Goal: Task Accomplishment & Management: Use online tool/utility

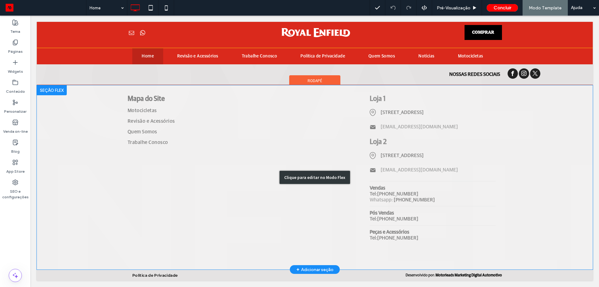
click at [394, 154] on div "Clique para editar no Modo Flex" at bounding box center [315, 177] width 556 height 184
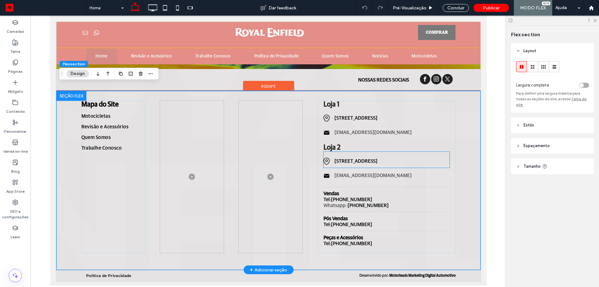
scroll to position [941, 0]
click at [400, 109] on div "Rua das Motocicletas, 123, São Paulo, SP 01234-567, Brasil" at bounding box center [386, 117] width 126 height 16
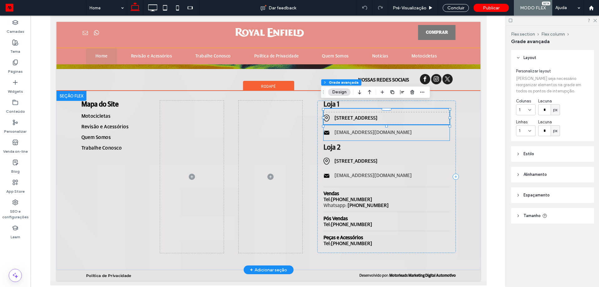
click at [378, 134] on div "royal.enfield@gmail.com" at bounding box center [386, 133] width 126 height 16
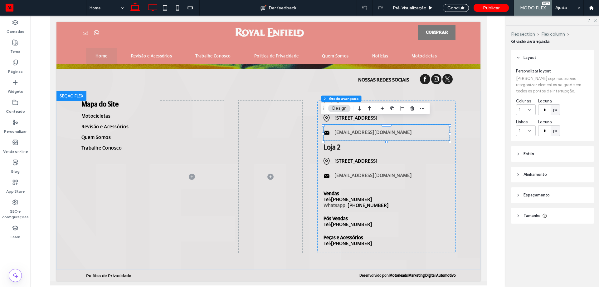
click at [147, 8] on icon at bounding box center [152, 8] width 12 height 12
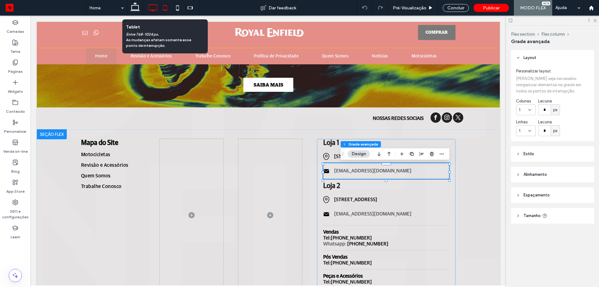
click at [163, 11] on icon at bounding box center [165, 8] width 12 height 12
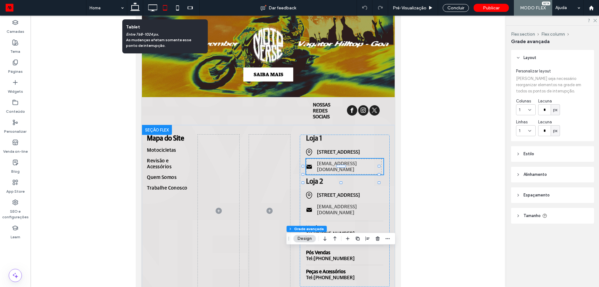
scroll to position [112, 0]
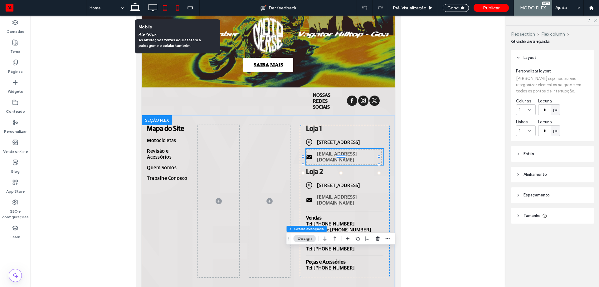
click at [177, 9] on icon at bounding box center [177, 8] width 12 height 12
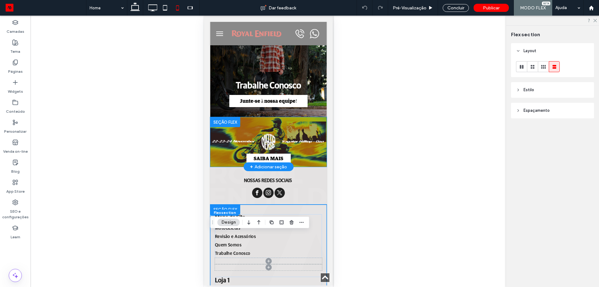
scroll to position [661, 0]
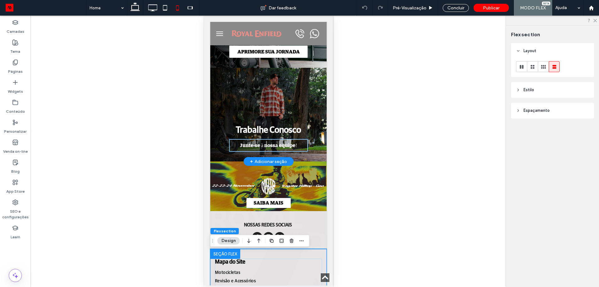
click at [284, 148] on span "Junte-se à nossa equipe!" at bounding box center [268, 146] width 57 height 6
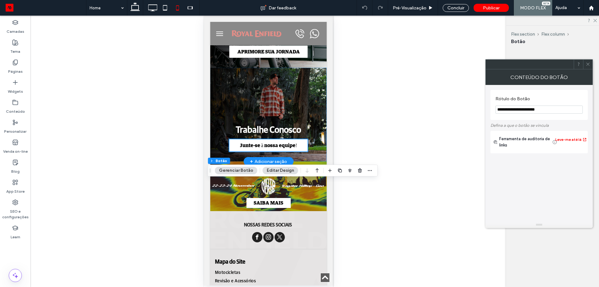
scroll to position [621, 0]
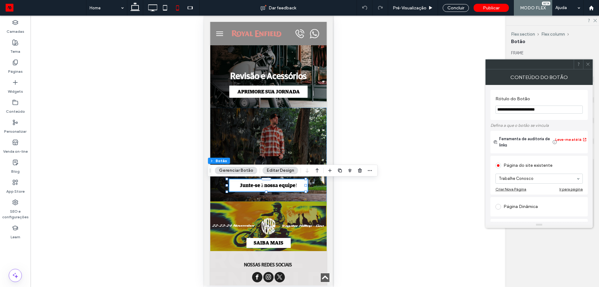
drag, startPoint x: 563, startPoint y: 109, endPoint x: 411, endPoint y: 109, distance: 152.0
click at [411, 109] on body ".wqwq-1{fill:#231f20;} .cls-1q, .cls-2q { fill-rule: evenodd; } .cls-2q { fill:…" at bounding box center [299, 143] width 599 height 287
type input "*"
type input "**********"
click at [442, 112] on div at bounding box center [269, 151] width 476 height 271
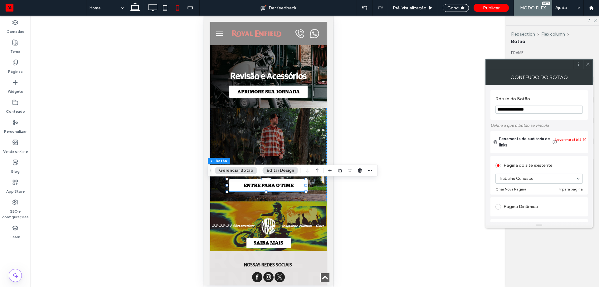
click at [586, 67] on span at bounding box center [588, 64] width 5 height 9
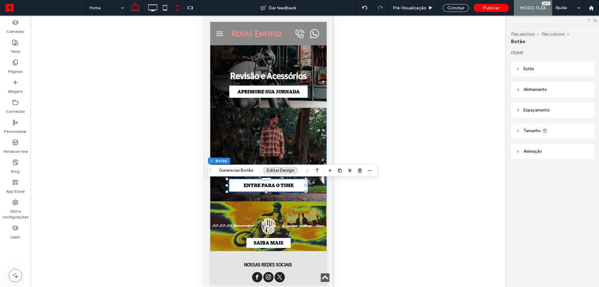
click at [135, 11] on use at bounding box center [134, 6] width 9 height 9
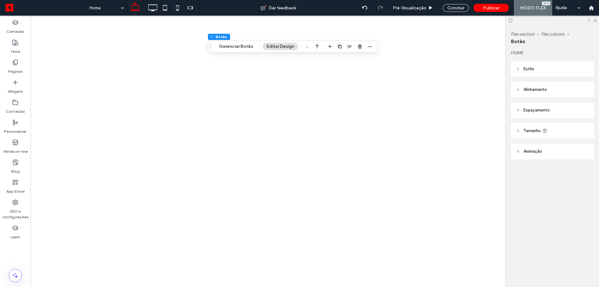
type input "**"
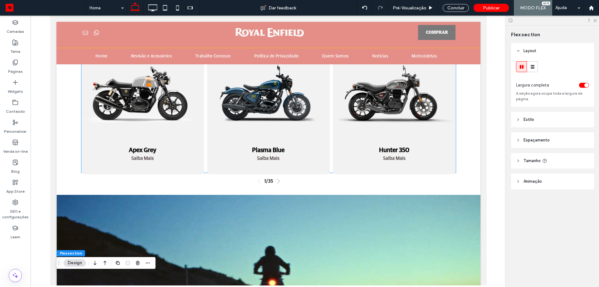
scroll to position [226, 0]
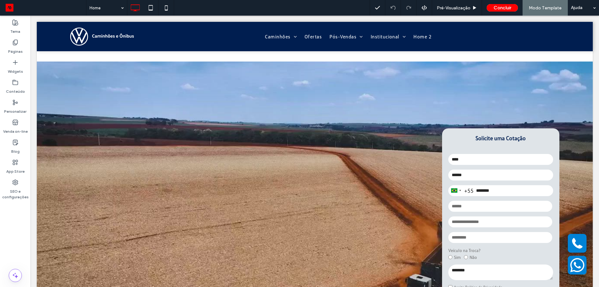
click at [342, 58] on div at bounding box center [315, 42] width 556 height 40
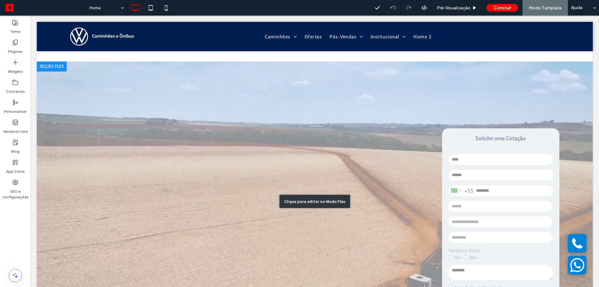
click at [371, 72] on div "Clique para editar no Modo Flex" at bounding box center [315, 201] width 556 height 280
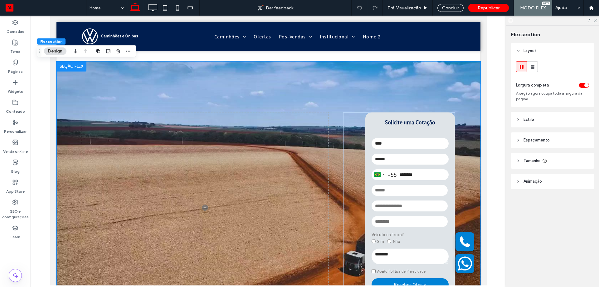
click at [417, 67] on div "Solicite uma Cotação Brazil +55 +55 244 results found Afghanistan +93 Albania +…" at bounding box center [268, 190] width 424 height 258
click at [570, 139] on header "Espaçamento" at bounding box center [552, 140] width 83 height 16
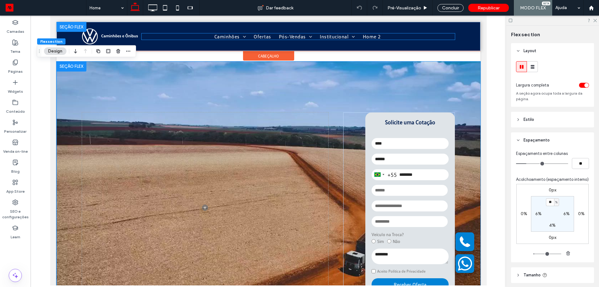
click at [433, 35] on nav "Caminhões Novos Seminovos Aluguel Consórcios Ofertas Pós-Vendas Peças Peças e A…" at bounding box center [298, 36] width 314 height 6
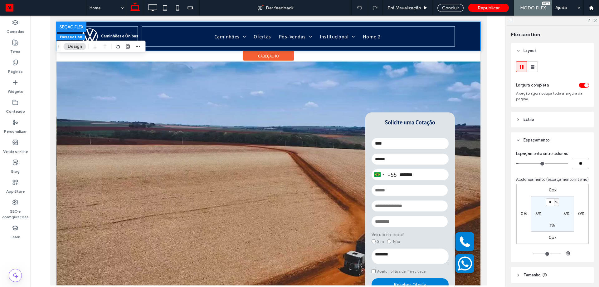
click at [466, 36] on div "Caminhões Novos Seminovos Aluguel Consórcios Ofertas Pós-Vendas Peças Peças e A…" at bounding box center [268, 36] width 424 height 29
click at [267, 55] on span "cabeçalho" at bounding box center [268, 55] width 21 height 5
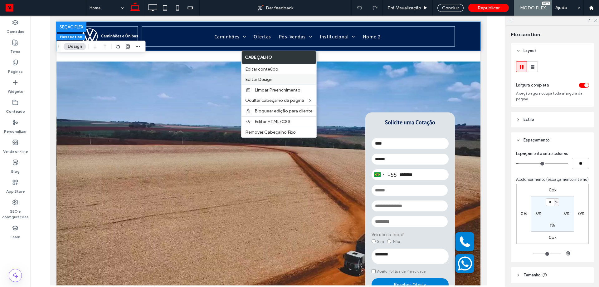
click at [271, 80] on span "Editar Design" at bounding box center [258, 79] width 27 height 5
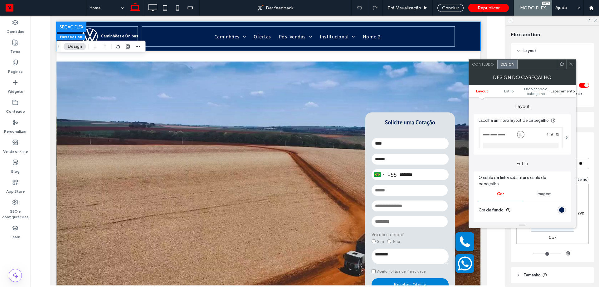
click at [570, 89] on span "Espaçamento" at bounding box center [563, 91] width 24 height 5
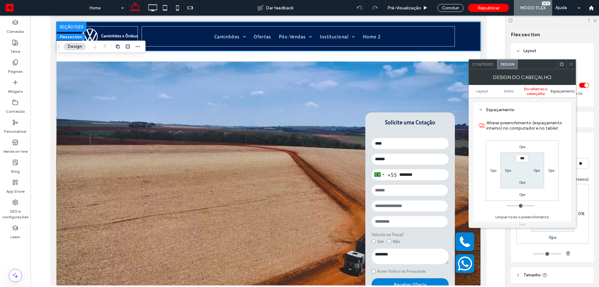
scroll to position [229, 0]
click at [525, 191] on div "0px" at bounding box center [522, 194] width 6 height 6
click at [525, 192] on div "0px" at bounding box center [522, 194] width 6 height 6
click at [524, 194] on label "0px" at bounding box center [522, 194] width 6 height 5
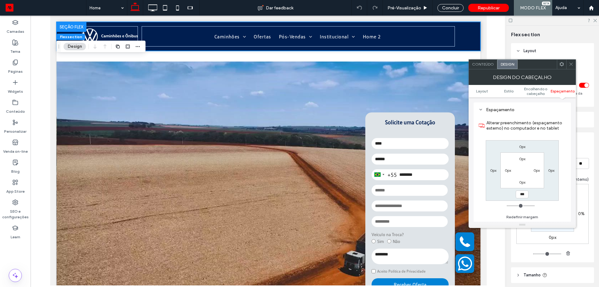
type input "***"
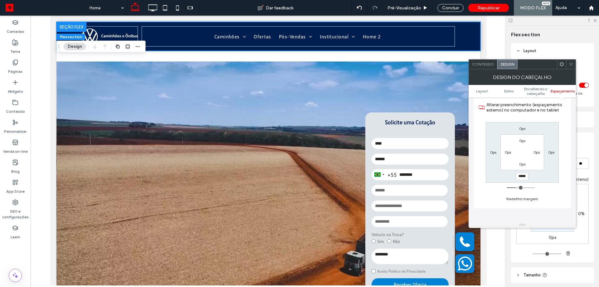
scroll to position [244, 0]
click at [535, 223] on div at bounding box center [522, 225] width 107 height 6
click at [538, 174] on div "0px 0px ***** 0px 0px 0px 0px 0px" at bounding box center [522, 155] width 73 height 61
click at [523, 180] on input "*****" at bounding box center [522, 179] width 13 height 8
type input "*"
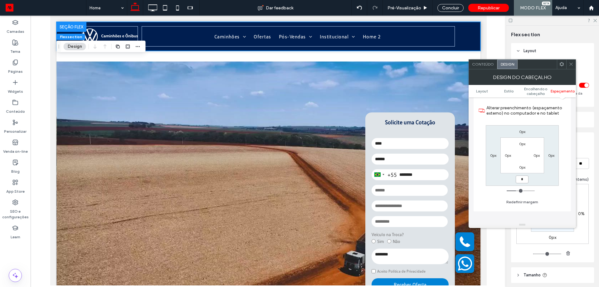
type input "*"
type input "***"
click at [394, 57] on div at bounding box center [268, 42] width 424 height 40
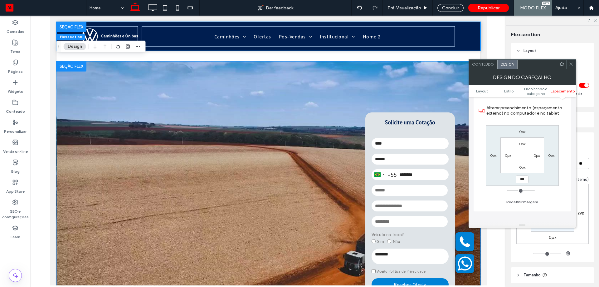
click at [395, 66] on div "Solicite uma Cotação Brazil +55 +55 244 results found Afghanistan +93 Albania +…" at bounding box center [268, 190] width 424 height 258
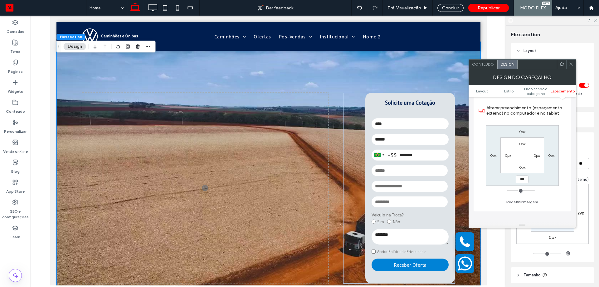
scroll to position [0, 0]
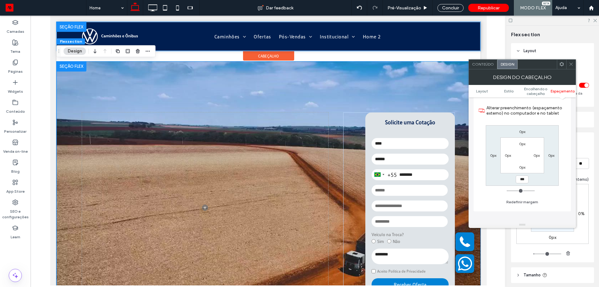
click at [461, 42] on div "Caminhões Novos Seminovos Aluguel Consórcios Ofertas Pós-Vendas Peças Peças e A…" at bounding box center [268, 36] width 424 height 29
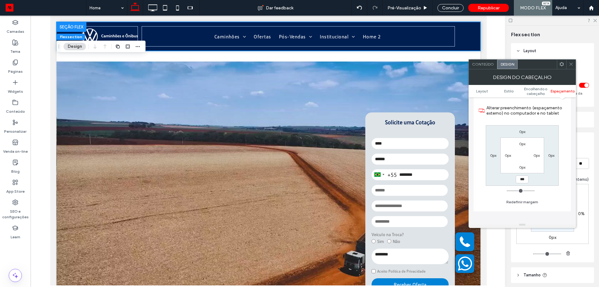
click at [573, 66] on icon at bounding box center [571, 64] width 5 height 5
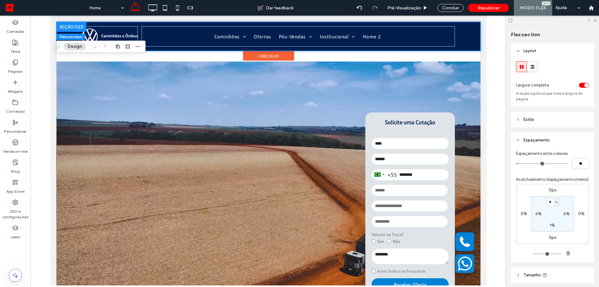
click at [471, 25] on div "Caminhões Novos Seminovos Aluguel Consórcios Ofertas Pós-Vendas Peças Peças e A…" at bounding box center [268, 36] width 424 height 29
click at [258, 56] on span "cabeçalho" at bounding box center [268, 55] width 21 height 5
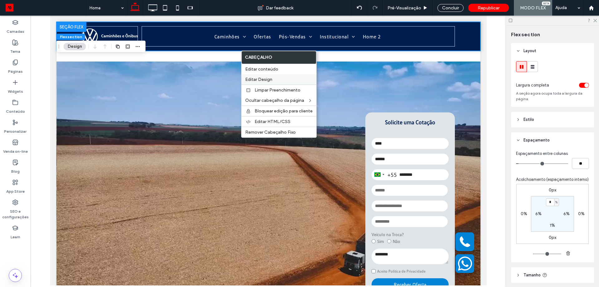
click at [270, 77] on span "Editar Design" at bounding box center [258, 79] width 27 height 5
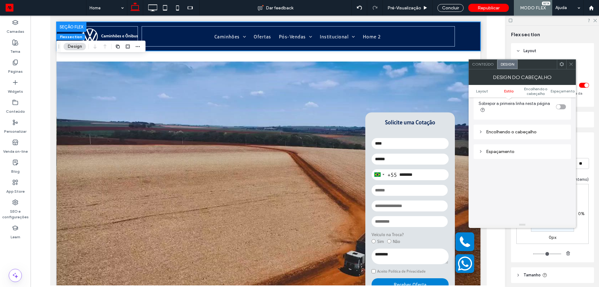
scroll to position [187, 0]
drag, startPoint x: 535, startPoint y: 139, endPoint x: 538, endPoint y: 136, distance: 4.9
click at [535, 139] on div "Espaçamento" at bounding box center [522, 149] width 97 height 20
click at [538, 135] on div "Encolhendo o cabeçalho" at bounding box center [522, 131] width 87 height 8
click at [563, 106] on div "toggle" at bounding box center [561, 106] width 10 height 5
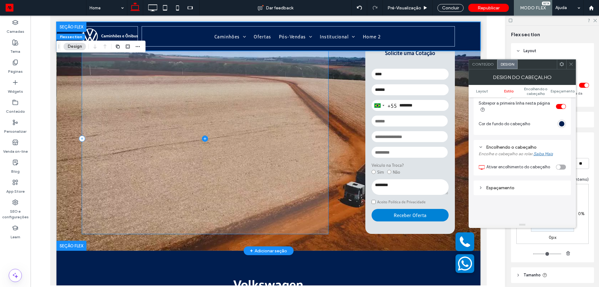
scroll to position [0, 0]
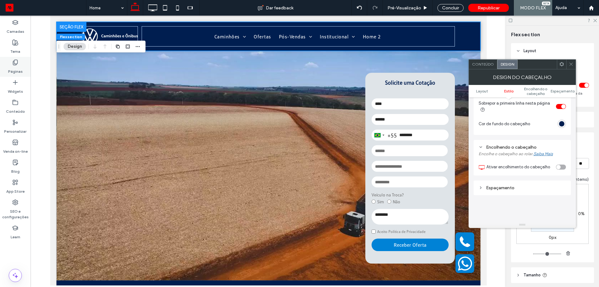
click at [22, 68] on div "Páginas" at bounding box center [15, 67] width 31 height 20
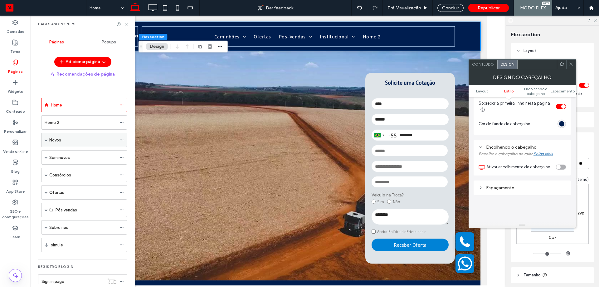
click at [48, 142] on div "Novos" at bounding box center [84, 140] width 86 height 14
click at [47, 140] on span at bounding box center [46, 139] width 3 height 3
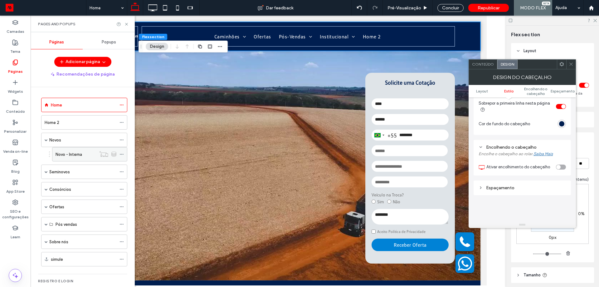
click at [63, 155] on label "Novo - Interna" at bounding box center [69, 154] width 27 height 11
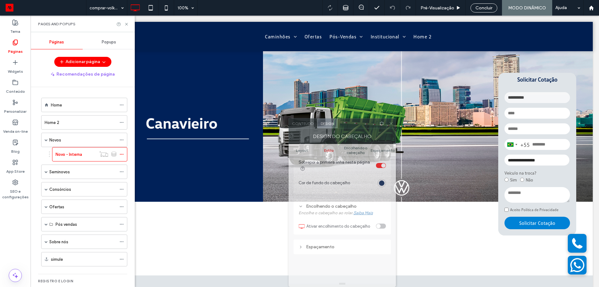
drag, startPoint x: 530, startPoint y: 68, endPoint x: 419, endPoint y: 159, distance: 144.2
click at [396, 159] on div "Conteúdo Design Design do cabeçalho Layout Estilo Encolhendo o cabeçalho Espaça…" at bounding box center [342, 202] width 107 height 169
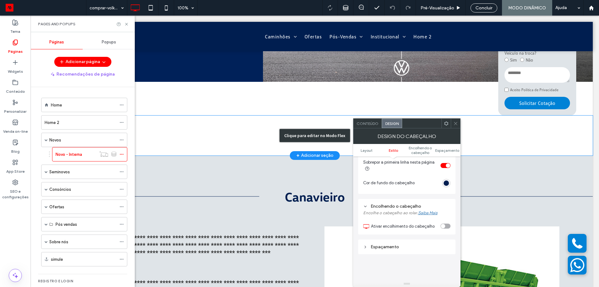
scroll to position [156, 0]
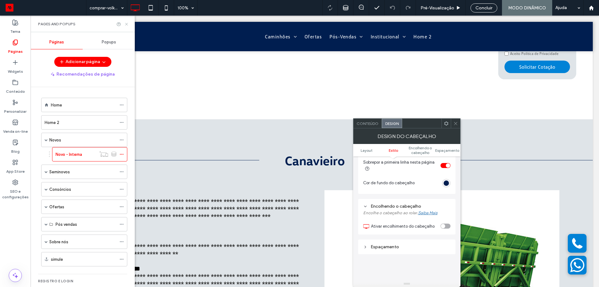
click at [126, 22] on icon at bounding box center [126, 24] width 5 height 5
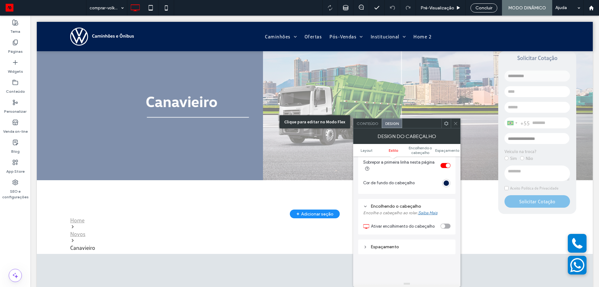
scroll to position [0, 0]
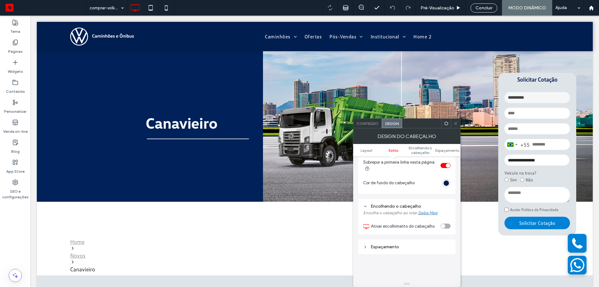
click at [447, 168] on div "toggle" at bounding box center [446, 165] width 10 height 5
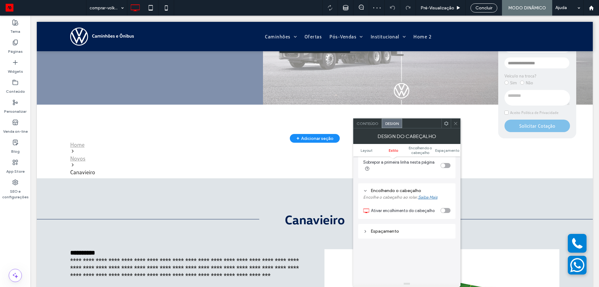
scroll to position [62, 0]
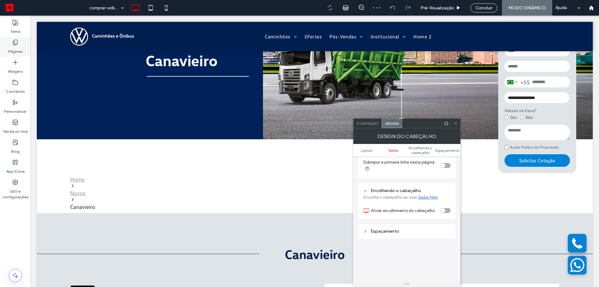
drag, startPoint x: 22, startPoint y: 51, endPoint x: 13, endPoint y: 52, distance: 8.4
click at [22, 51] on label "Páginas" at bounding box center [15, 50] width 15 height 9
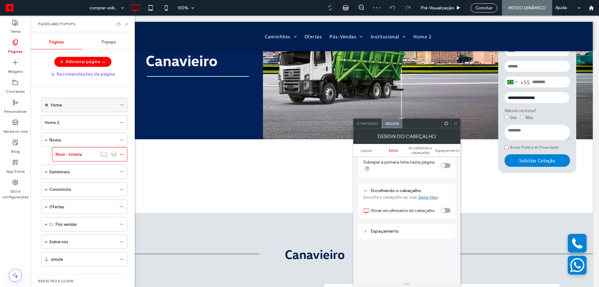
click at [65, 100] on div "Home" at bounding box center [84, 105] width 66 height 14
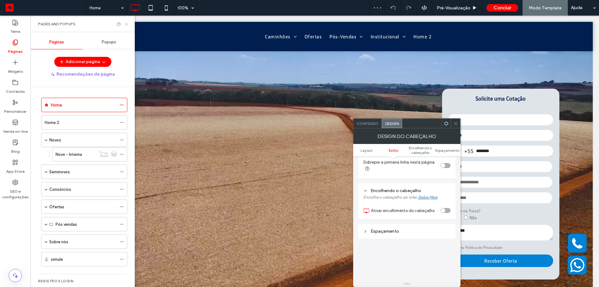
click at [125, 24] on icon at bounding box center [126, 24] width 5 height 5
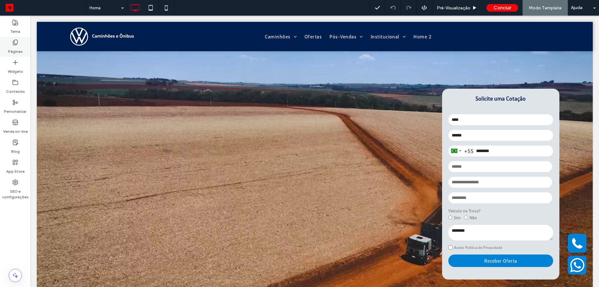
click at [20, 52] on label "Páginas" at bounding box center [15, 50] width 15 height 9
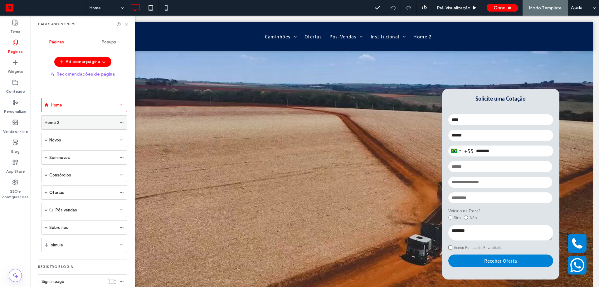
click at [61, 117] on div "Home 2" at bounding box center [81, 122] width 72 height 14
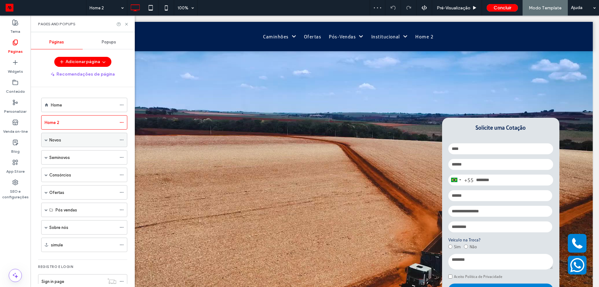
click at [81, 145] on div "Novos" at bounding box center [82, 140] width 67 height 14
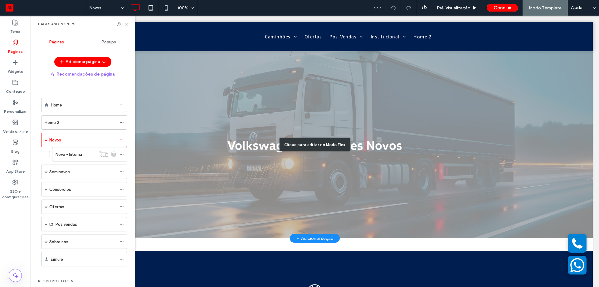
click at [480, 86] on div "Clique para editar no Modo Flex" at bounding box center [315, 144] width 556 height 187
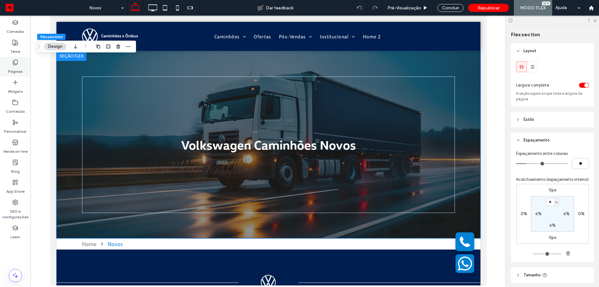
click at [10, 61] on div "Páginas" at bounding box center [15, 67] width 31 height 20
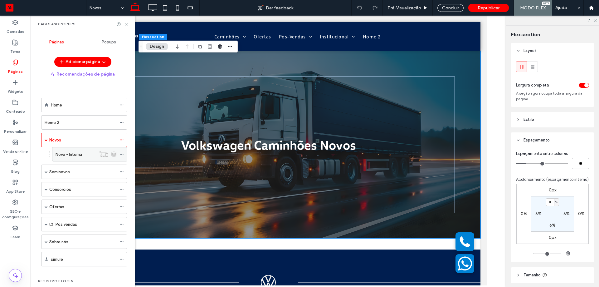
click at [69, 155] on label "Novo - Interna" at bounding box center [69, 154] width 27 height 11
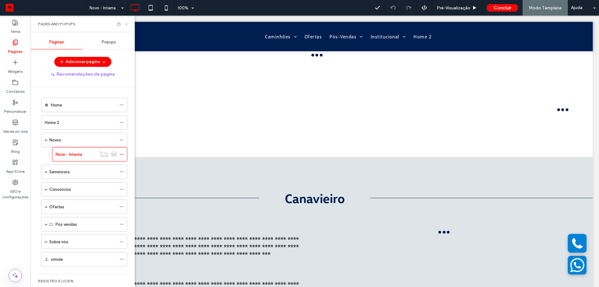
drag, startPoint x: 95, startPoint y: 9, endPoint x: 125, endPoint y: 25, distance: 34.3
click at [125, 25] on icon at bounding box center [126, 24] width 5 height 5
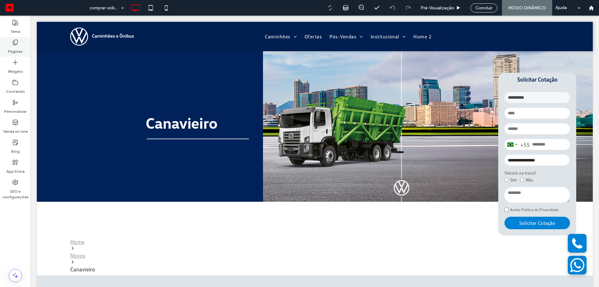
drag, startPoint x: 18, startPoint y: 44, endPoint x: 19, endPoint y: 47, distance: 3.4
click at [18, 44] on icon at bounding box center [15, 42] width 6 height 6
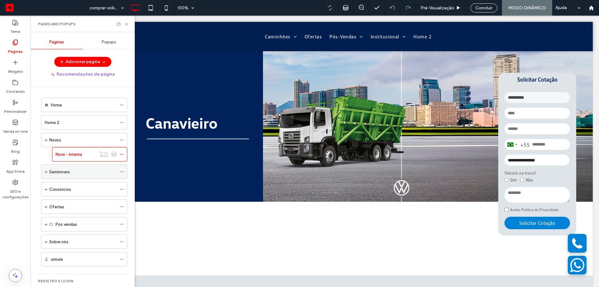
click at [51, 178] on div "Seminovos" at bounding box center [82, 172] width 67 height 14
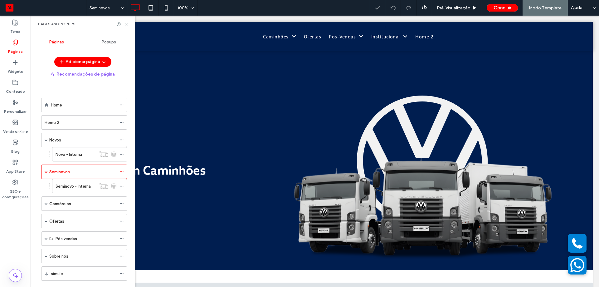
click at [127, 25] on icon at bounding box center [126, 24] width 5 height 5
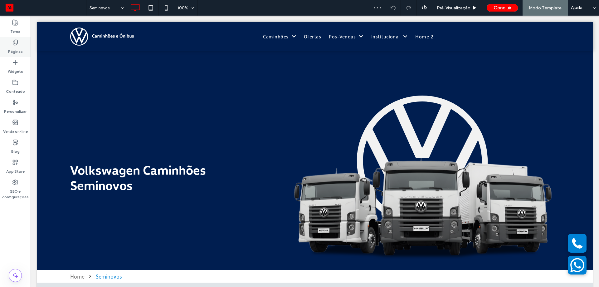
click at [13, 47] on label "Páginas" at bounding box center [15, 50] width 15 height 9
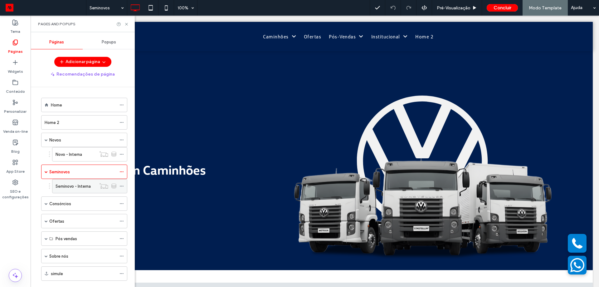
click at [55, 185] on div "Seminovo - Interna" at bounding box center [89, 186] width 75 height 14
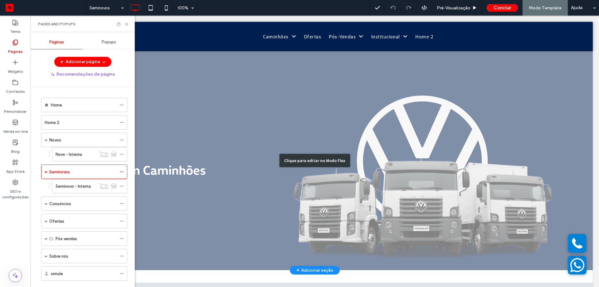
scroll to position [156, 0]
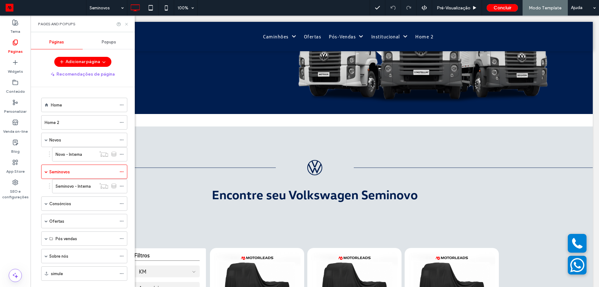
click at [129, 22] on icon at bounding box center [126, 24] width 5 height 5
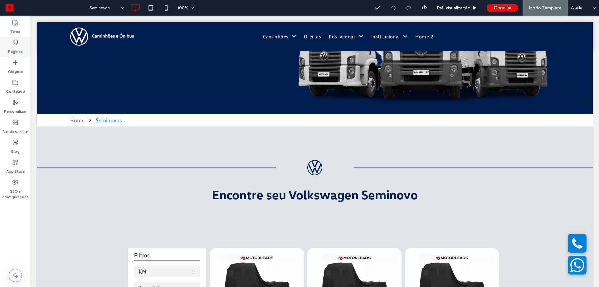
click at [17, 42] on icon at bounding box center [15, 42] width 6 height 6
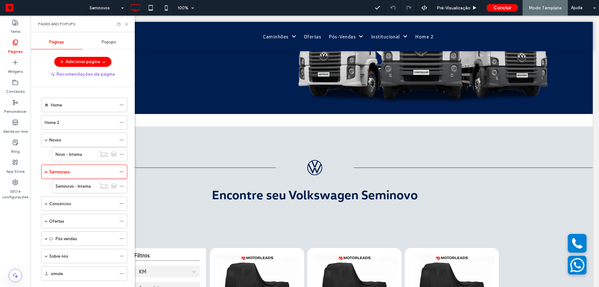
click at [79, 190] on div "Seminovo - Interna" at bounding box center [76, 186] width 41 height 14
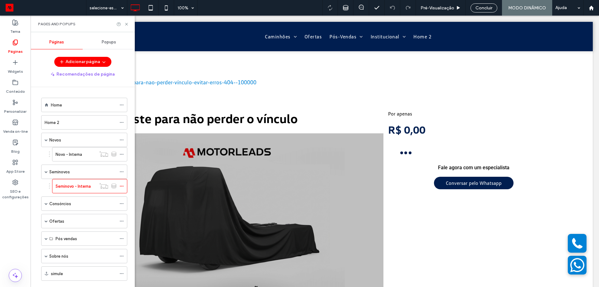
scroll to position [0, 0]
click at [127, 24] on icon at bounding box center [126, 24] width 5 height 5
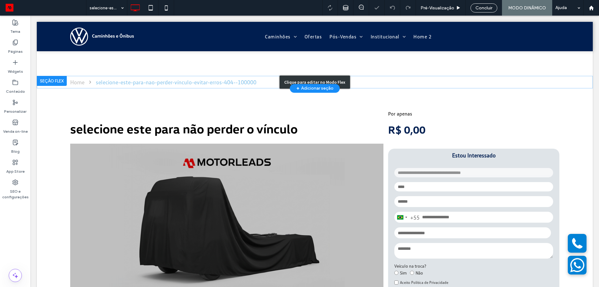
click at [87, 83] on div "Clique para editar no Modo Flex" at bounding box center [315, 82] width 556 height 12
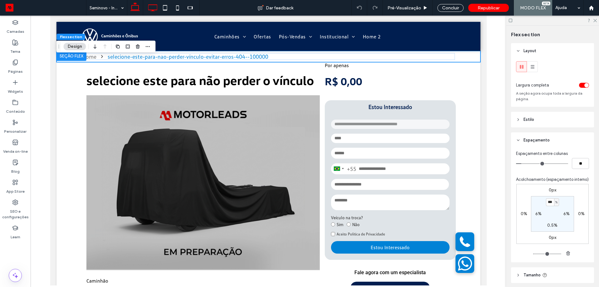
click at [155, 7] on icon at bounding box center [152, 8] width 12 height 12
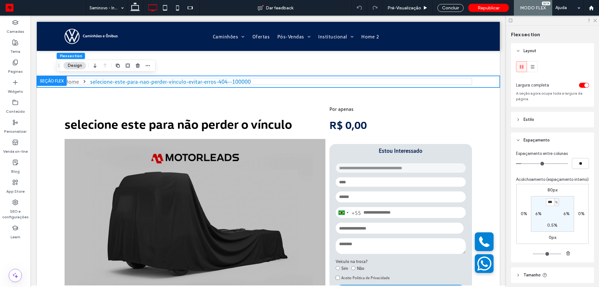
click at [551, 193] on label "80px" at bounding box center [553, 189] width 10 height 5
type input "**"
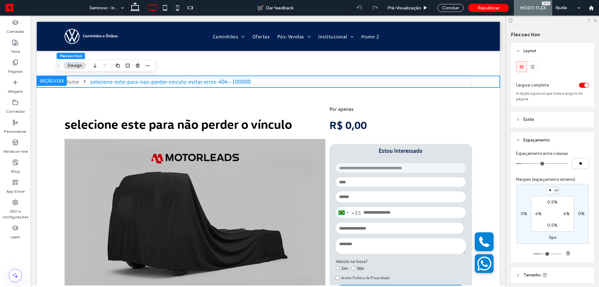
type input "*"
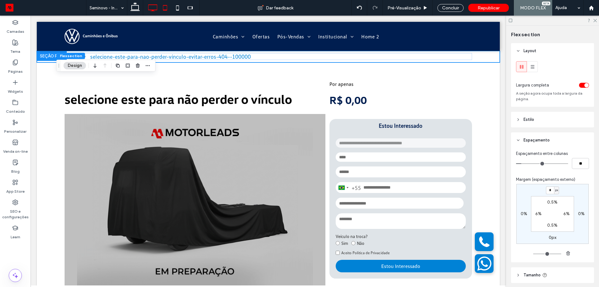
click at [164, 10] on use at bounding box center [165, 7] width 4 height 5
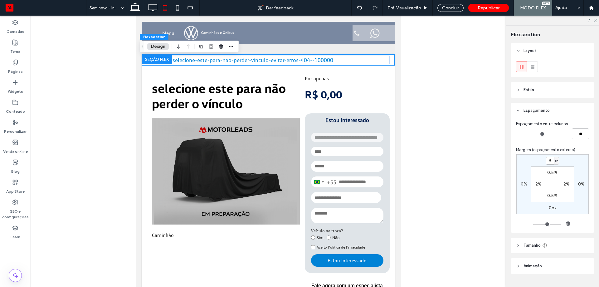
drag, startPoint x: 550, startPoint y: 162, endPoint x: 546, endPoint y: 161, distance: 3.1
click at [550, 161] on input "*" at bounding box center [550, 161] width 8 height 8
click at [389, 59] on div "Home selecione-este-para-nao-perder-vínculo-evitar-erros-404--100000" at bounding box center [268, 59] width 253 height 11
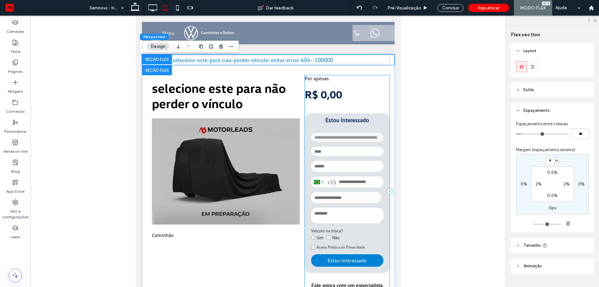
click at [383, 86] on div "**********" at bounding box center [347, 191] width 85 height 232
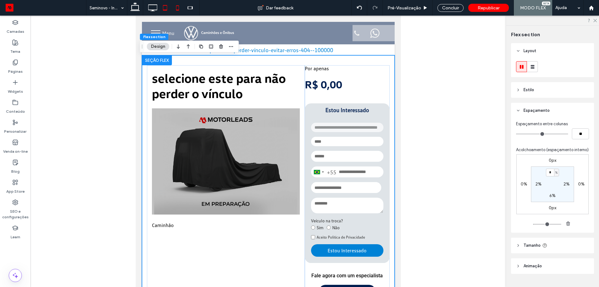
click at [181, 8] on icon at bounding box center [177, 8] width 12 height 12
type input "*"
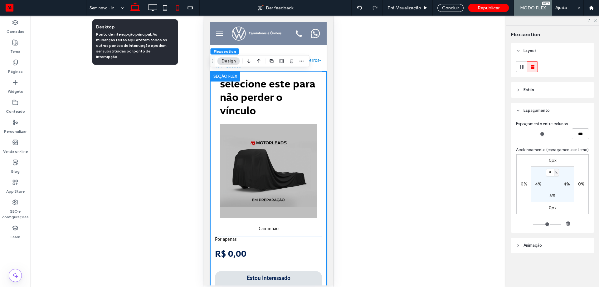
scroll to position [32, 0]
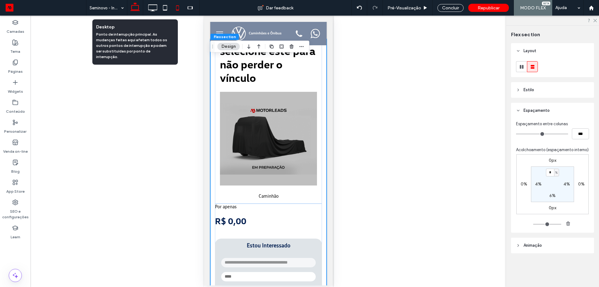
click at [136, 7] on icon at bounding box center [135, 8] width 12 height 12
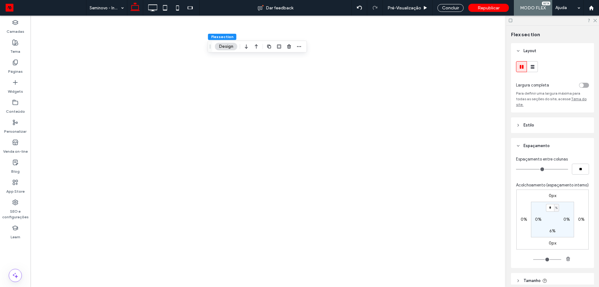
click at [178, 7] on div at bounding box center [299, 143] width 599 height 287
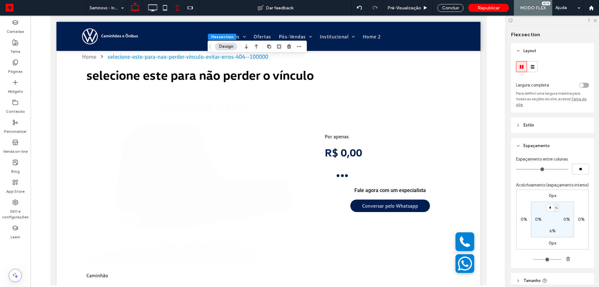
click at [177, 7] on icon at bounding box center [177, 8] width 12 height 12
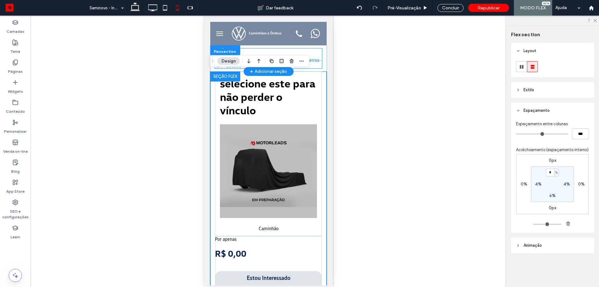
click at [316, 61] on div "selecione-este-para-nao-perder-vínculo-evitar-erros-404--100000" at bounding box center [268, 62] width 107 height 11
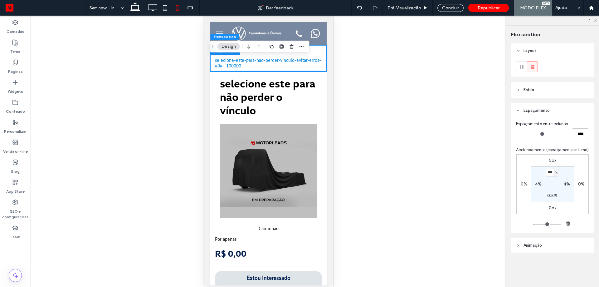
click at [137, 8] on icon at bounding box center [135, 8] width 12 height 12
type input "*"
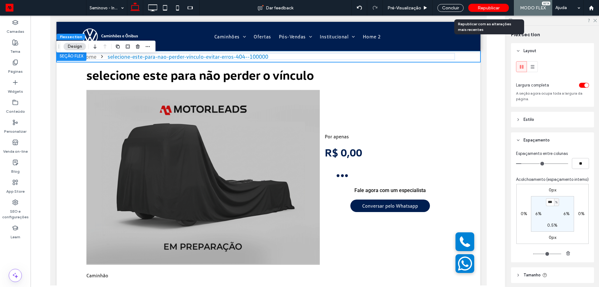
type input "*"
click at [493, 10] on span "Republicar" at bounding box center [489, 7] width 22 height 5
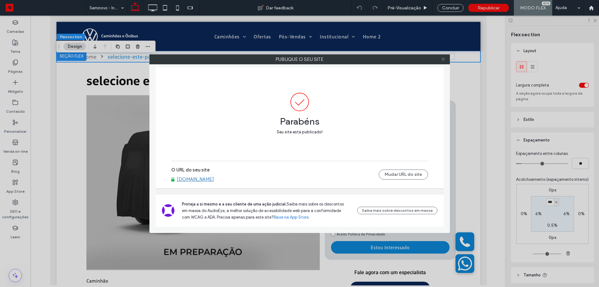
click at [444, 58] on icon at bounding box center [443, 59] width 5 height 5
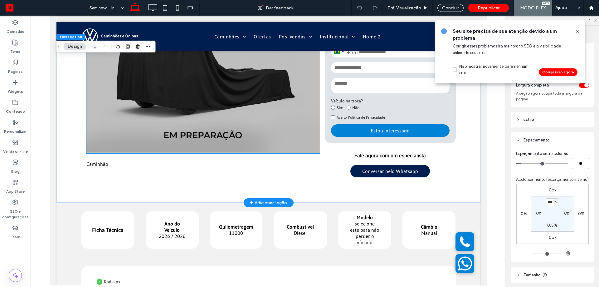
scroll to position [125, 0]
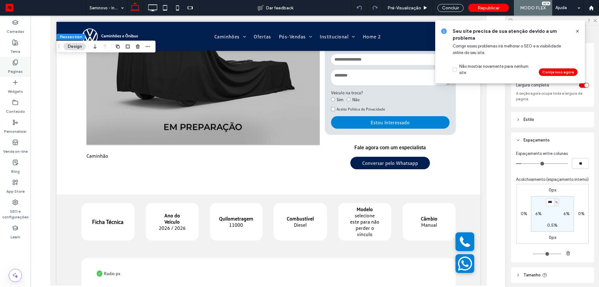
click at [18, 67] on label "Páginas" at bounding box center [15, 70] width 15 height 9
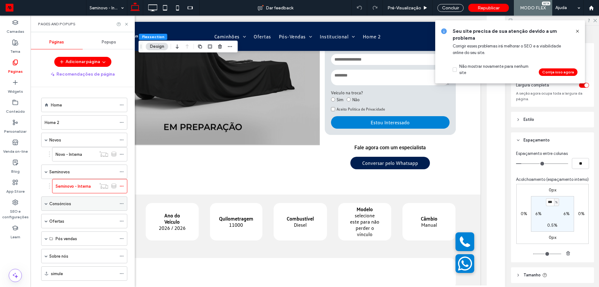
click at [46, 203] on span at bounding box center [46, 203] width 3 height 3
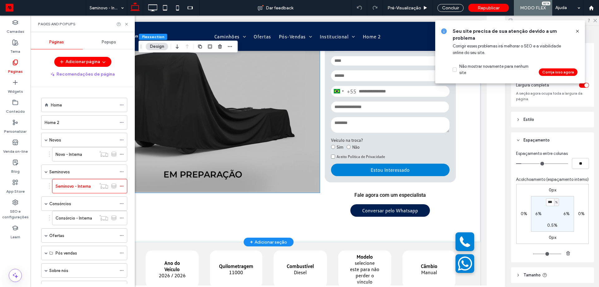
scroll to position [0, 0]
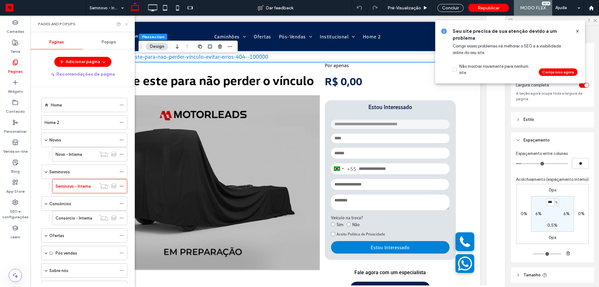
click at [127, 23] on icon at bounding box center [126, 24] width 5 height 5
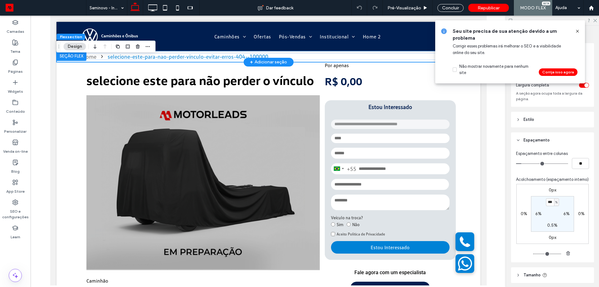
click at [201, 60] on div "Home selecione-este-para-nao-perder-vínculo-evitar-erros-404--100000" at bounding box center [268, 56] width 424 height 11
click at [210, 57] on div "selecione-este-para-nao-perder-vínculo-evitar-erros-404--100000" at bounding box center [187, 56] width 161 height 7
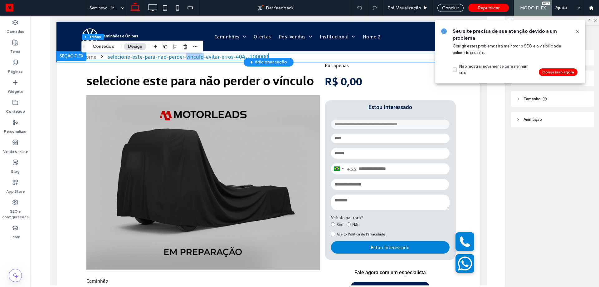
click at [210, 57] on div "selecione-este-para-nao-perder-vínculo-evitar-erros-404--100000" at bounding box center [187, 56] width 161 height 7
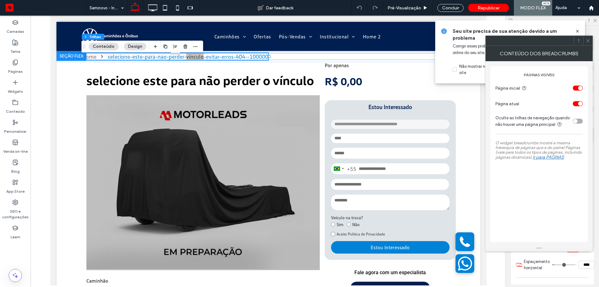
click at [582, 122] on div "toggle" at bounding box center [578, 121] width 10 height 5
click at [582, 122] on div "toggle" at bounding box center [580, 121] width 4 height 4
click at [577, 104] on div "toggle" at bounding box center [578, 103] width 10 height 5
click at [573, 88] on div "toggle" at bounding box center [578, 88] width 10 height 5
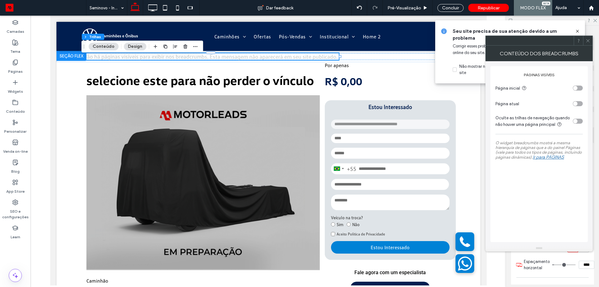
click at [573, 88] on div "toggle" at bounding box center [578, 88] width 10 height 5
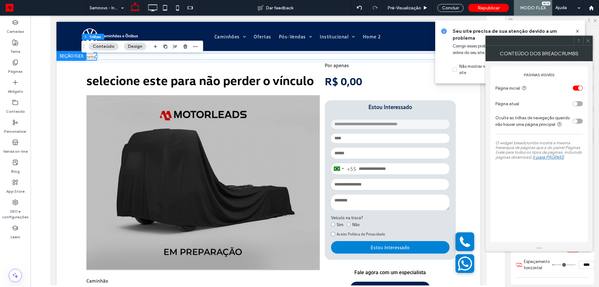
click at [579, 105] on div "toggle" at bounding box center [578, 103] width 10 height 5
click at [585, 41] on div at bounding box center [587, 40] width 9 height 9
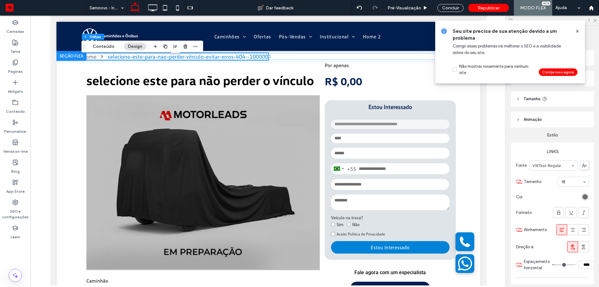
click at [577, 33] on icon at bounding box center [577, 31] width 5 height 5
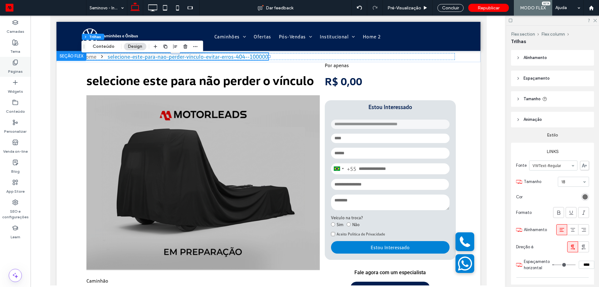
click at [5, 61] on div "Páginas" at bounding box center [15, 67] width 31 height 20
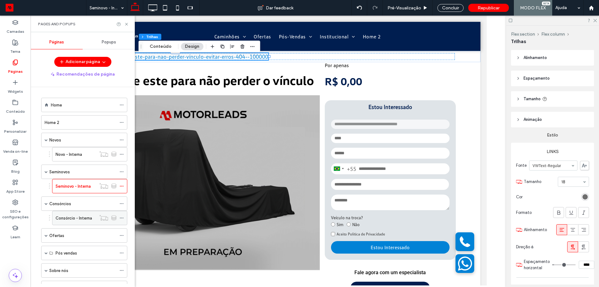
click at [66, 216] on label "Consórcio - Interna" at bounding box center [74, 218] width 37 height 11
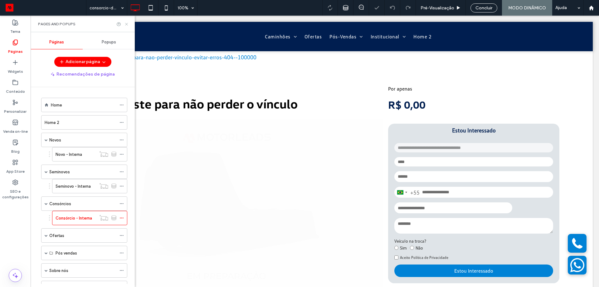
click at [128, 24] on icon at bounding box center [126, 24] width 5 height 5
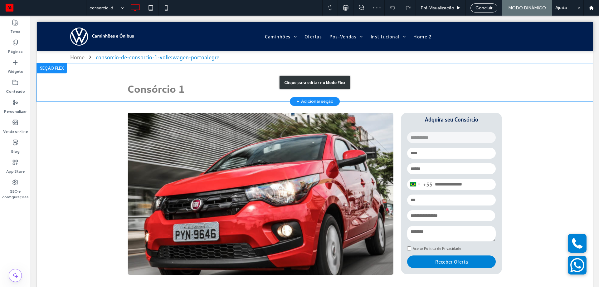
click at [92, 80] on div "Clique para editar no Modo Flex" at bounding box center [315, 82] width 556 height 38
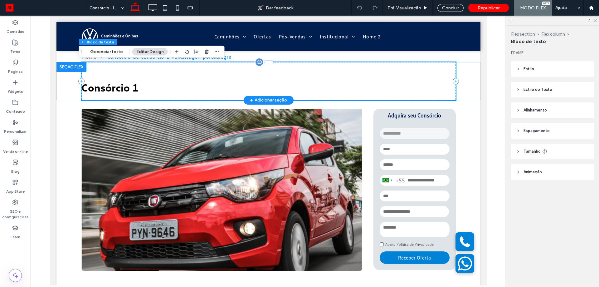
click at [168, 94] on div "Consórcio 1" at bounding box center [268, 81] width 374 height 38
click at [543, 130] on span "Espaçamento" at bounding box center [537, 131] width 26 height 6
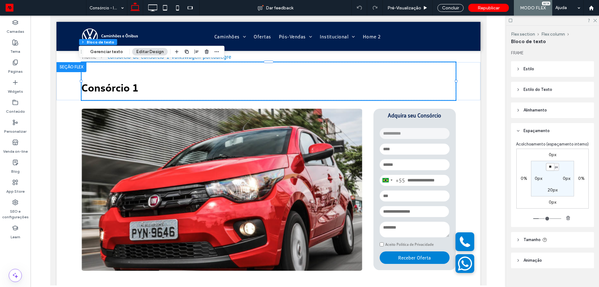
click at [550, 171] on input "**" at bounding box center [550, 167] width 8 height 8
type input "*"
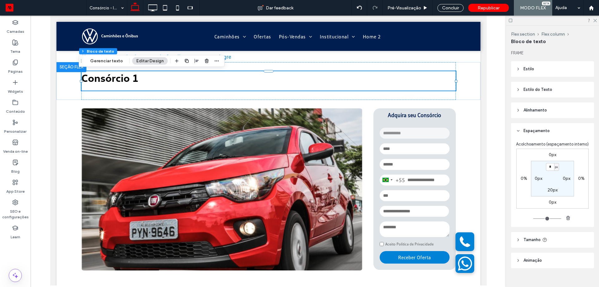
click at [552, 193] on label "20px" at bounding box center [553, 189] width 10 height 5
type input "**"
type input "*"
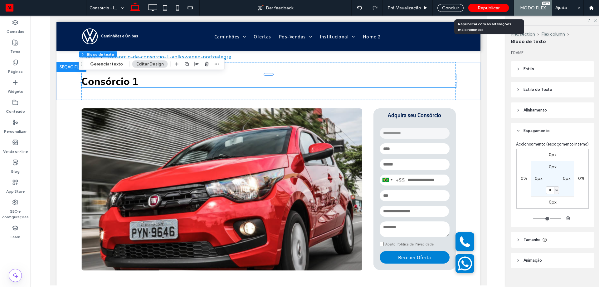
click at [496, 7] on span "Republicar" at bounding box center [489, 7] width 22 height 5
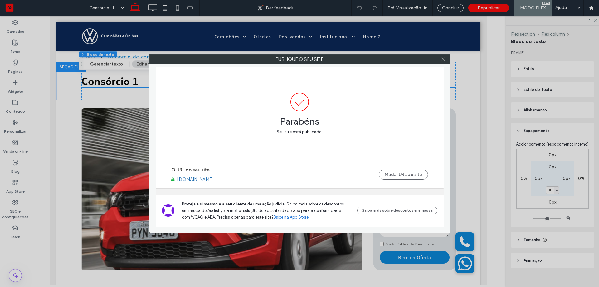
click at [443, 57] on icon at bounding box center [443, 59] width 5 height 5
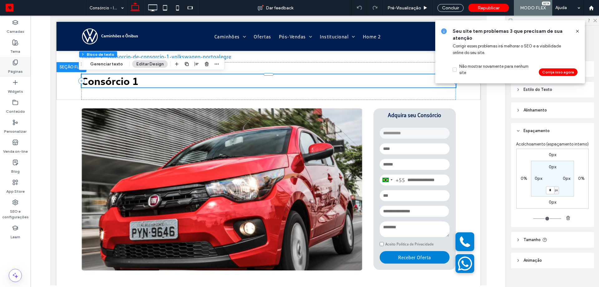
click at [13, 72] on label "Páginas" at bounding box center [15, 70] width 15 height 9
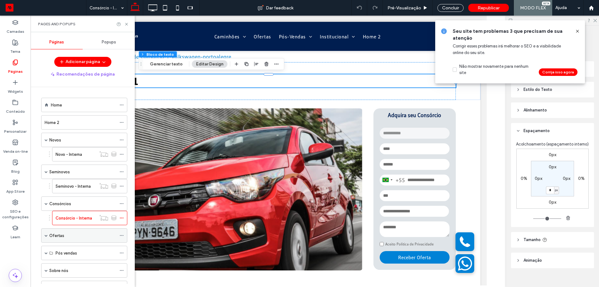
click at [45, 232] on span at bounding box center [46, 235] width 3 height 14
click at [62, 245] on div "Ofertas - Interna" at bounding box center [76, 250] width 41 height 14
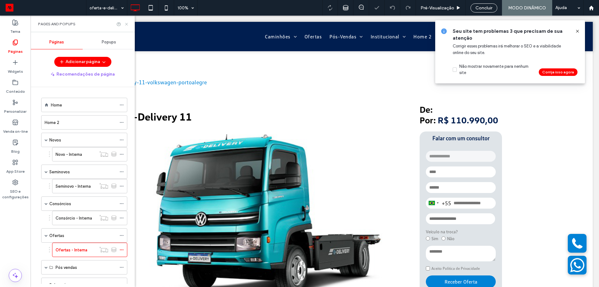
drag, startPoint x: 126, startPoint y: 22, endPoint x: 111, endPoint y: 40, distance: 23.5
click at [126, 22] on icon at bounding box center [126, 24] width 5 height 5
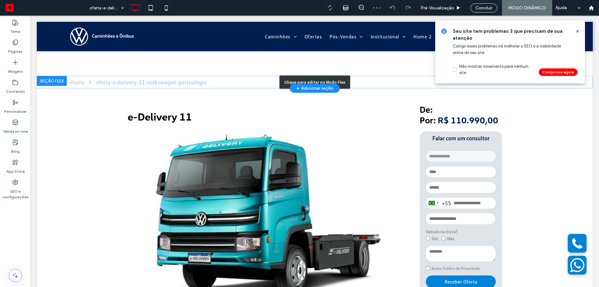
click at [228, 79] on div "Clique para editar no Modo Flex" at bounding box center [315, 82] width 556 height 12
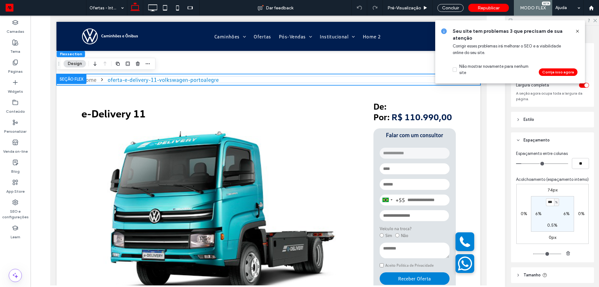
click at [576, 29] on icon at bounding box center [577, 31] width 5 height 5
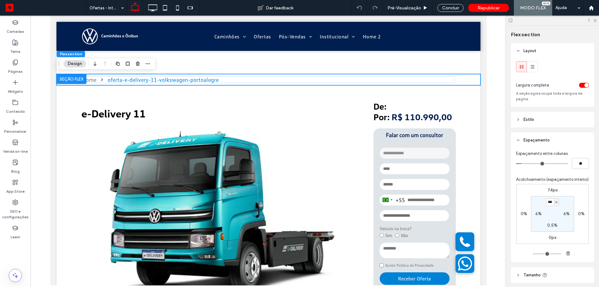
click at [553, 193] on label "74px" at bounding box center [553, 189] width 10 height 5
type input "**"
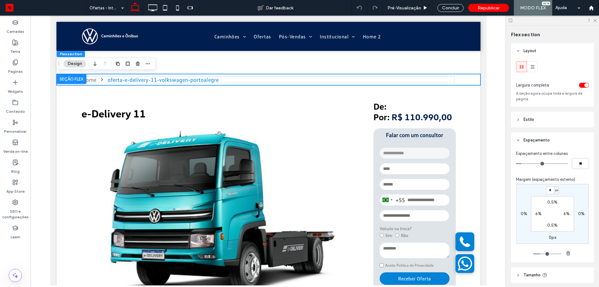
type input "*"
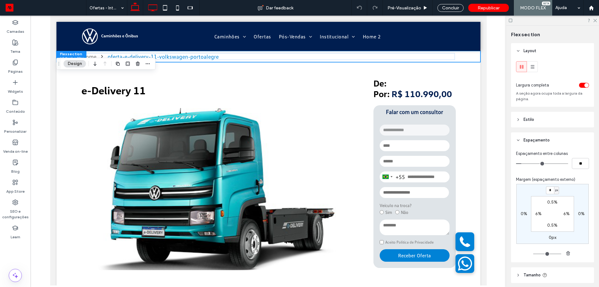
click at [149, 9] on icon at bounding box center [152, 8] width 12 height 12
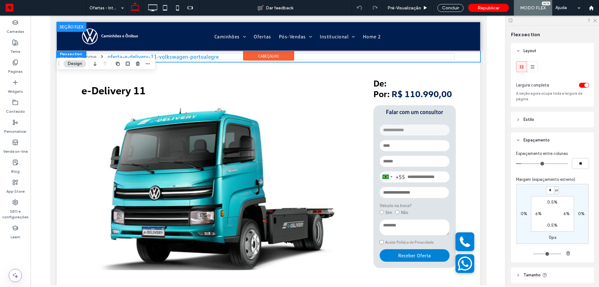
type input "**"
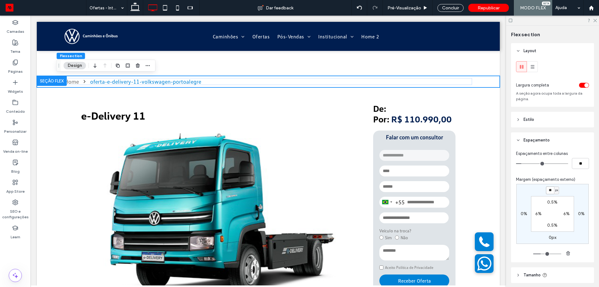
click at [550, 194] on div "** px 0% 0px 0% 0.5% 6% 0.5% 6%" at bounding box center [552, 214] width 72 height 60
type input "*"
click at [171, 6] on icon at bounding box center [165, 8] width 12 height 12
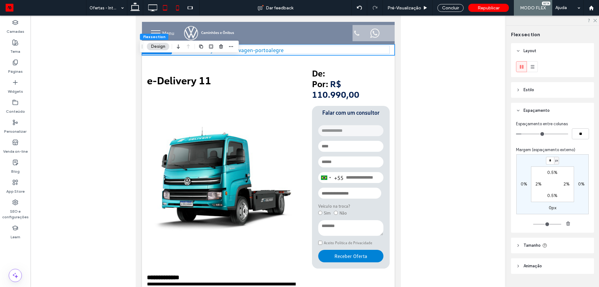
click at [180, 9] on icon at bounding box center [177, 8] width 12 height 12
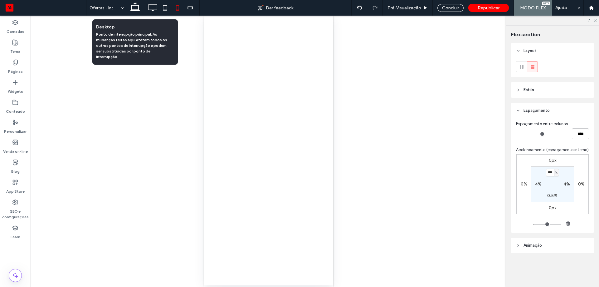
click at [134, 10] on use at bounding box center [134, 6] width 9 height 9
type input "*"
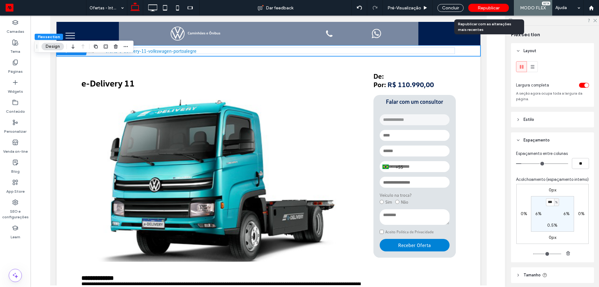
click at [492, 10] on span "Republicar" at bounding box center [489, 7] width 22 height 5
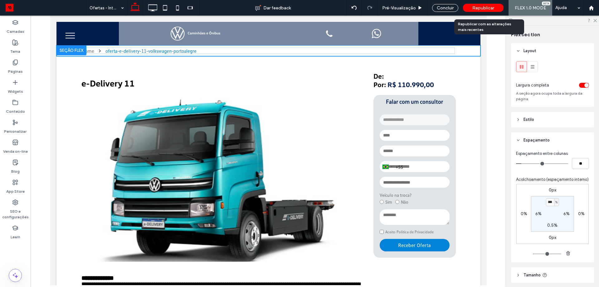
type input "*"
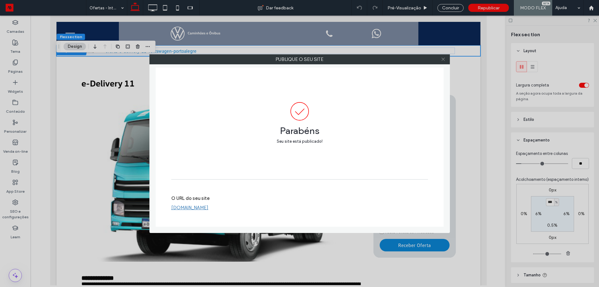
click at [445, 60] on icon at bounding box center [443, 59] width 5 height 5
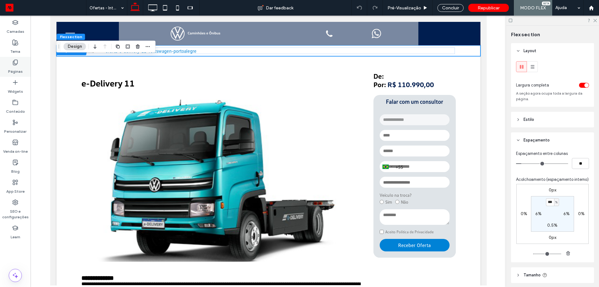
click at [23, 62] on div "Páginas" at bounding box center [15, 67] width 31 height 20
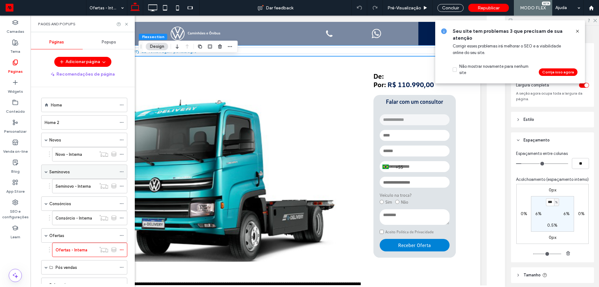
click at [52, 173] on label "Seminovos" at bounding box center [59, 171] width 21 height 11
click at [0, 0] on div at bounding box center [0, 0] width 0 height 0
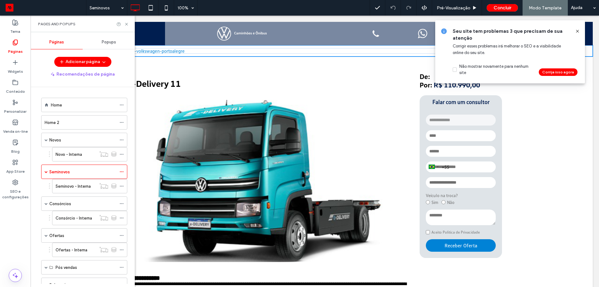
click at [79, 187] on label "Seminovo - Interna" at bounding box center [73, 186] width 35 height 11
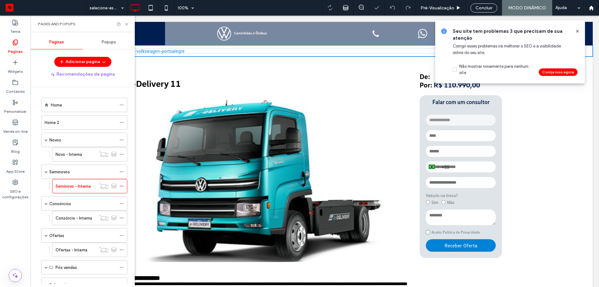
click at [81, 187] on div at bounding box center [299, 143] width 599 height 287
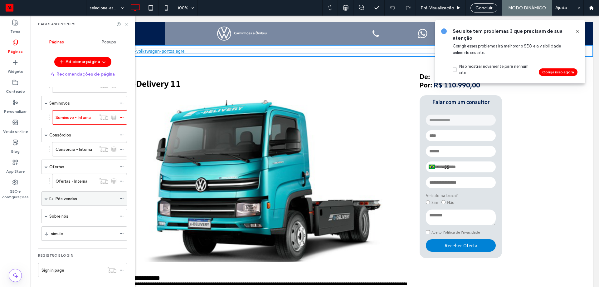
scroll to position [70, 0]
click at [46, 216] on span at bounding box center [46, 214] width 3 height 3
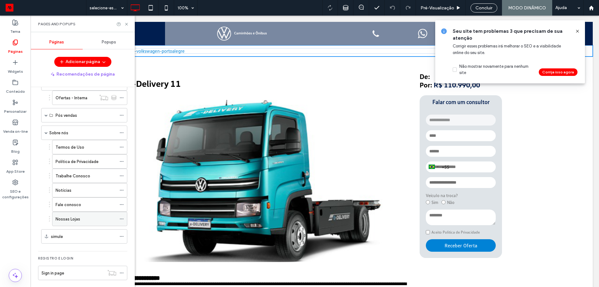
scroll to position [156, 0]
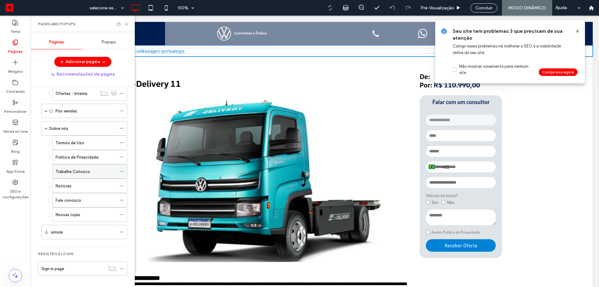
click at [99, 173] on div "Trabalhe Conosco" at bounding box center [86, 171] width 61 height 7
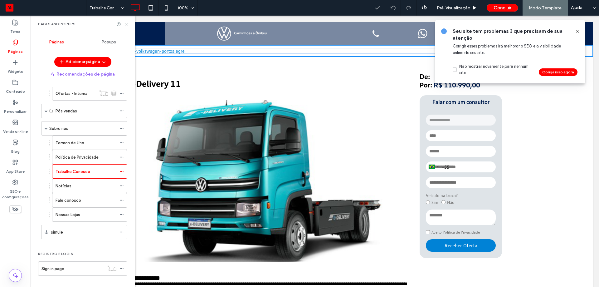
click at [124, 26] on icon at bounding box center [126, 24] width 5 height 5
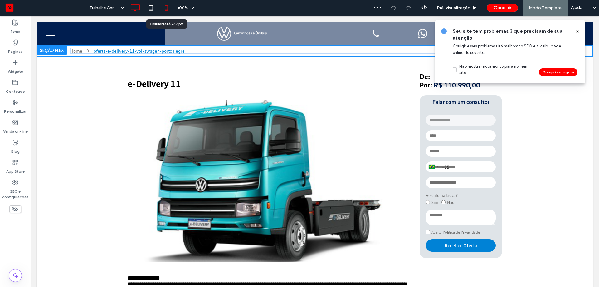
click at [165, 8] on use at bounding box center [166, 7] width 3 height 5
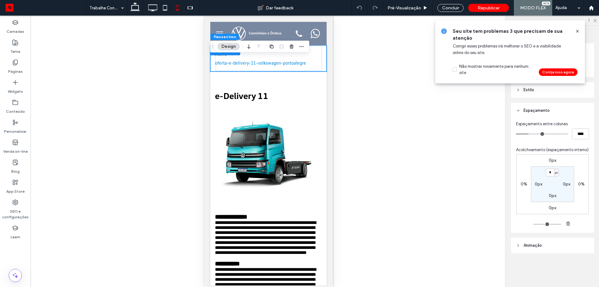
click at [574, 30] on div at bounding box center [575, 31] width 10 height 7
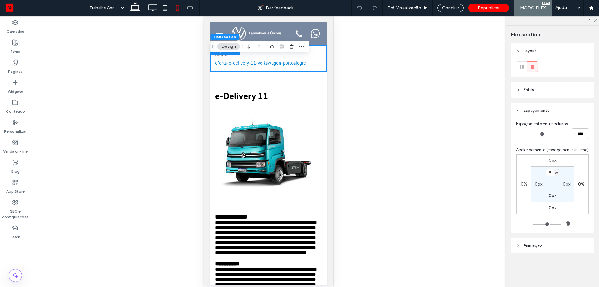
click at [578, 35] on div "Flex section" at bounding box center [552, 34] width 83 height 7
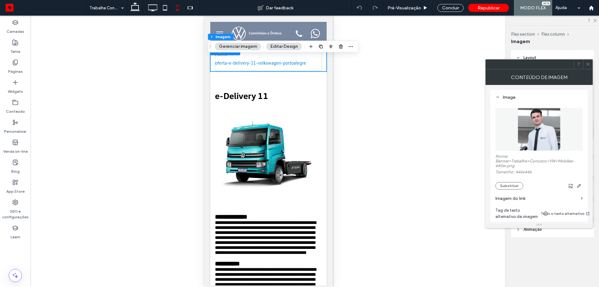
click at [542, 129] on img at bounding box center [539, 129] width 43 height 43
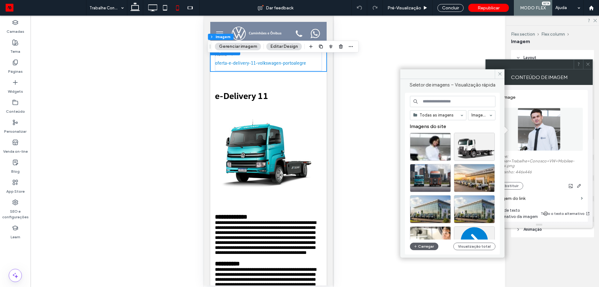
click at [400, 43] on div "Reexibir? Sim Reexibir? Sim Reexibir? Sim Reexibir? Sim Reexibir? Sim Reexibir?…" at bounding box center [269, 151] width 476 height 271
drag, startPoint x: 506, startPoint y: 75, endPoint x: 501, endPoint y: 75, distance: 4.7
click at [505, 75] on div "Conteúdo de imagem" at bounding box center [539, 77] width 107 height 16
click at [501, 75] on div "Conteúdo de imagem" at bounding box center [539, 77] width 107 height 16
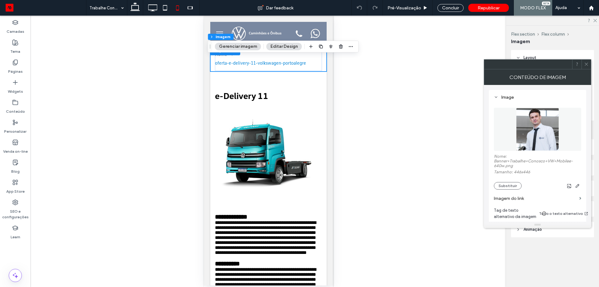
click at [585, 65] on icon at bounding box center [586, 64] width 5 height 5
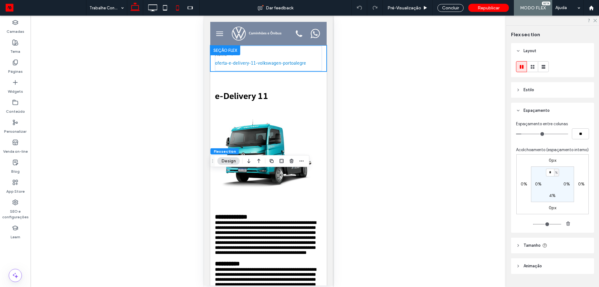
click at [141, 10] on icon at bounding box center [135, 8] width 12 height 12
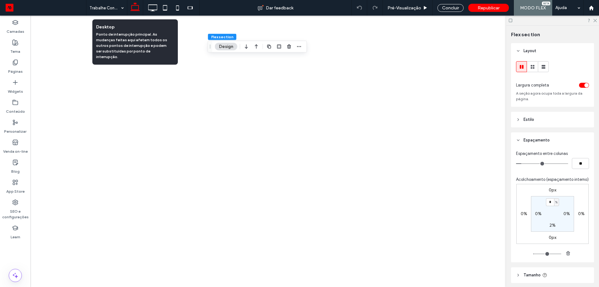
type input "*"
type input "***"
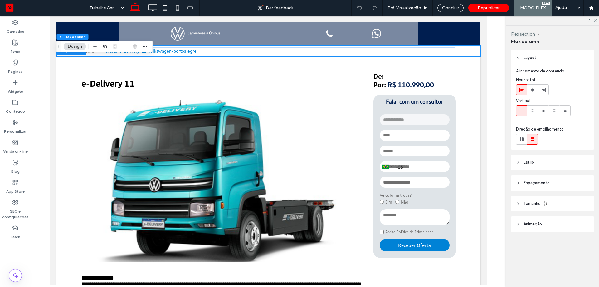
click at [539, 186] on header "Espaçamento" at bounding box center [552, 183] width 83 height 16
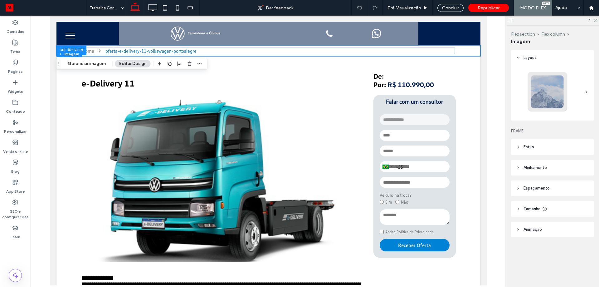
click at [536, 184] on header "Espaçamento" at bounding box center [552, 188] width 83 height 16
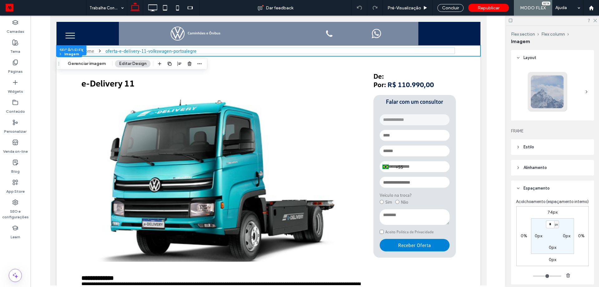
click at [531, 167] on span "Alinhamento" at bounding box center [535, 167] width 23 height 6
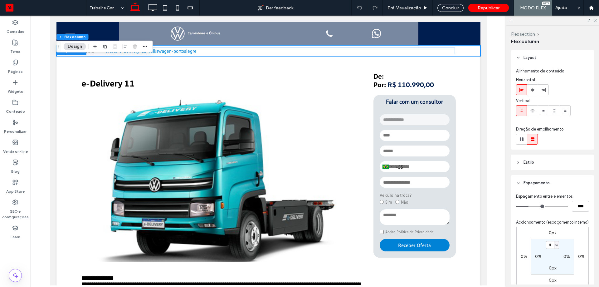
click at [523, 114] on span at bounding box center [521, 110] width 5 height 10
click at [544, 114] on span at bounding box center [543, 110] width 5 height 10
click at [522, 89] on use at bounding box center [522, 89] width 4 height 4
click at [523, 113] on icon at bounding box center [521, 110] width 5 height 5
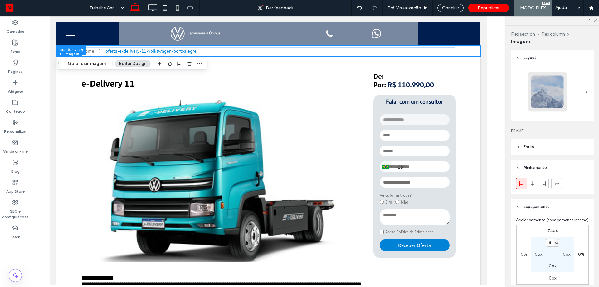
click at [524, 150] on header "Estilo" at bounding box center [552, 147] width 83 height 16
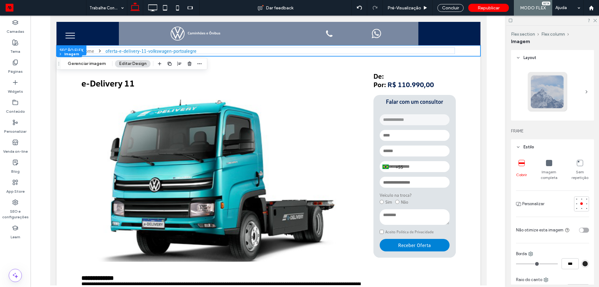
click at [548, 162] on icon at bounding box center [549, 163] width 6 height 6
click at [521, 165] on icon at bounding box center [522, 163] width 6 height 6
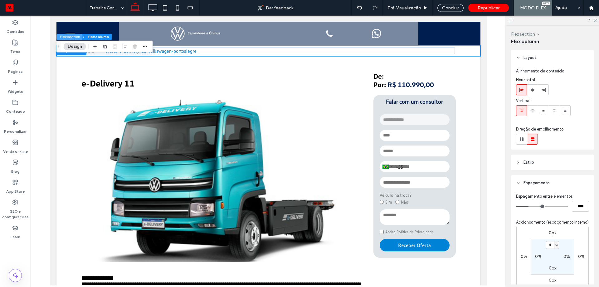
click at [70, 36] on button "Flex section" at bounding box center [70, 37] width 26 height 6
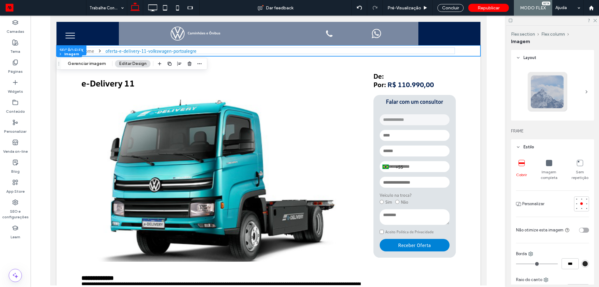
click at [546, 163] on icon at bounding box center [549, 163] width 6 height 6
click at [521, 165] on icon at bounding box center [522, 163] width 6 height 6
click at [579, 197] on div at bounding box center [581, 199] width 4 height 4
click at [579, 202] on div at bounding box center [581, 203] width 4 height 4
click at [578, 195] on div "Cobrir Imagem completa Sem repetição Personalizar Não otimize esta imagem Borda…" at bounding box center [552, 282] width 83 height 254
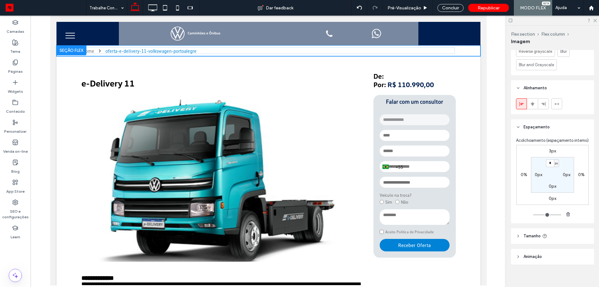
scroll to position [345, 0]
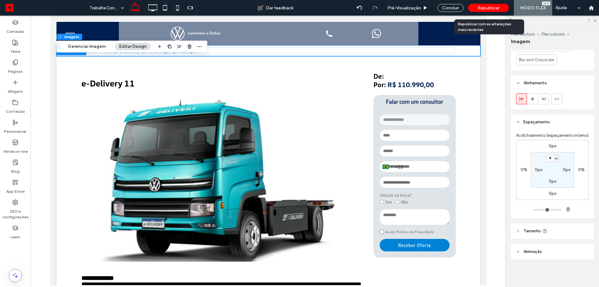
click at [499, 1] on div "Republicar" at bounding box center [488, 8] width 41 height 16
click at [493, 7] on span "Republicar" at bounding box center [489, 7] width 22 height 5
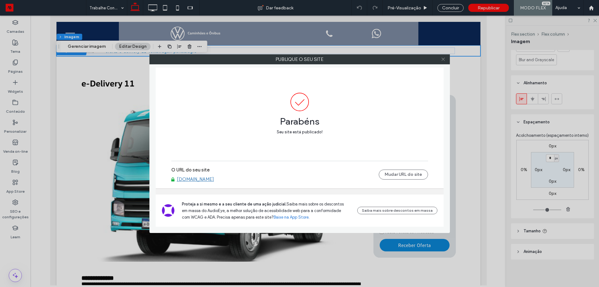
click at [444, 57] on icon at bounding box center [443, 59] width 5 height 5
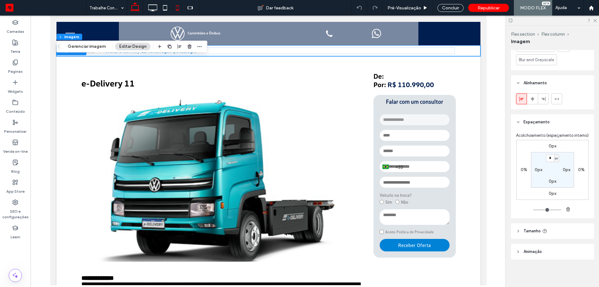
click at [174, 9] on icon at bounding box center [177, 8] width 12 height 12
type input "***"
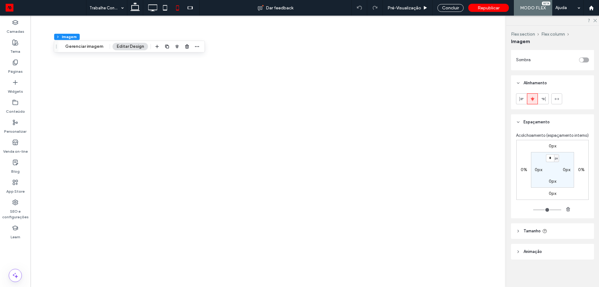
scroll to position [262, 0]
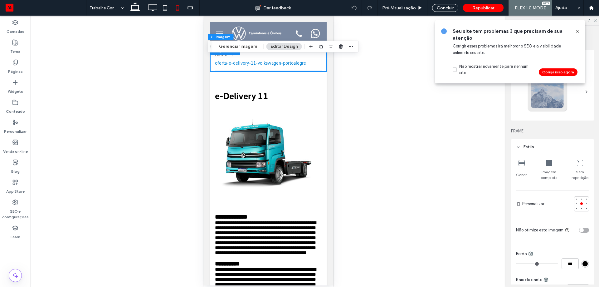
click at [577, 31] on icon at bounding box center [577, 31] width 5 height 5
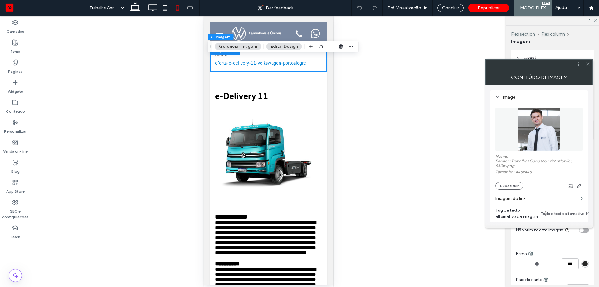
click at [521, 118] on img at bounding box center [539, 129] width 43 height 43
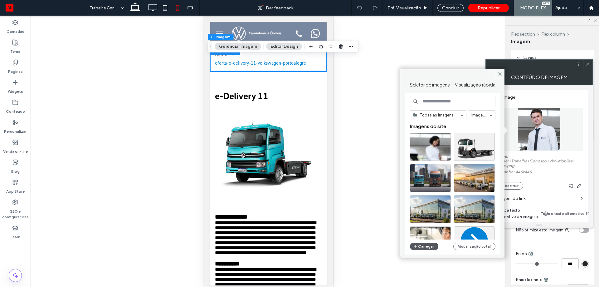
click at [416, 246] on icon "button" at bounding box center [416, 246] width 4 height 5
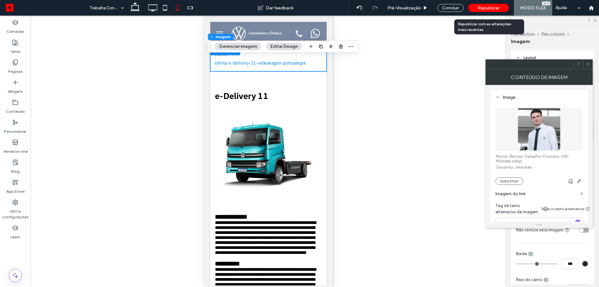
click at [492, 5] on div "Republicar" at bounding box center [488, 8] width 41 height 8
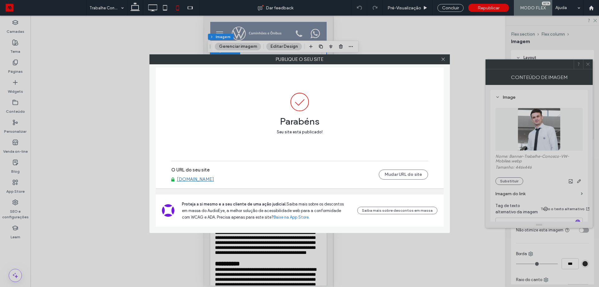
click at [446, 59] on div at bounding box center [443, 59] width 9 height 9
click at [446, 60] on div at bounding box center [443, 59] width 9 height 9
click at [443, 60] on icon at bounding box center [443, 59] width 5 height 5
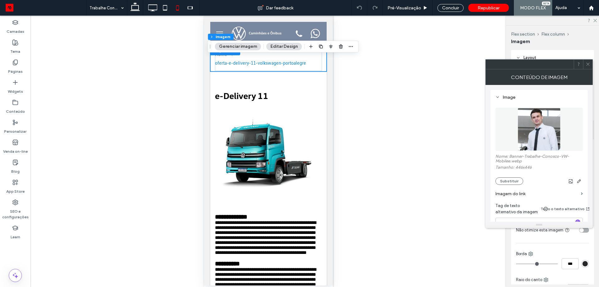
click at [586, 64] on icon at bounding box center [588, 64] width 5 height 5
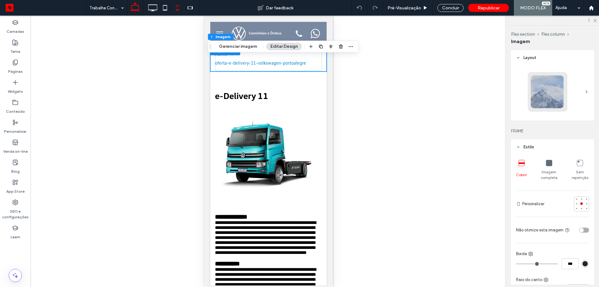
click at [131, 10] on icon at bounding box center [135, 8] width 12 height 12
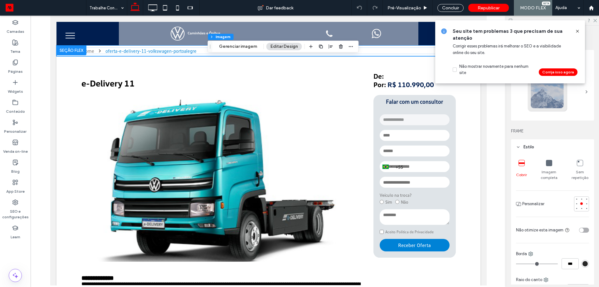
click at [578, 31] on icon at bounding box center [577, 31] width 5 height 5
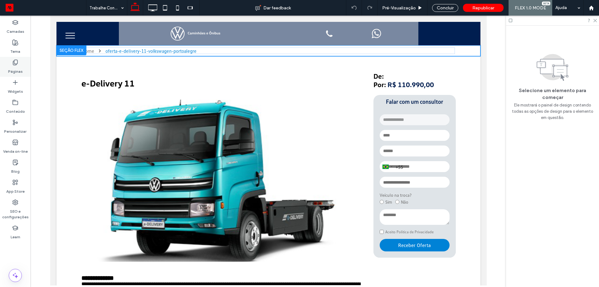
click at [16, 72] on label "Páginas" at bounding box center [15, 70] width 15 height 9
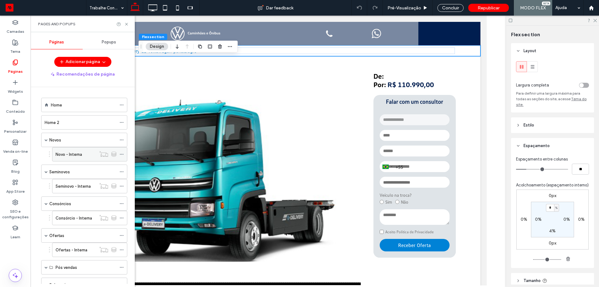
click at [60, 161] on div "Novo - Interna" at bounding box center [89, 154] width 75 height 14
click at [66, 156] on label "Novo - Interna" at bounding box center [69, 154] width 27 height 11
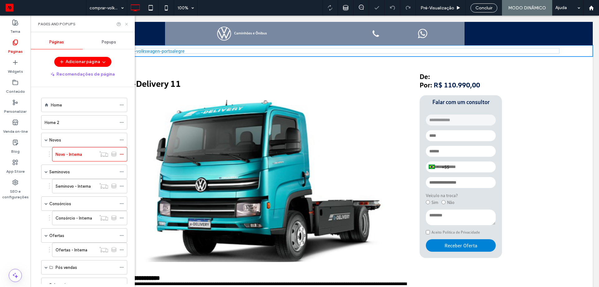
click at [127, 26] on icon at bounding box center [126, 24] width 5 height 5
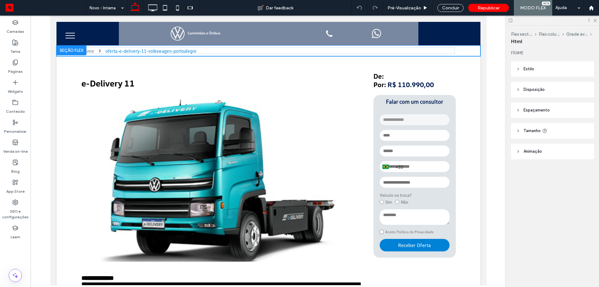
type input "***"
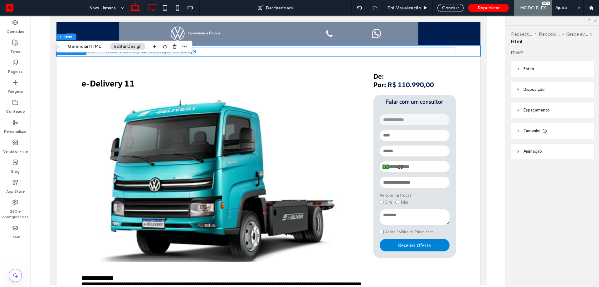
click at [153, 11] on use at bounding box center [153, 7] width 9 height 7
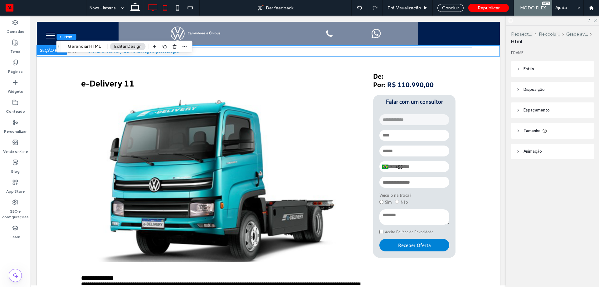
click at [168, 9] on icon at bounding box center [165, 8] width 12 height 12
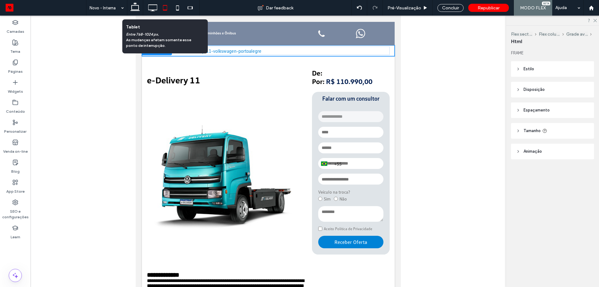
type input "***"
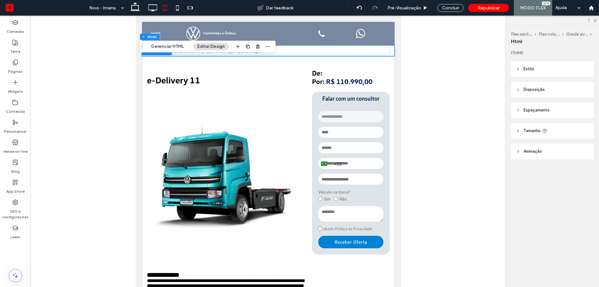
click at [530, 129] on span "Tamanho" at bounding box center [532, 131] width 17 height 6
type input "**"
click at [549, 165] on input "range" at bounding box center [546, 165] width 32 height 1
type input "**"
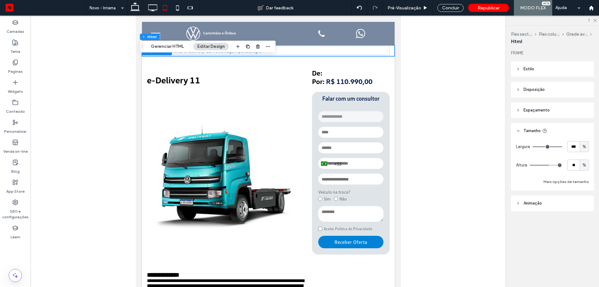
type input "**"
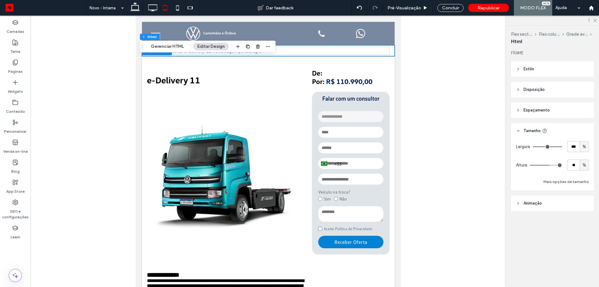
type input "**"
click at [550, 165] on input "range" at bounding box center [546, 165] width 32 height 1
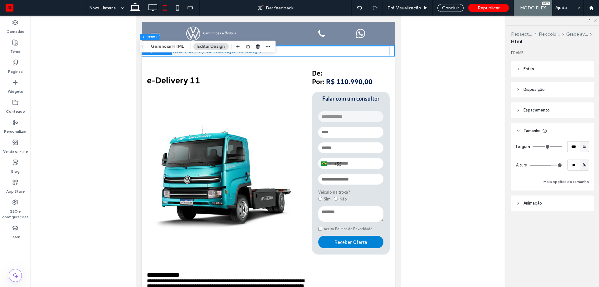
type input "**"
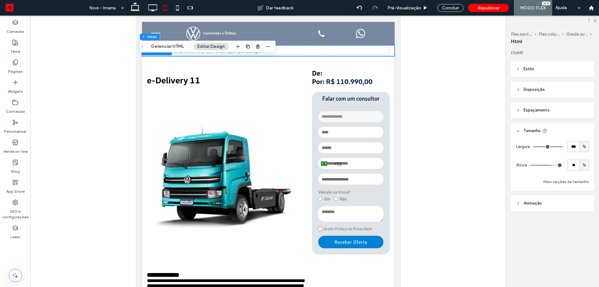
type input "**"
click at [551, 165] on input "range" at bounding box center [546, 165] width 32 height 1
type input "**"
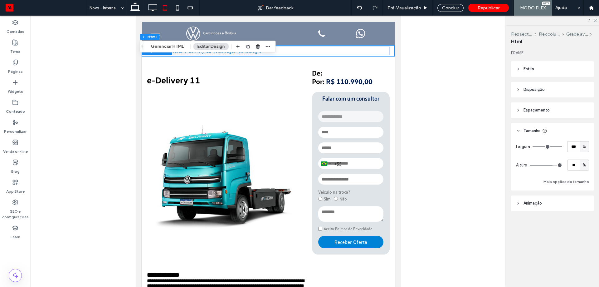
type input "**"
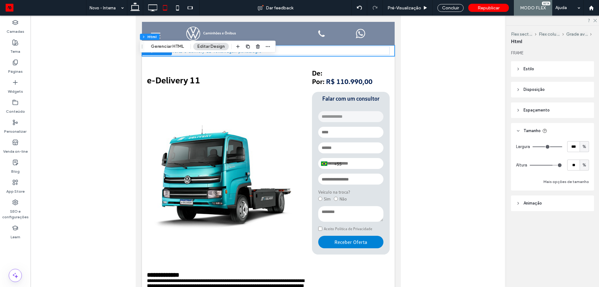
type input "**"
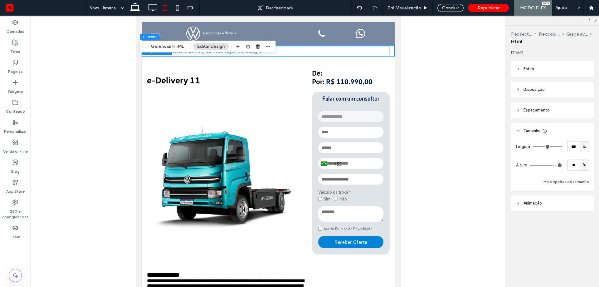
type input "**"
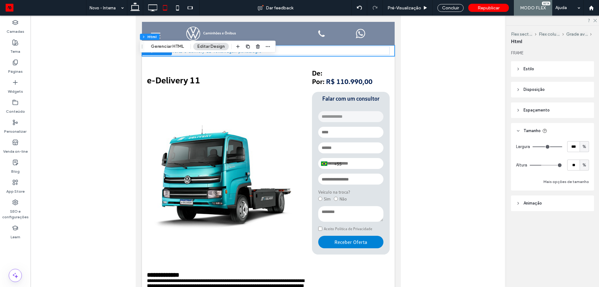
type input "**"
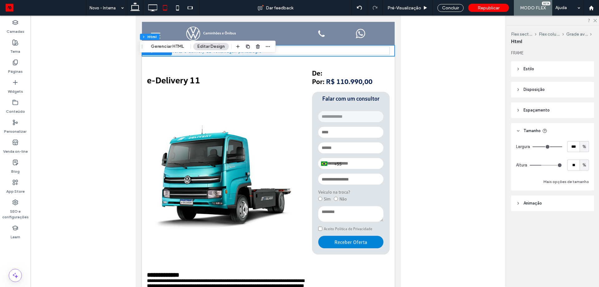
type input "**"
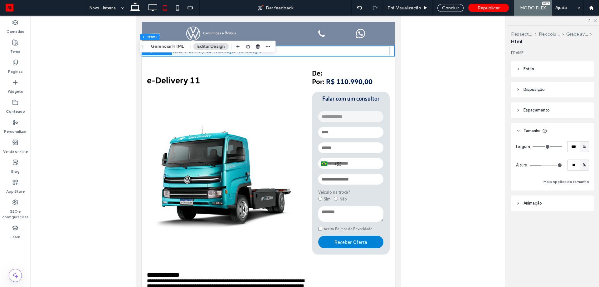
type input "**"
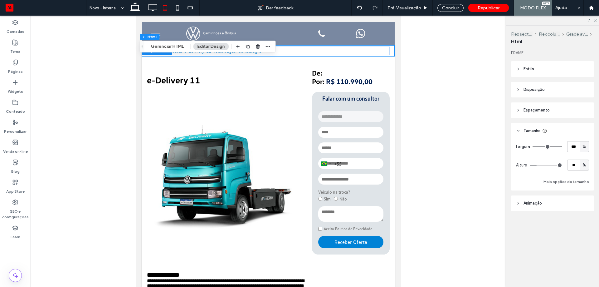
type input "**"
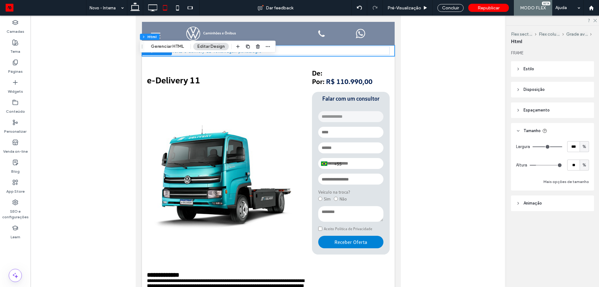
drag, startPoint x: 545, startPoint y: 168, endPoint x: 537, endPoint y: 168, distance: 7.2
click at [537, 165] on input "range" at bounding box center [546, 165] width 32 height 1
drag, startPoint x: 537, startPoint y: 168, endPoint x: 542, endPoint y: 168, distance: 5.0
click at [542, 168] on div "Altura ** %" at bounding box center [552, 164] width 73 height 11
type input "**"
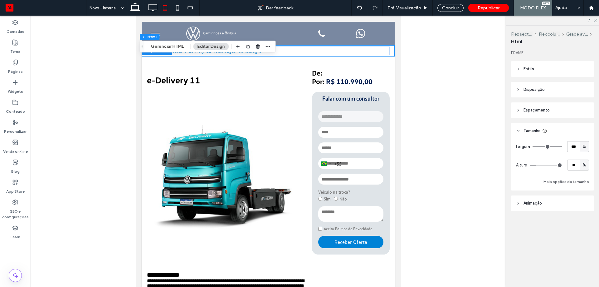
type input "**"
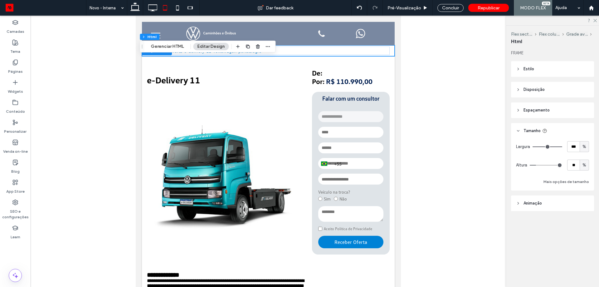
click at [547, 165] on input "range" at bounding box center [546, 165] width 32 height 1
type input "**"
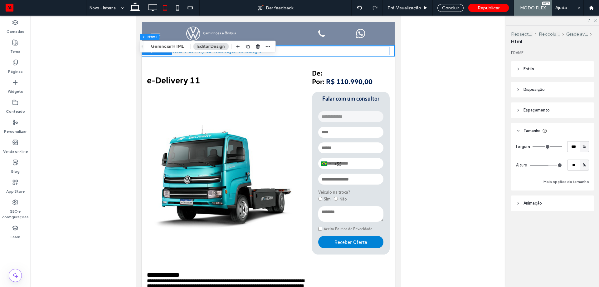
type input "**"
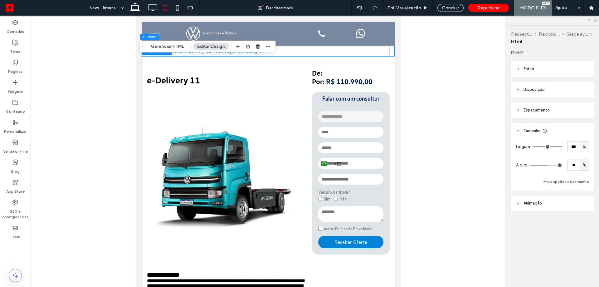
type input "**"
click at [549, 165] on input "range" at bounding box center [546, 165] width 32 height 1
type input "**"
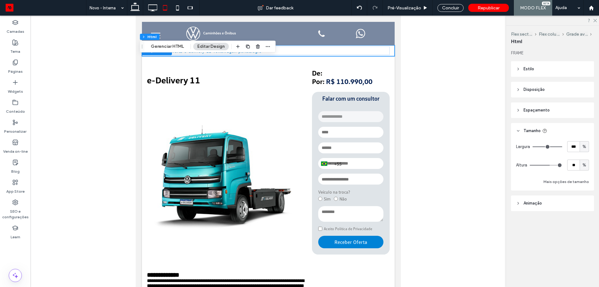
type input "**"
click at [550, 165] on input "range" at bounding box center [546, 165] width 32 height 1
type input "**"
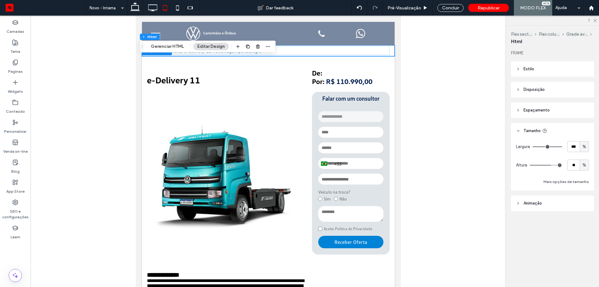
type input "**"
click at [550, 165] on input "range" at bounding box center [546, 165] width 32 height 1
type input "**"
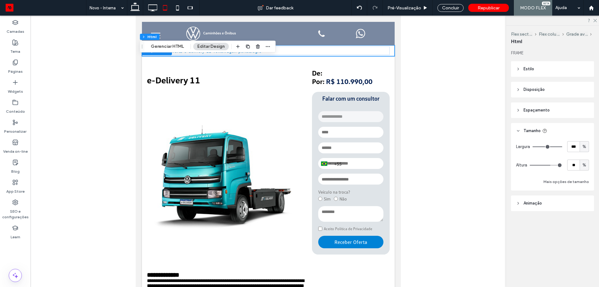
type input "**"
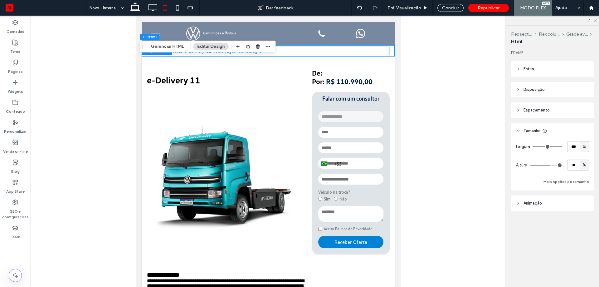
type input "**"
click at [548, 165] on input "range" at bounding box center [546, 165] width 32 height 1
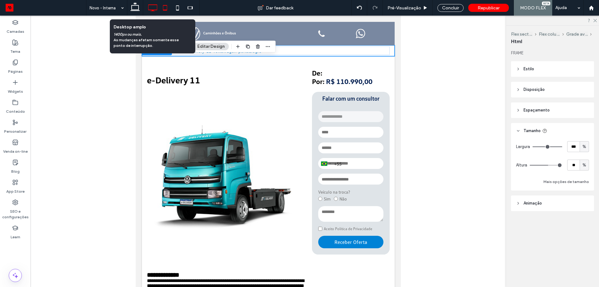
click at [154, 11] on use at bounding box center [153, 7] width 9 height 7
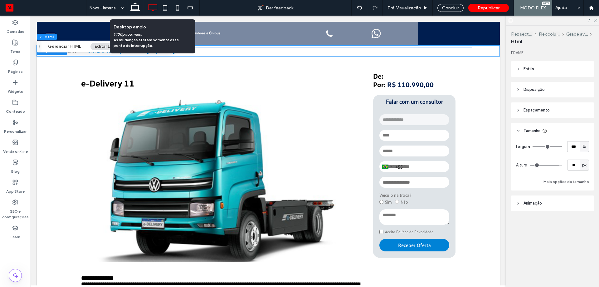
type input "***"
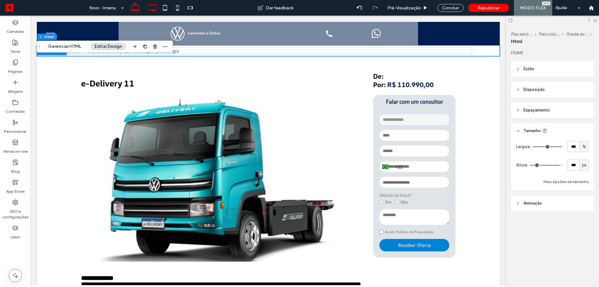
click at [133, 7] on icon at bounding box center [135, 8] width 12 height 12
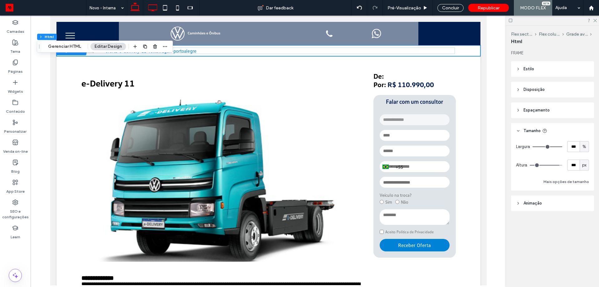
click at [149, 10] on icon at bounding box center [152, 8] width 12 height 12
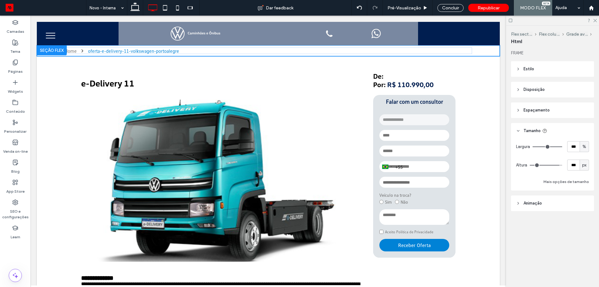
type input "***"
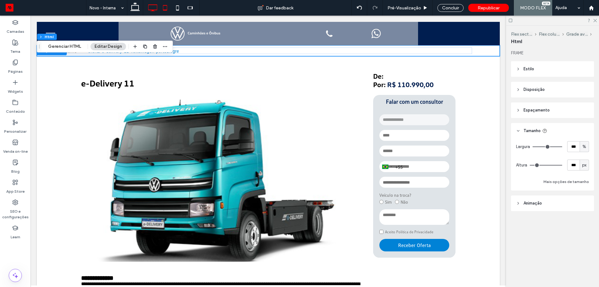
click at [165, 7] on icon at bounding box center [165, 8] width 12 height 12
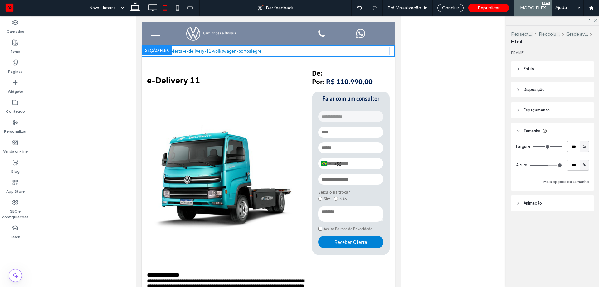
type input "**"
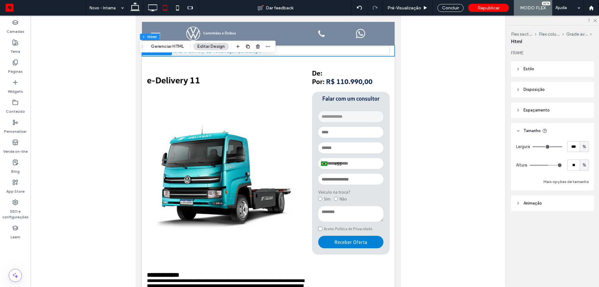
type input "**"
click at [545, 165] on input "range" at bounding box center [546, 165] width 32 height 1
type input "**"
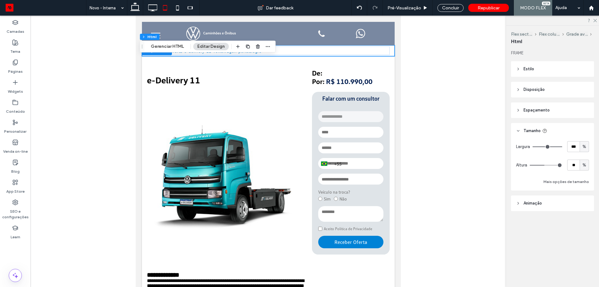
type input "**"
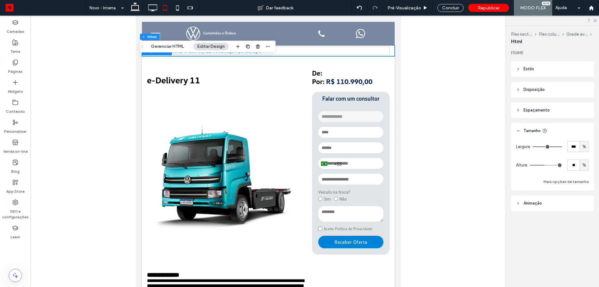
type input "**"
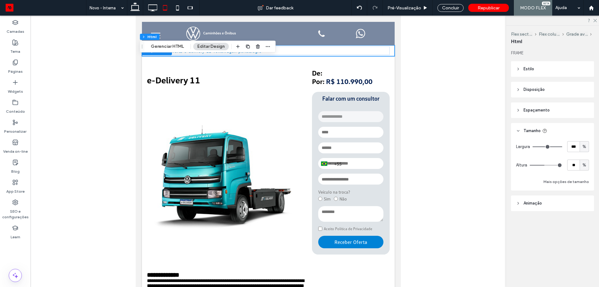
type input "**"
click at [548, 165] on input "range" at bounding box center [546, 165] width 32 height 1
type input "**"
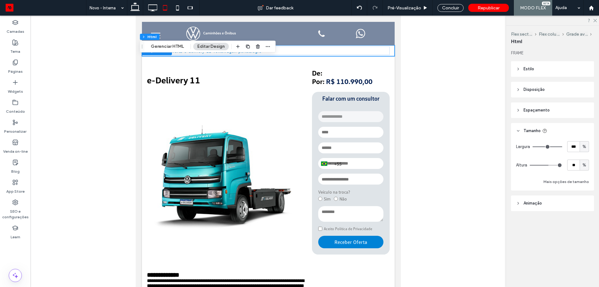
click at [549, 165] on input "range" at bounding box center [546, 165] width 32 height 1
type input "**"
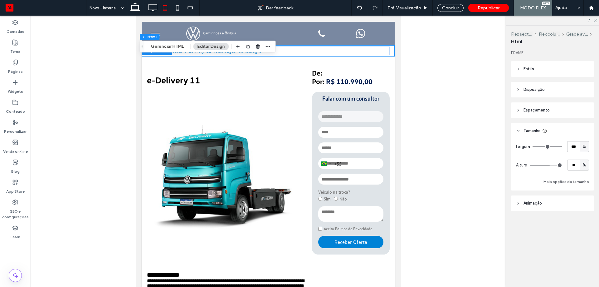
type input "**"
click at [550, 165] on input "range" at bounding box center [546, 165] width 32 height 1
click at [180, 8] on icon at bounding box center [177, 8] width 12 height 12
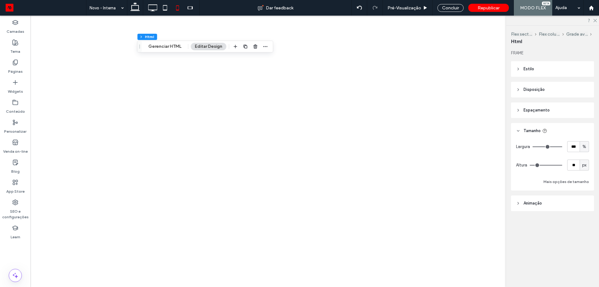
type input "***"
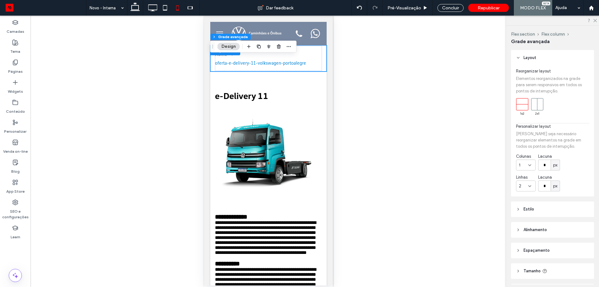
click at [537, 184] on div "Colunas 1 Lacuna * px Linhas 2 Lacuna * px" at bounding box center [552, 172] width 73 height 38
click at [528, 187] on icon at bounding box center [529, 185] width 5 height 5
click at [522, 200] on div "1" at bounding box center [525, 196] width 19 height 11
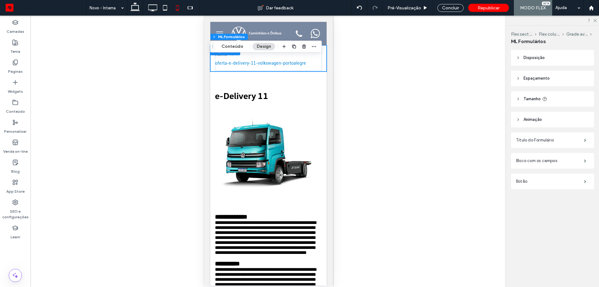
click at [550, 80] on header "Espaçamento" at bounding box center [552, 79] width 83 height 16
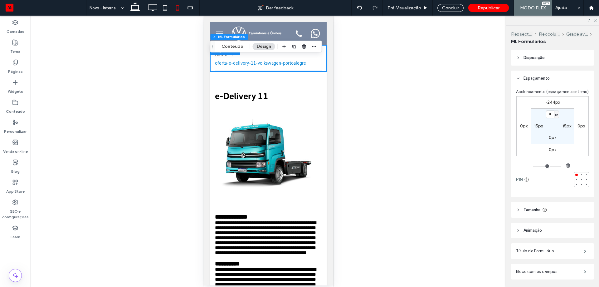
click at [549, 118] on input "*" at bounding box center [550, 114] width 8 height 8
type input "***"
type input "*"
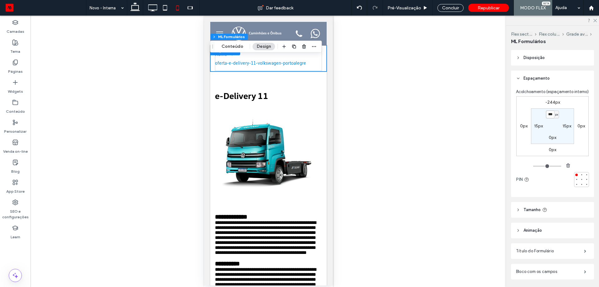
type input "***"
type input "****"
type input "***"
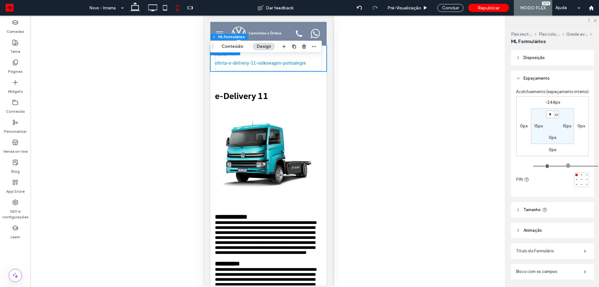
scroll to position [0, 0]
type input "***"
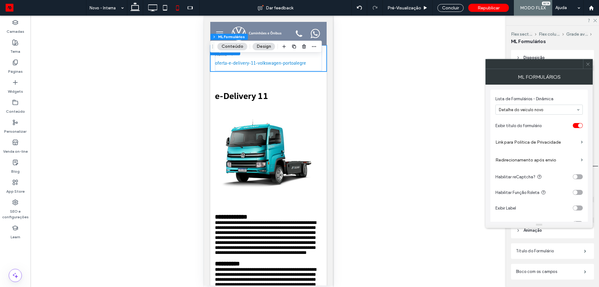
click at [589, 62] on icon at bounding box center [588, 64] width 5 height 5
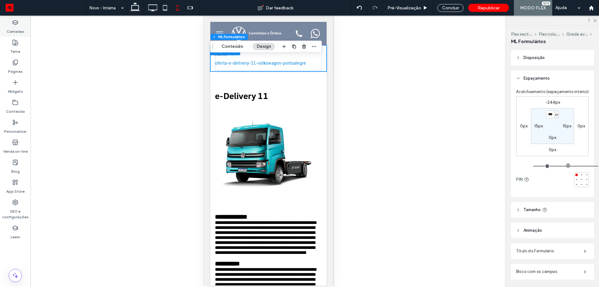
click at [19, 29] on label "Camadas" at bounding box center [16, 30] width 18 height 9
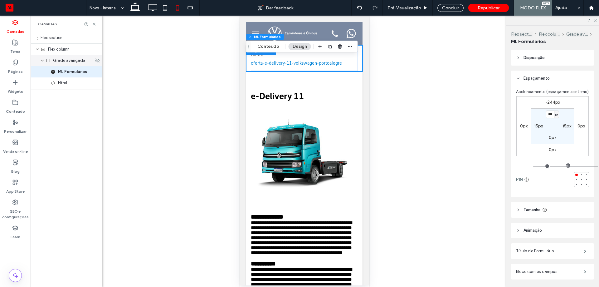
click at [68, 64] on div "Grade avançada" at bounding box center [67, 60] width 72 height 11
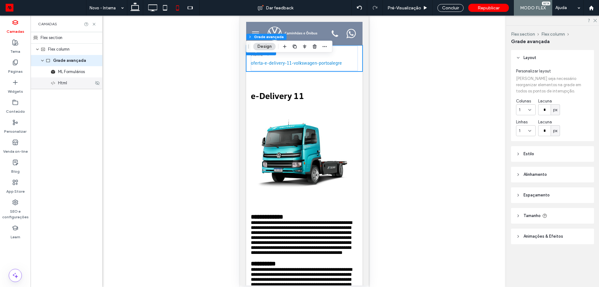
click at [57, 88] on div "Html" at bounding box center [67, 82] width 72 height 11
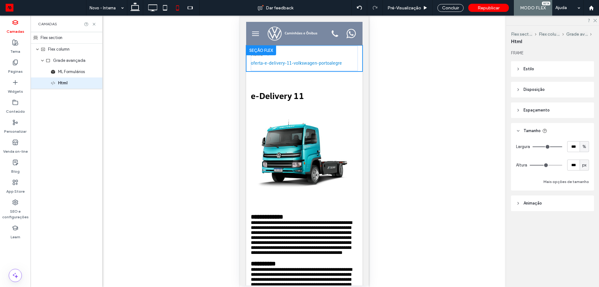
type input "***"
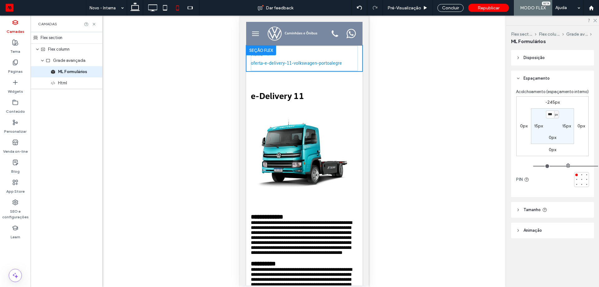
type input "***"
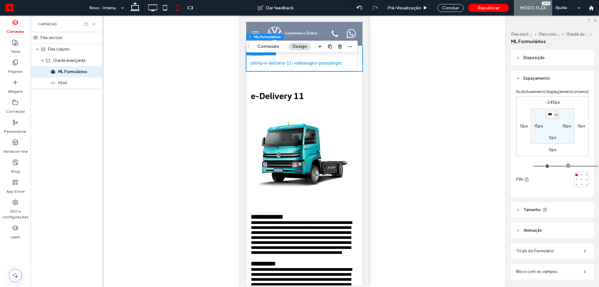
click at [549, 118] on input "***" at bounding box center [550, 114] width 8 height 8
type input "***"
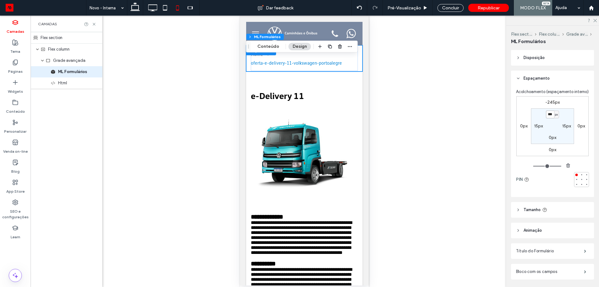
type input "***"
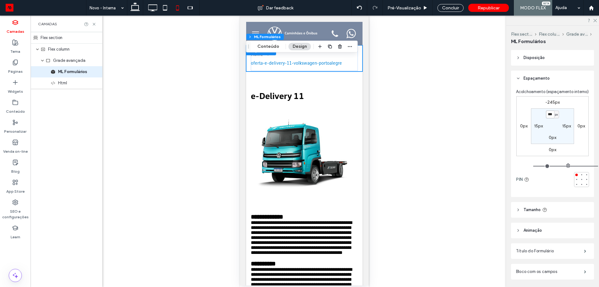
type input "***"
click at [495, 6] on span "Republicar" at bounding box center [489, 7] width 22 height 5
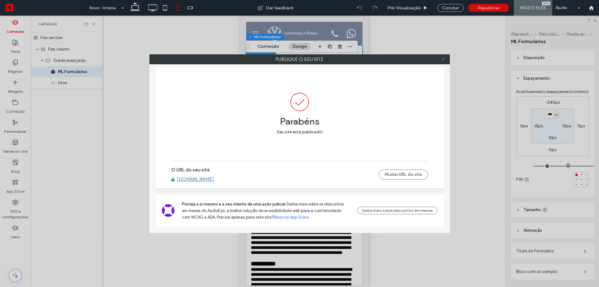
click at [444, 60] on icon at bounding box center [443, 59] width 5 height 5
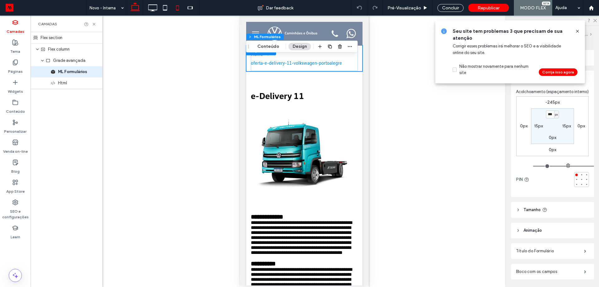
click at [135, 9] on icon at bounding box center [135, 8] width 12 height 12
type input "**"
type input "*"
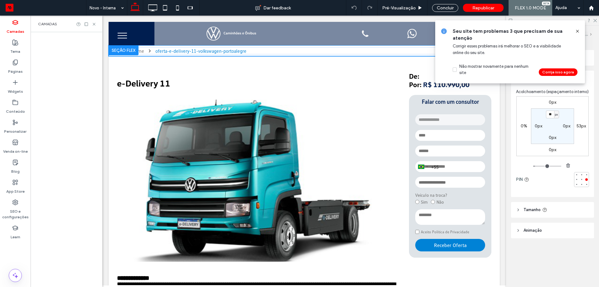
click at [579, 31] on icon at bounding box center [577, 31] width 5 height 5
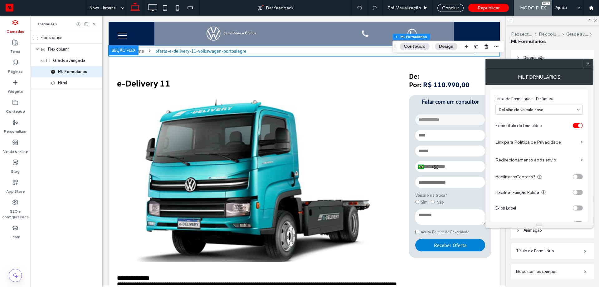
click at [588, 63] on icon at bounding box center [588, 64] width 5 height 5
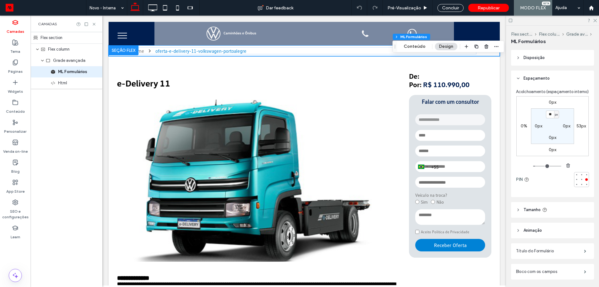
click at [545, 61] on header "Disposição" at bounding box center [552, 58] width 83 height 16
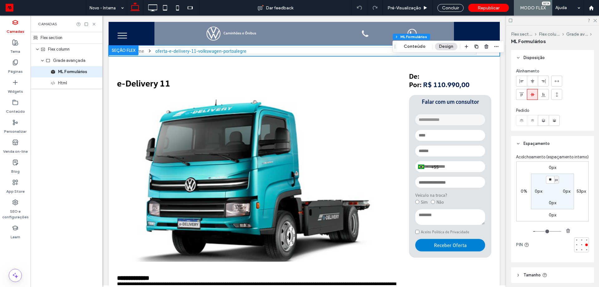
click at [532, 94] on use at bounding box center [532, 94] width 4 height 3
click at [550, 183] on input "**" at bounding box center [550, 180] width 8 height 8
type input "*"
click at [146, 12] on div at bounding box center [171, 8] width 57 height 16
click at [151, 10] on use at bounding box center [153, 7] width 9 height 7
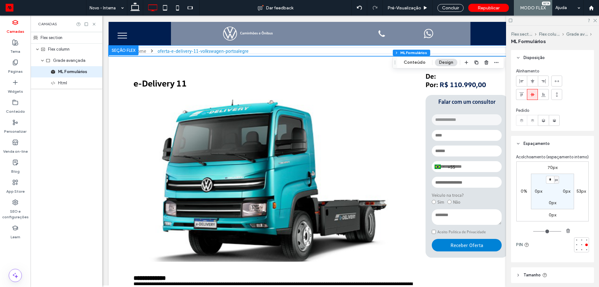
click at [554, 170] on label "70px" at bounding box center [553, 167] width 10 height 5
type input "**"
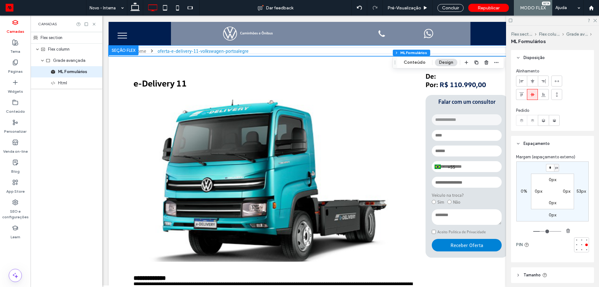
type input "*"
click at [168, 11] on icon at bounding box center [165, 8] width 12 height 12
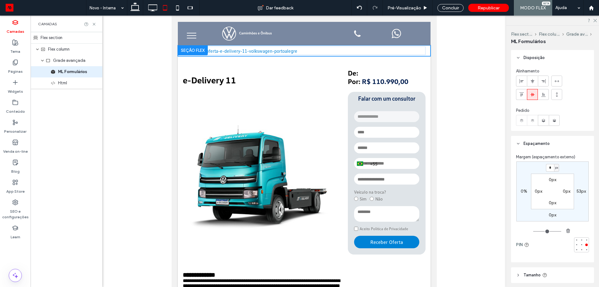
type input "**"
type input "***"
type input "**"
type input "***"
click at [552, 168] on input "**" at bounding box center [550, 168] width 8 height 8
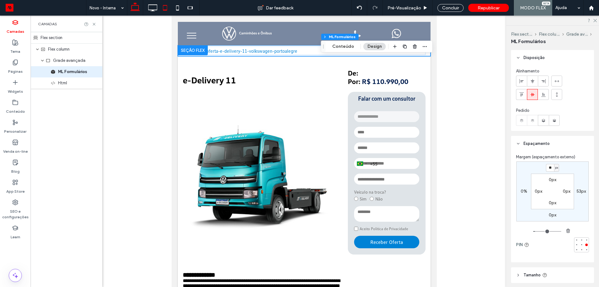
click at [133, 12] on icon at bounding box center [135, 8] width 12 height 12
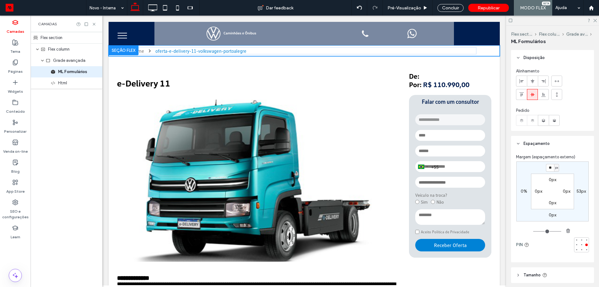
type input "*"
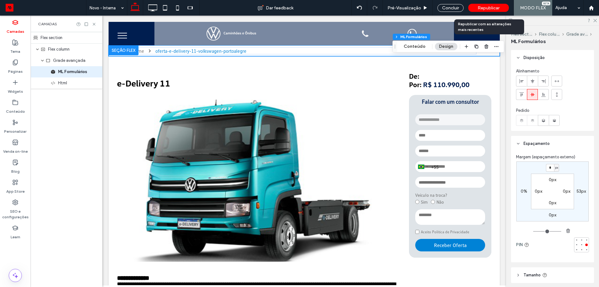
click at [490, 5] on div "Republicar" at bounding box center [488, 8] width 41 height 8
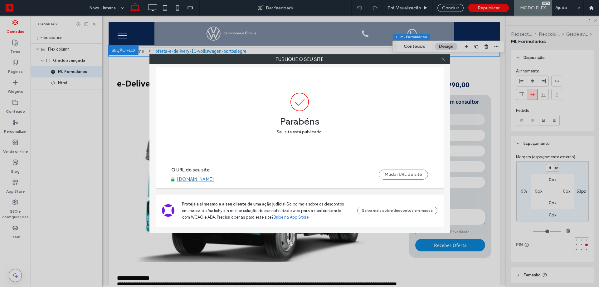
click at [444, 57] on icon at bounding box center [443, 59] width 5 height 5
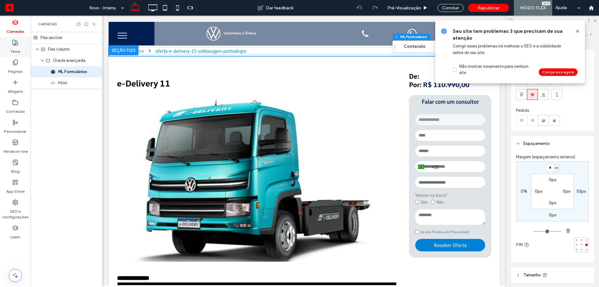
click at [14, 69] on label "Páginas" at bounding box center [15, 70] width 15 height 9
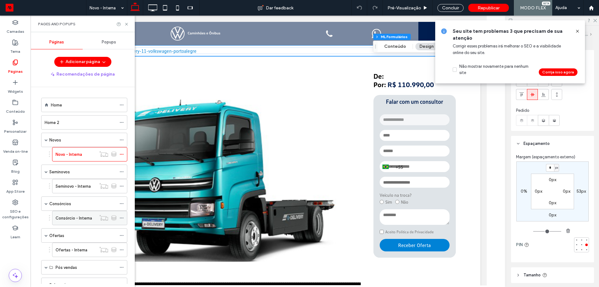
click at [67, 218] on label "Consórcio - Interna" at bounding box center [74, 218] width 37 height 11
click at [0, 0] on div at bounding box center [0, 0] width 0 height 0
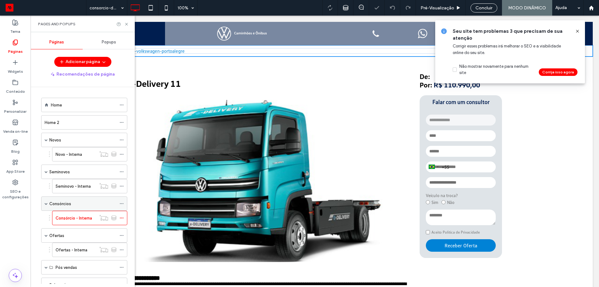
click at [70, 203] on label "Consórcios" at bounding box center [60, 203] width 22 height 11
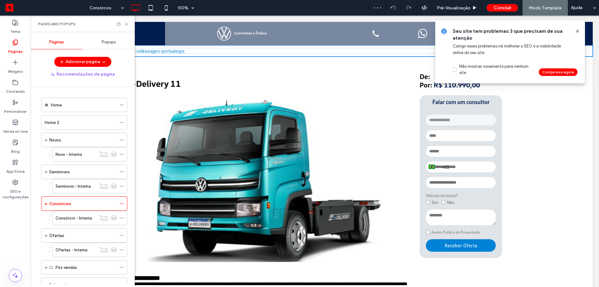
drag, startPoint x: 126, startPoint y: 23, endPoint x: 527, endPoint y: 14, distance: 401.7
click at [126, 23] on use at bounding box center [126, 24] width 2 height 2
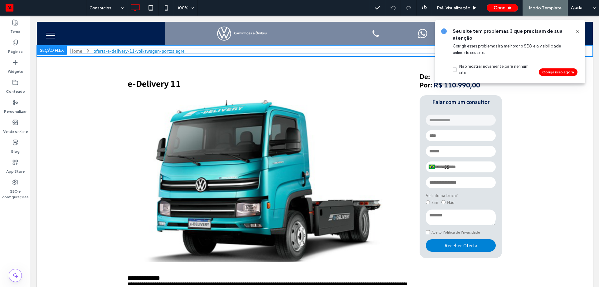
click at [578, 31] on icon at bounding box center [577, 31] width 5 height 5
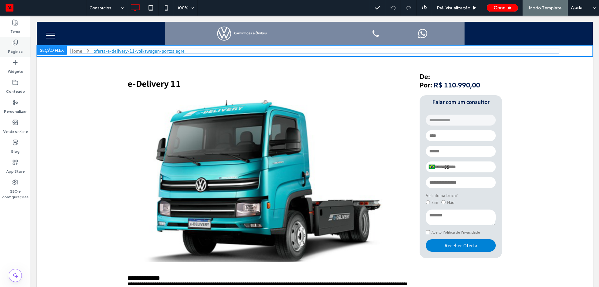
click at [16, 42] on icon at bounding box center [15, 42] width 6 height 6
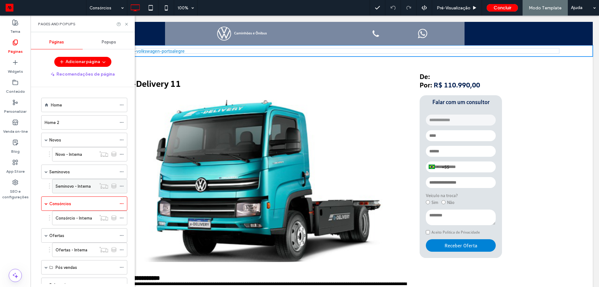
click at [71, 187] on label "Seminovo - Interna" at bounding box center [73, 186] width 35 height 11
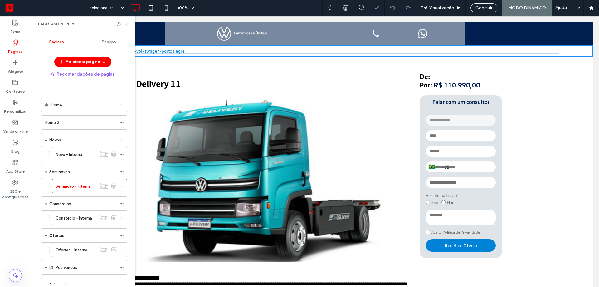
click at [126, 23] on use at bounding box center [126, 24] width 2 height 2
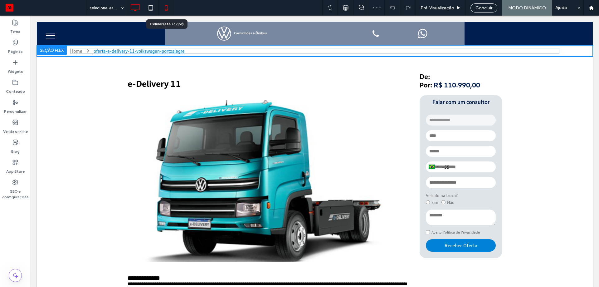
click at [168, 5] on icon at bounding box center [166, 8] width 12 height 12
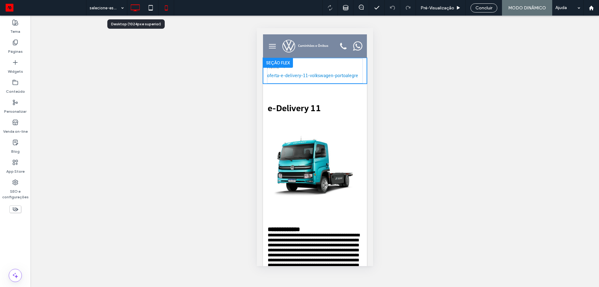
click at [135, 10] on use at bounding box center [135, 7] width 9 height 7
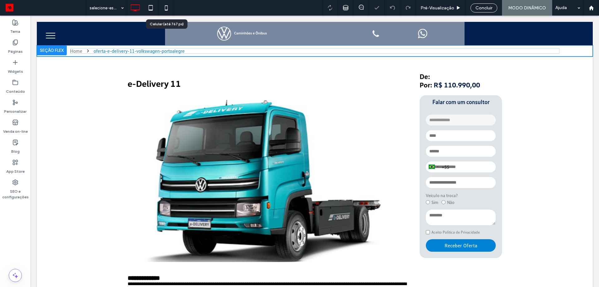
click at [166, 10] on use at bounding box center [166, 7] width 3 height 5
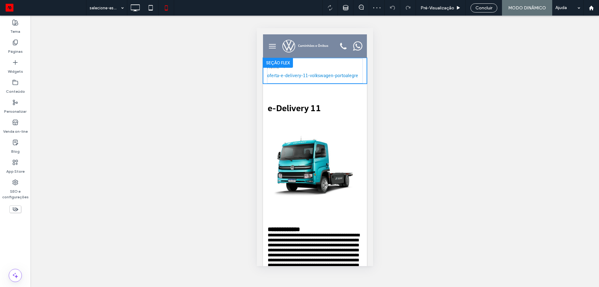
click at [14, 209] on icon at bounding box center [15, 209] width 7 height 7
click at [443, 9] on span "Pré-Visualizaçāo" at bounding box center [438, 7] width 34 height 5
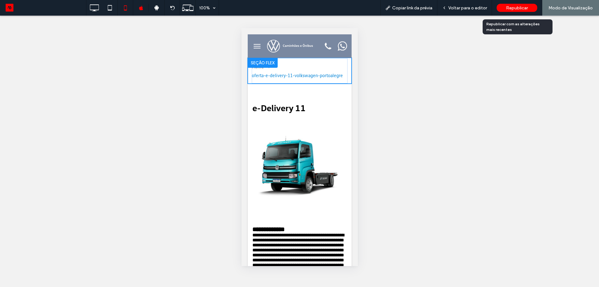
click at [516, 9] on span "Republicar" at bounding box center [517, 7] width 22 height 5
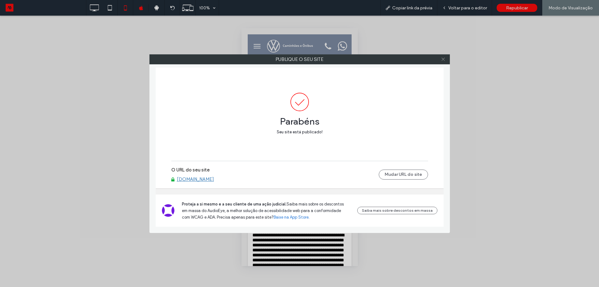
click at [442, 58] on icon at bounding box center [443, 59] width 5 height 5
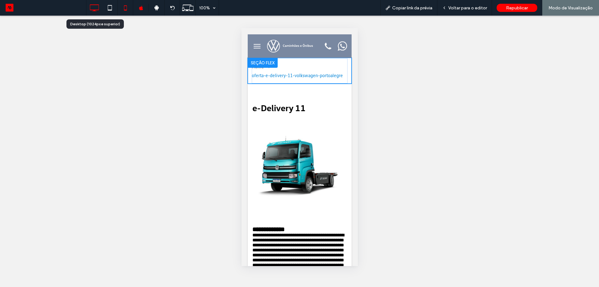
click at [96, 9] on icon at bounding box center [94, 8] width 12 height 12
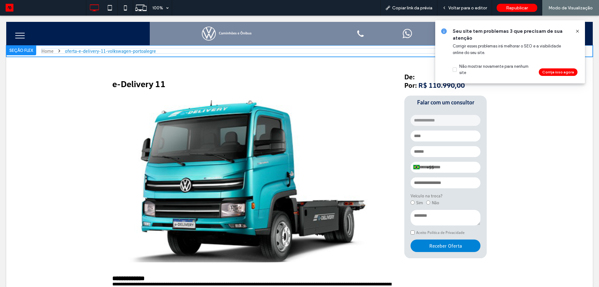
click at [578, 31] on icon at bounding box center [577, 31] width 5 height 5
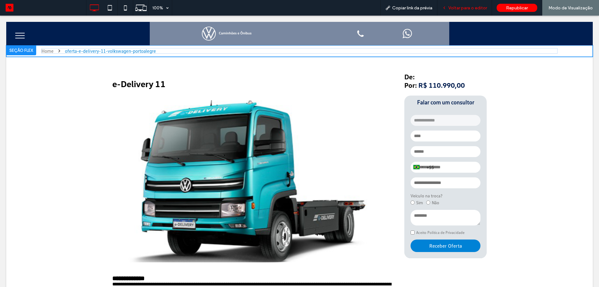
click at [468, 10] on span "Voltar para o editor" at bounding box center [467, 7] width 39 height 5
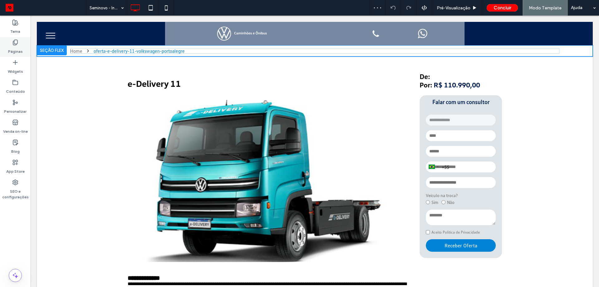
click at [16, 45] on icon at bounding box center [15, 42] width 6 height 6
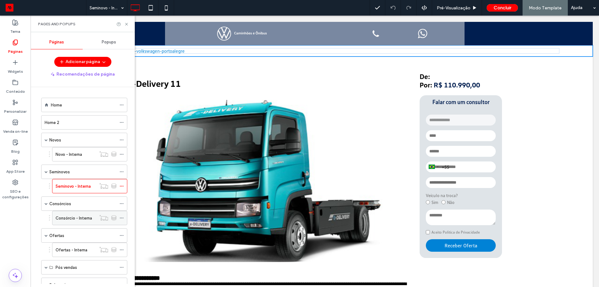
click at [65, 218] on label "Consórcio - Interna" at bounding box center [74, 218] width 37 height 11
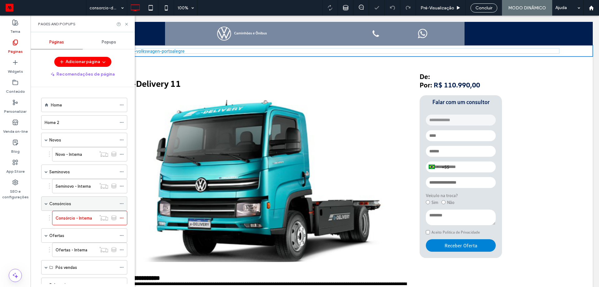
click at [64, 208] on div "Consórcios" at bounding box center [82, 204] width 67 height 14
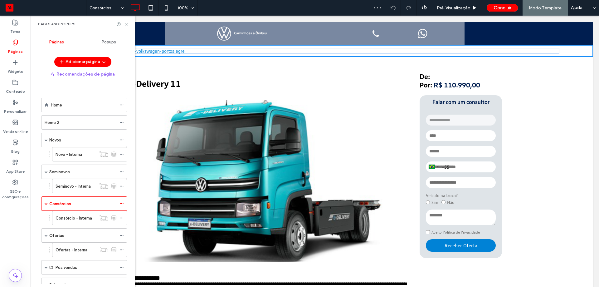
click at [126, 24] on use at bounding box center [126, 24] width 2 height 2
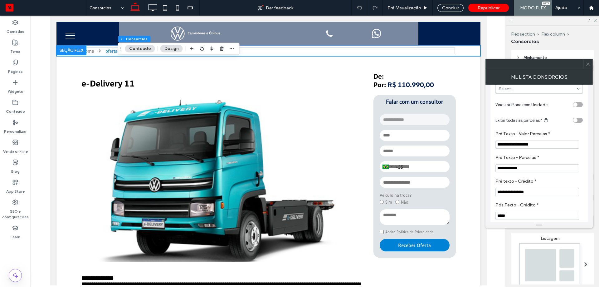
scroll to position [31, 0]
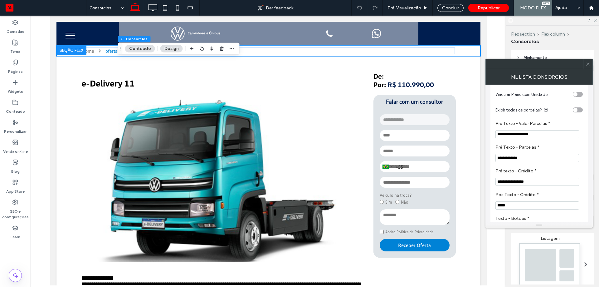
click at [521, 183] on input "**********" at bounding box center [538, 182] width 84 height 8
type input "**********"
click at [589, 64] on icon at bounding box center [588, 64] width 5 height 5
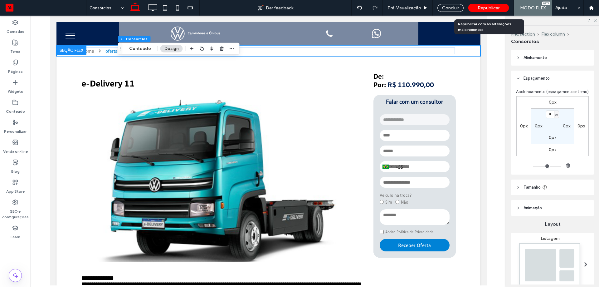
click at [483, 7] on span "Republicar" at bounding box center [489, 7] width 22 height 5
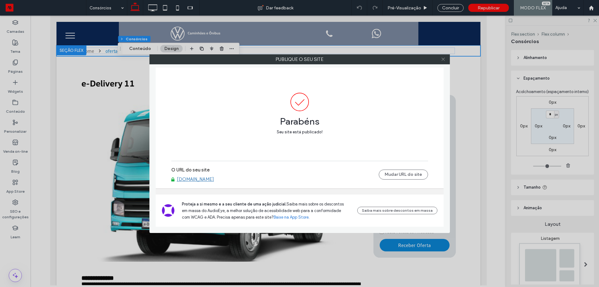
click at [444, 60] on icon at bounding box center [443, 59] width 5 height 5
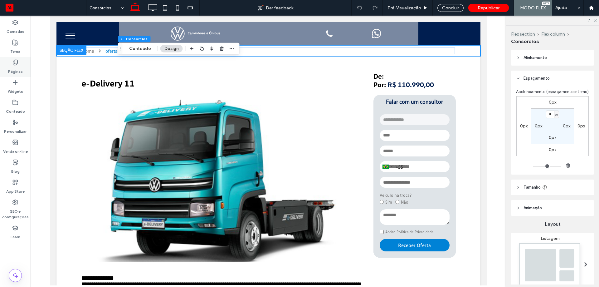
click at [16, 60] on use at bounding box center [15, 62] width 4 height 5
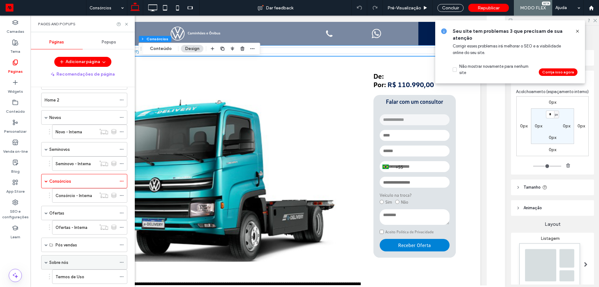
scroll to position [62, 0]
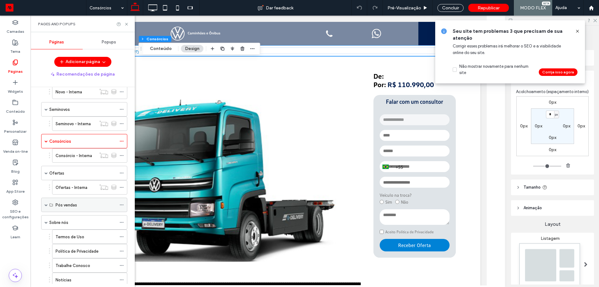
click at [121, 206] on icon at bounding box center [122, 205] width 4 height 4
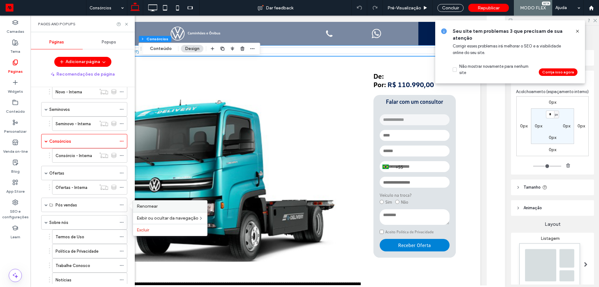
click at [155, 208] on div "Renomear" at bounding box center [170, 206] width 74 height 12
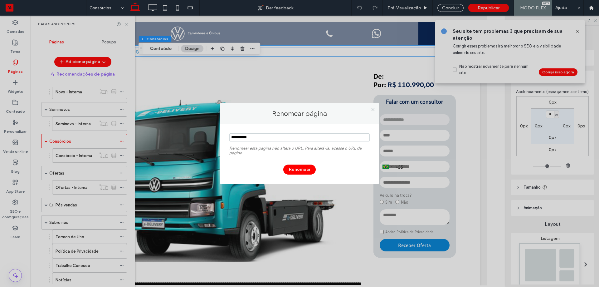
click at [240, 136] on input "notEmpty" at bounding box center [299, 137] width 140 height 8
type input "**********"
click at [298, 164] on button "Renomear" at bounding box center [299, 169] width 32 height 10
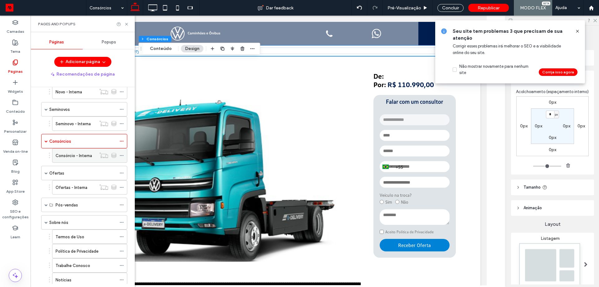
scroll to position [156, 0]
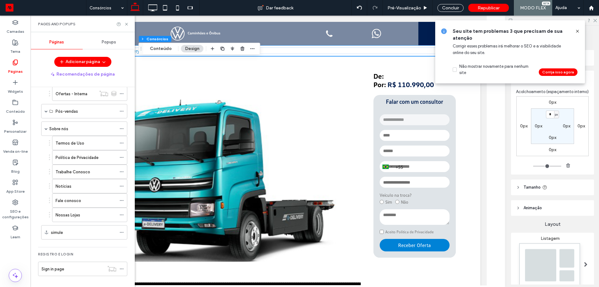
click at [577, 33] on icon at bounding box center [577, 31] width 5 height 5
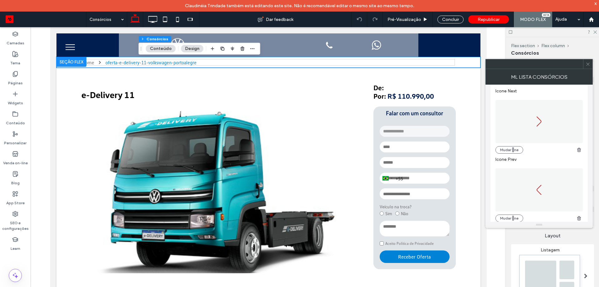
scroll to position [250, 0]
click at [551, 120] on span at bounding box center [539, 111] width 87 height 43
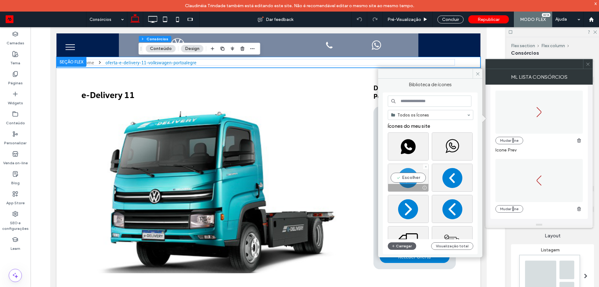
click at [418, 180] on div "Escolher" at bounding box center [408, 178] width 41 height 28
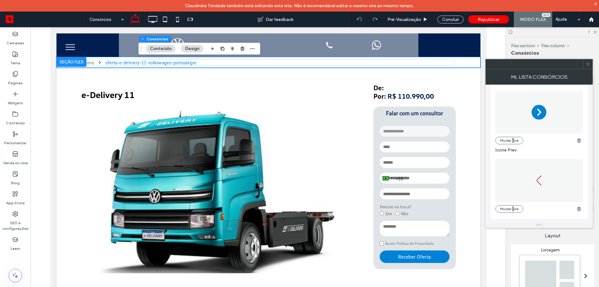
click at [534, 172] on span at bounding box center [539, 180] width 87 height 43
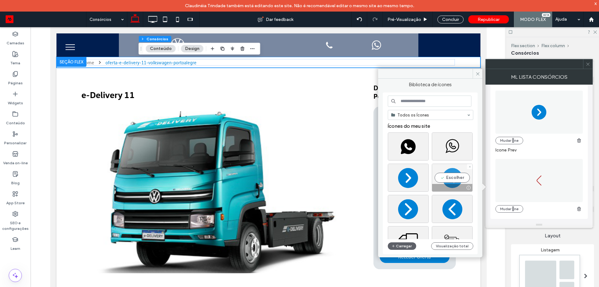
click at [458, 178] on div "Escolher" at bounding box center [452, 178] width 41 height 28
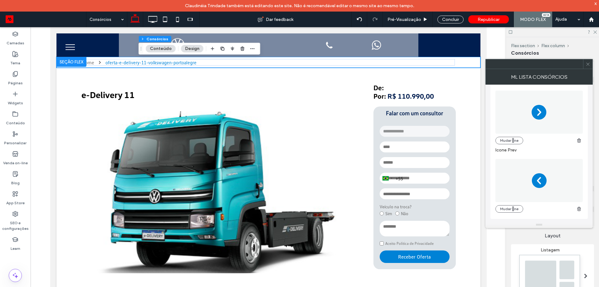
click at [586, 67] on span at bounding box center [588, 63] width 5 height 9
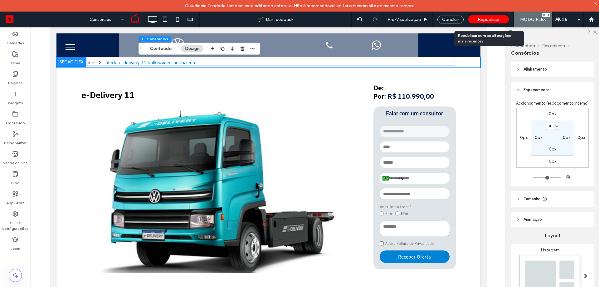
click at [486, 16] on div "Republicar" at bounding box center [488, 19] width 41 height 8
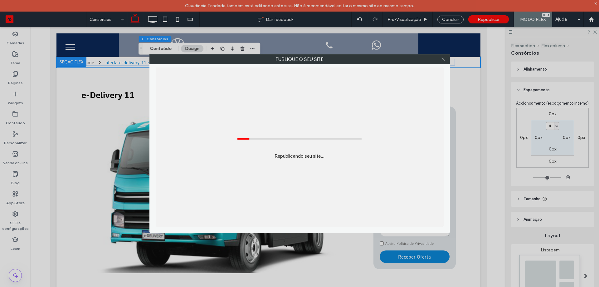
click at [442, 58] on icon at bounding box center [443, 59] width 5 height 5
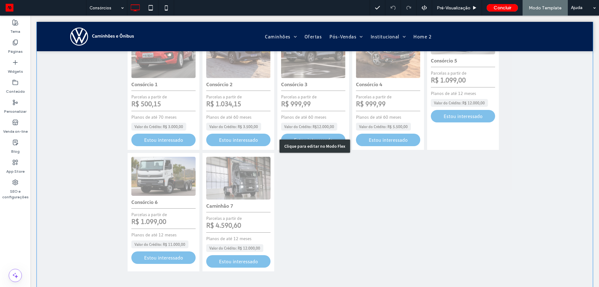
scroll to position [281, 0]
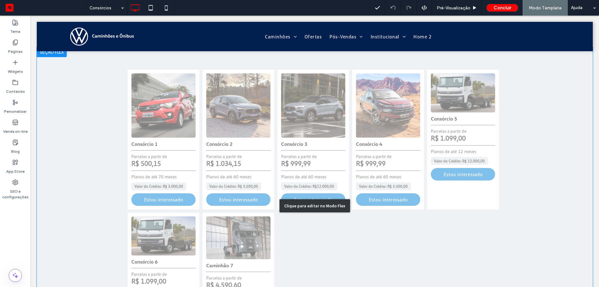
scroll to position [343, 0]
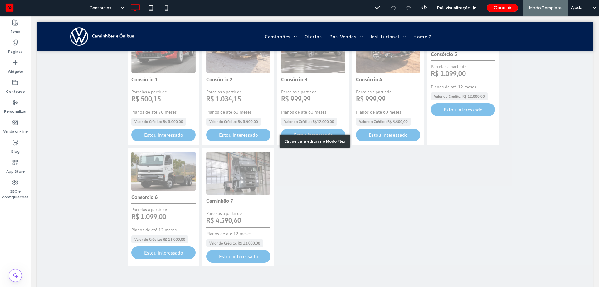
click at [350, 215] on div "Clique para editar no Modo Flex" at bounding box center [315, 141] width 556 height 317
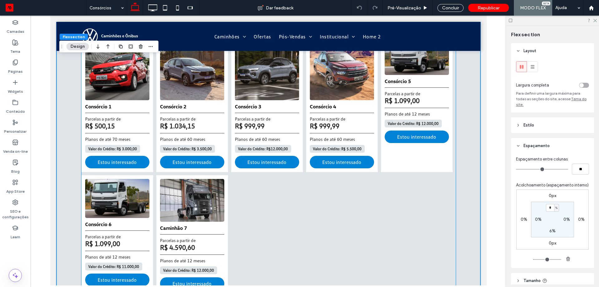
scroll to position [269, 0]
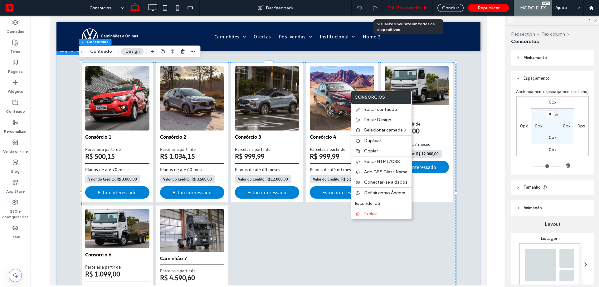
drag, startPoint x: 411, startPoint y: 8, endPoint x: 275, endPoint y: 34, distance: 138.0
click at [411, 8] on span "Pré-Visualizaçāo" at bounding box center [405, 7] width 34 height 5
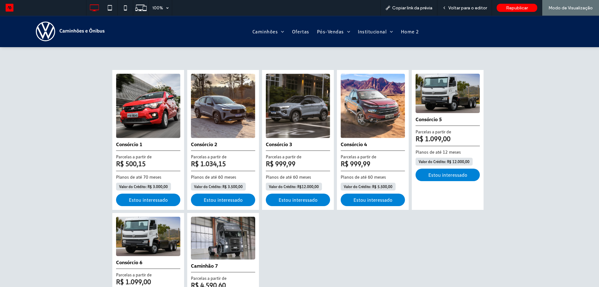
scroll to position [282, 0]
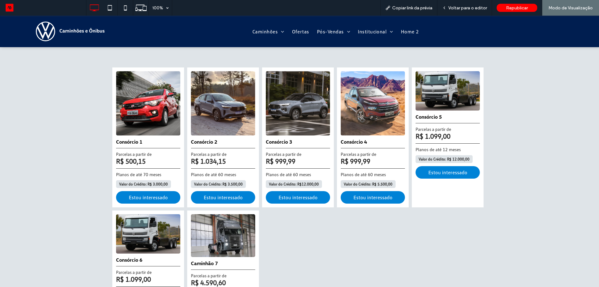
click at [363, 110] on 4 at bounding box center [373, 103] width 64 height 64
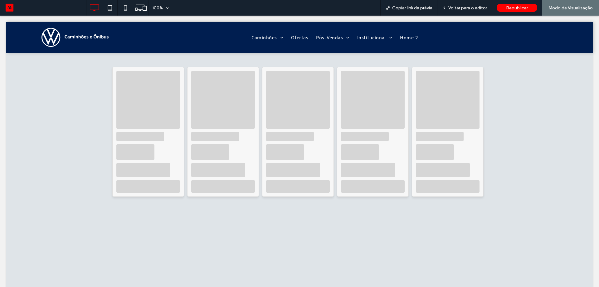
scroll to position [288, 0]
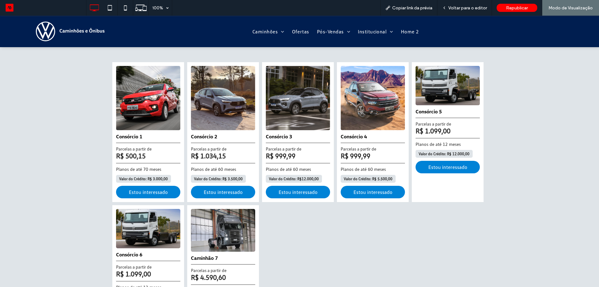
click at [271, 110] on 3 at bounding box center [298, 98] width 64 height 64
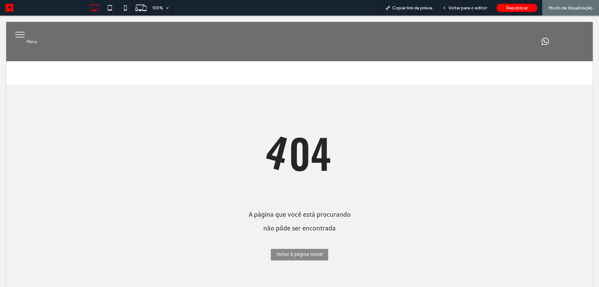
scroll to position [0, 0]
click at [285, 250] on div at bounding box center [299, 143] width 599 height 287
click at [284, 254] on div at bounding box center [299, 143] width 599 height 287
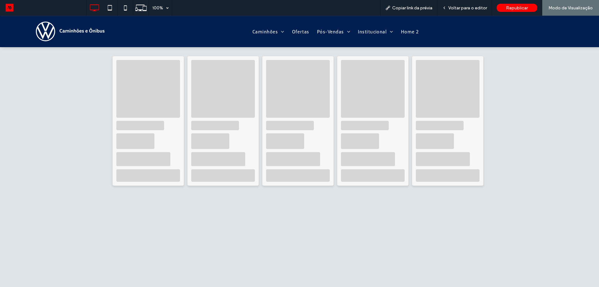
scroll to position [294, 0]
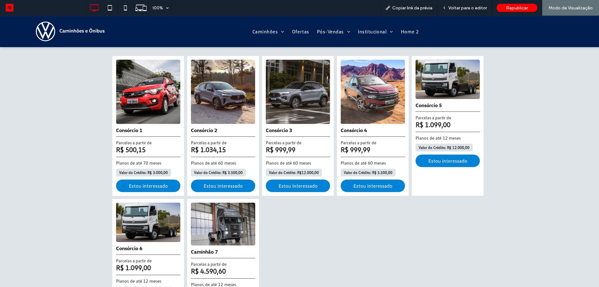
click at [161, 96] on 1 at bounding box center [148, 92] width 64 height 64
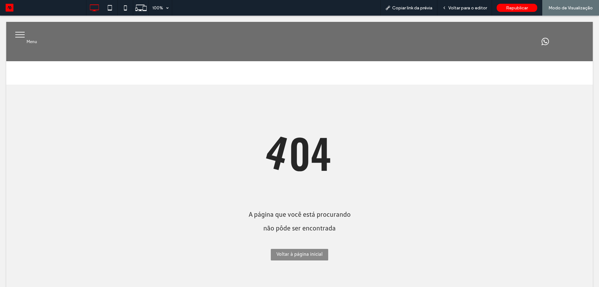
scroll to position [0, 0]
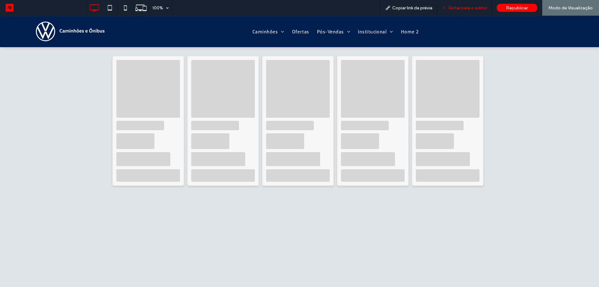
click at [473, 8] on span "Voltar para o editor" at bounding box center [467, 7] width 39 height 5
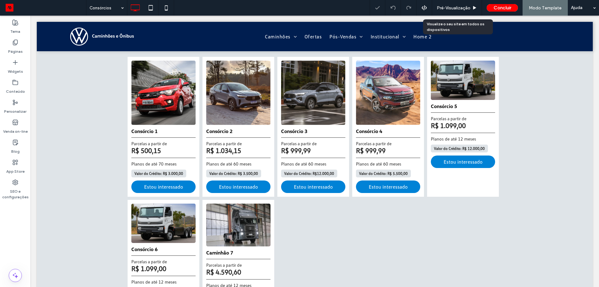
click at [473, 8] on div "Pré-Visualizaçāo" at bounding box center [457, 7] width 50 height 5
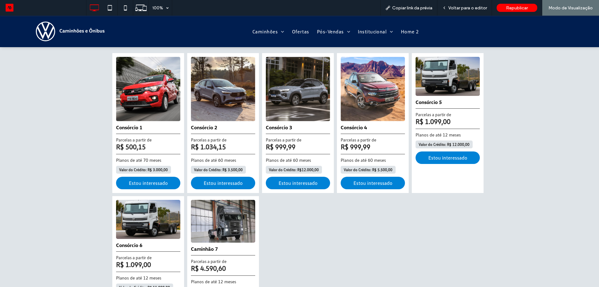
scroll to position [296, 0]
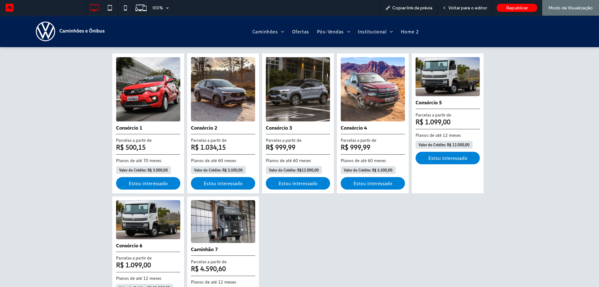
click at [325, 105] on 3 at bounding box center [298, 89] width 64 height 64
click at [325, 105] on div at bounding box center [299, 143] width 599 height 287
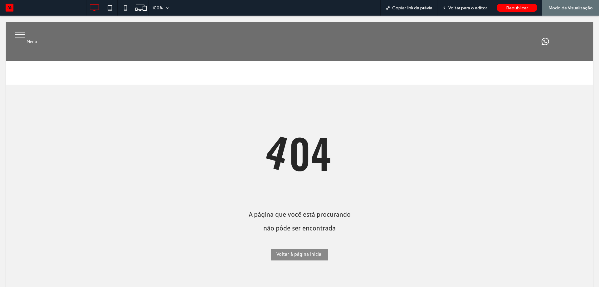
scroll to position [0, 0]
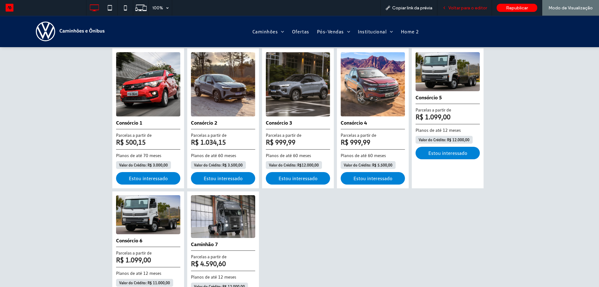
click at [473, 6] on span "Voltar para o editor" at bounding box center [467, 7] width 39 height 5
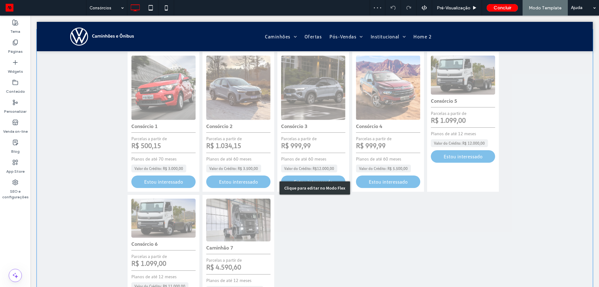
click at [382, 97] on div "Clique para editar no Modo Flex" at bounding box center [315, 187] width 556 height 317
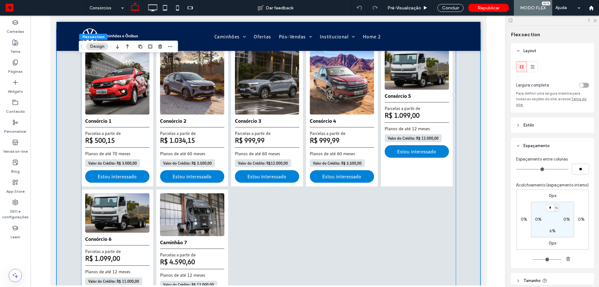
click at [345, 107] on 4 at bounding box center [342, 82] width 64 height 64
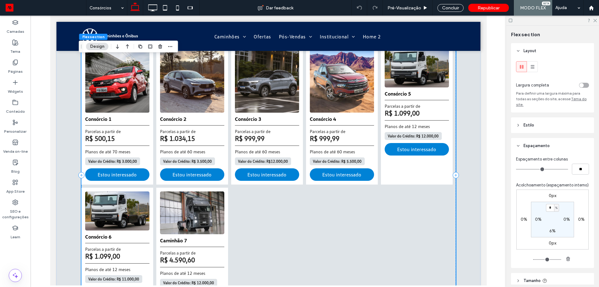
click at [345, 107] on 4 at bounding box center [342, 80] width 64 height 64
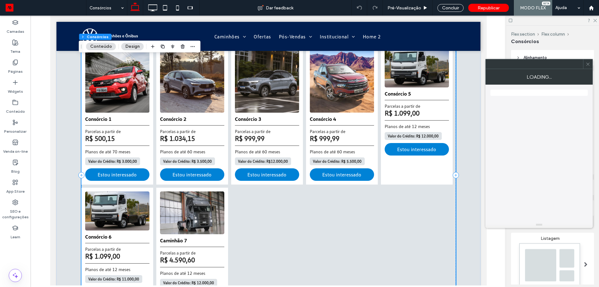
scroll to position [285, 0]
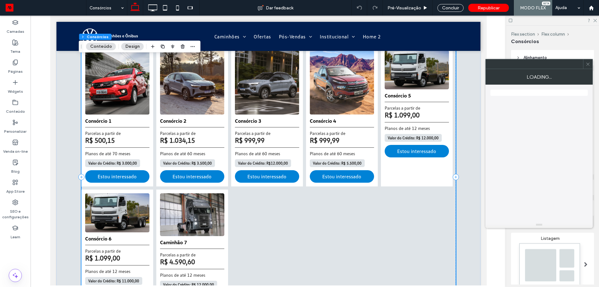
type input "*"
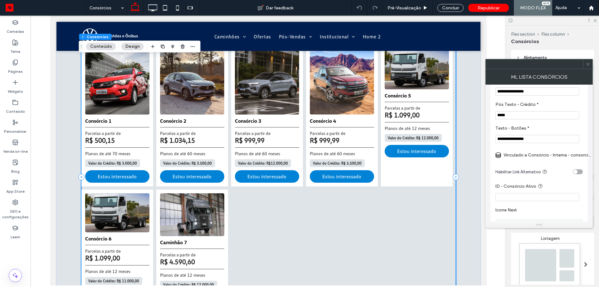
scroll to position [125, 0]
click at [551, 152] on label "Vinculado a Consórcio - Interna - consorcio-de-consorcio-1-volkswagen-varzeagra…" at bounding box center [547, 152] width 87 height 12
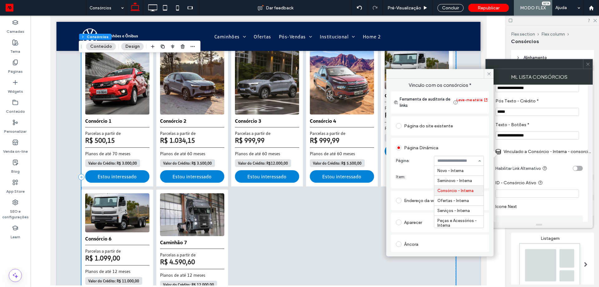
scroll to position [12, 0]
click at [590, 62] on icon at bounding box center [588, 64] width 5 height 5
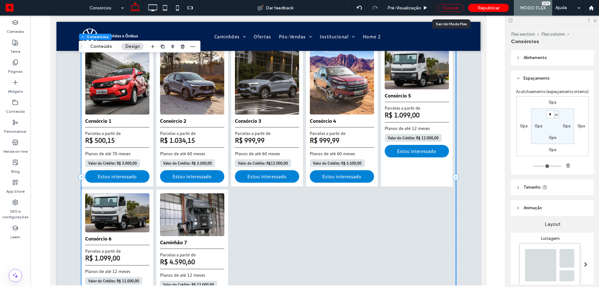
drag, startPoint x: 447, startPoint y: 8, endPoint x: 407, endPoint y: 21, distance: 42.0
click at [447, 8] on div "Concluir" at bounding box center [451, 8] width 26 height 8
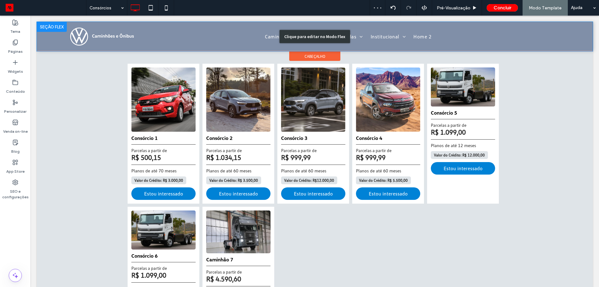
scroll to position [296, 0]
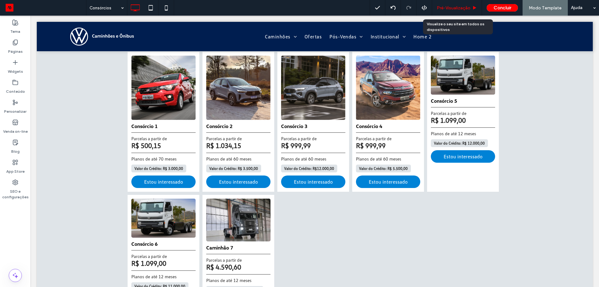
click at [462, 5] on span "Pré-Visualizaçāo" at bounding box center [454, 7] width 34 height 5
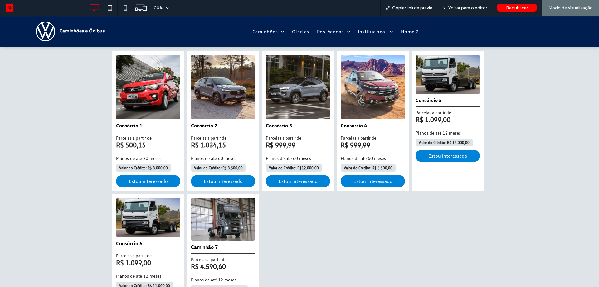
scroll to position [299, 0]
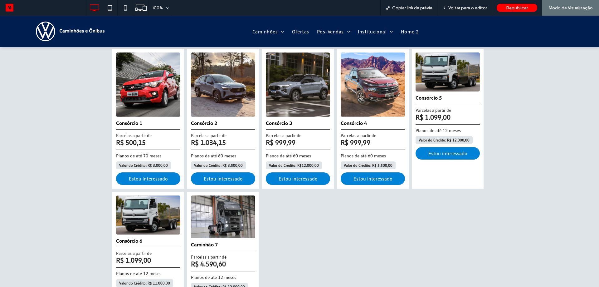
click at [301, 86] on 3 at bounding box center [298, 84] width 64 height 64
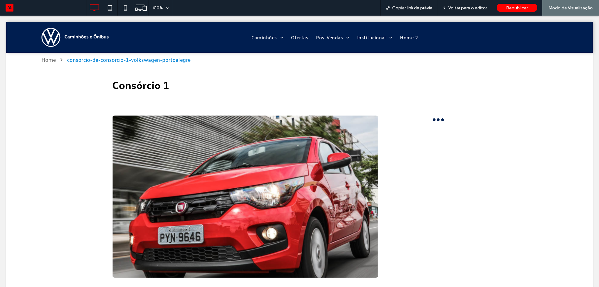
scroll to position [0, 0]
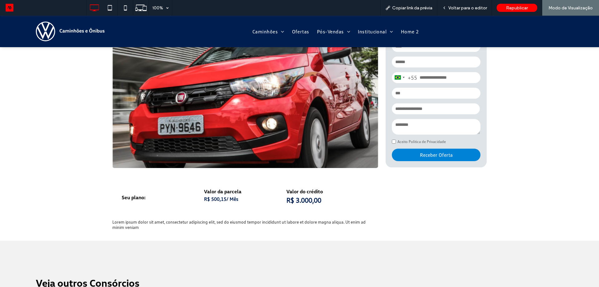
scroll to position [94, 0]
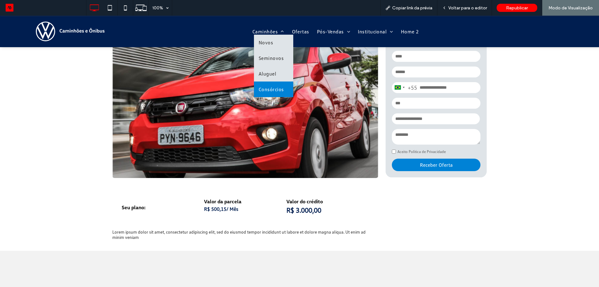
drag, startPoint x: 270, startPoint y: 93, endPoint x: 270, endPoint y: 105, distance: 12.5
click at [270, 93] on link "Consórcios" at bounding box center [273, 89] width 39 height 16
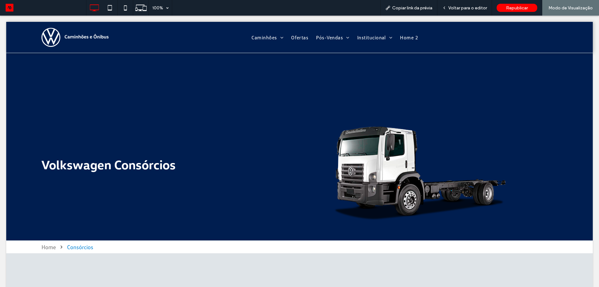
scroll to position [0, 0]
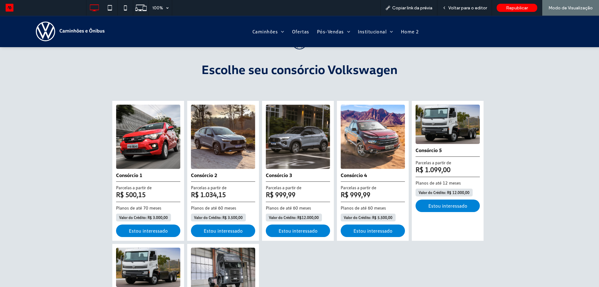
scroll to position [250, 0]
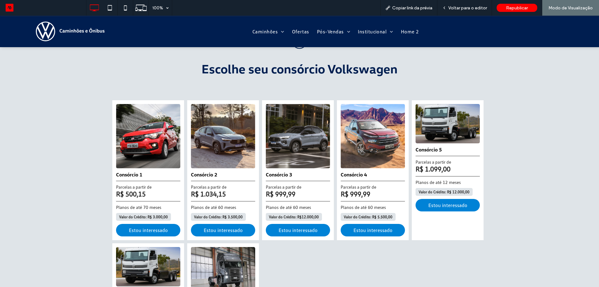
click at [439, 134] on 5 at bounding box center [448, 123] width 64 height 39
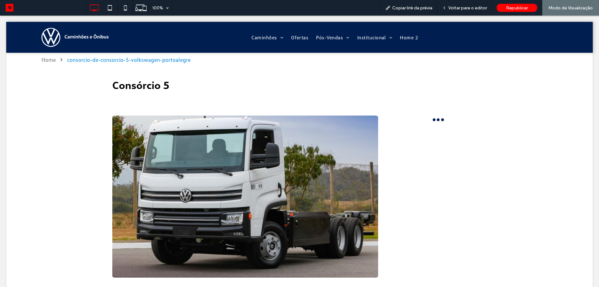
scroll to position [0, 0]
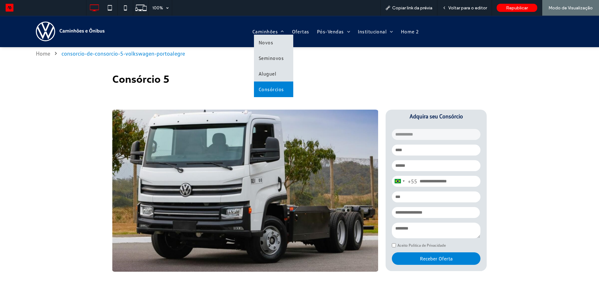
click at [270, 87] on span "Consórcios" at bounding box center [271, 89] width 25 height 6
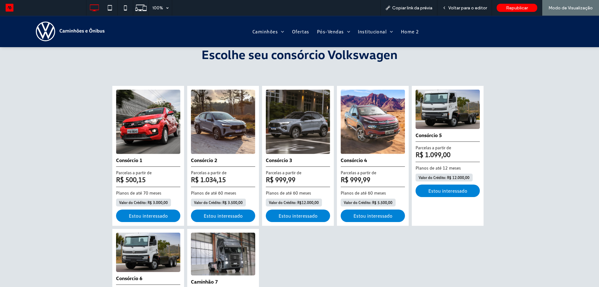
scroll to position [312, 0]
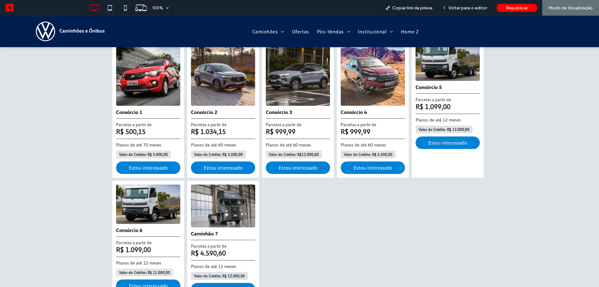
click at [372, 83] on 4 at bounding box center [373, 74] width 64 height 64
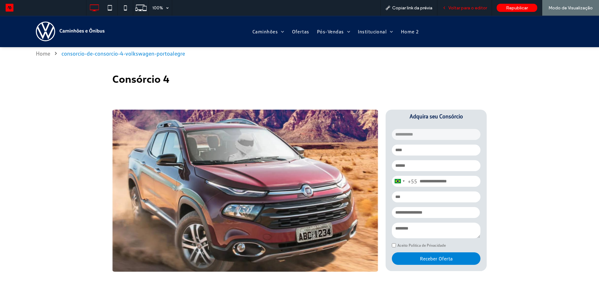
click at [464, 7] on span "Voltar para o editor" at bounding box center [467, 7] width 39 height 5
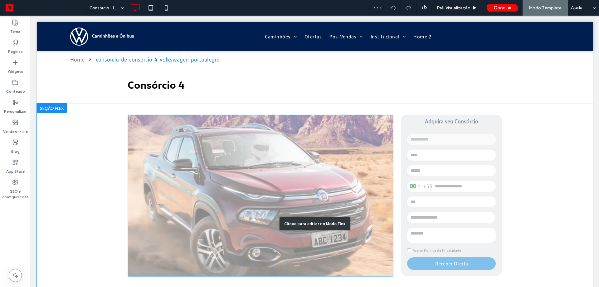
click at [296, 138] on div "Clique para editar no Modo Flex" at bounding box center [315, 223] width 556 height 241
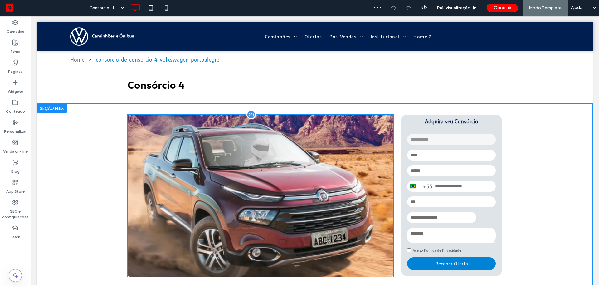
click at [256, 142] on img at bounding box center [261, 196] width 266 height 162
click at [256, 142] on div at bounding box center [261, 196] width 266 height 162
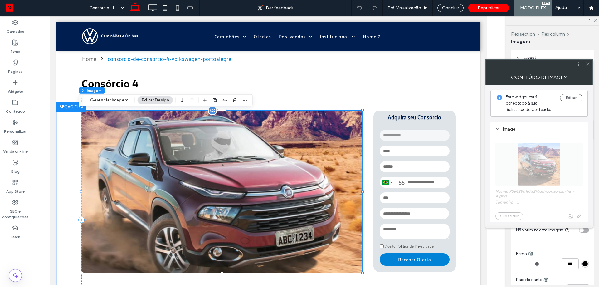
type input "*"
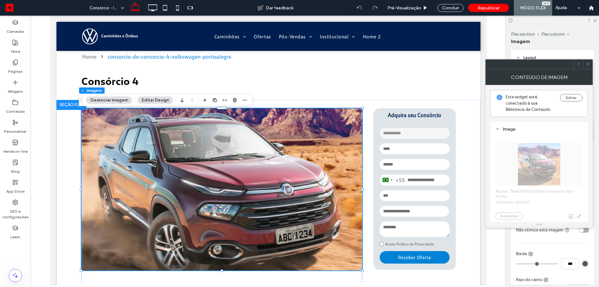
click at [539, 164] on span "Nome: 75e42901e7a2f6dd-consorcio-fiat-4.png Tamanho: 601x601 Substituir" at bounding box center [539, 178] width 87 height 90
drag, startPoint x: 589, startPoint y: 180, endPoint x: 281, endPoint y: 163, distance: 308.2
click at [281, 163] on img at bounding box center [221, 189] width 281 height 162
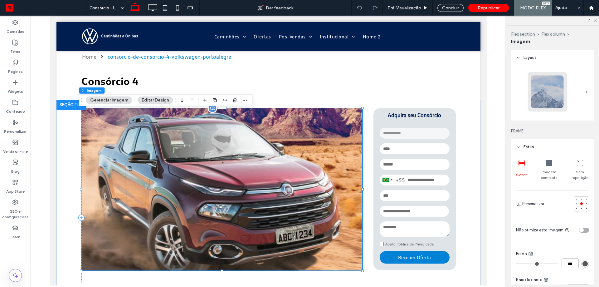
click at [281, 163] on img at bounding box center [221, 189] width 281 height 162
click at [349, 86] on div "Consórcio 4" at bounding box center [268, 80] width 374 height 13
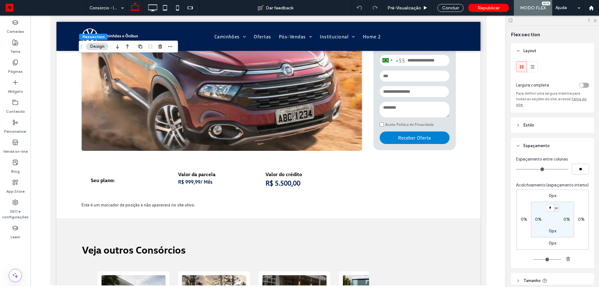
scroll to position [125, 0]
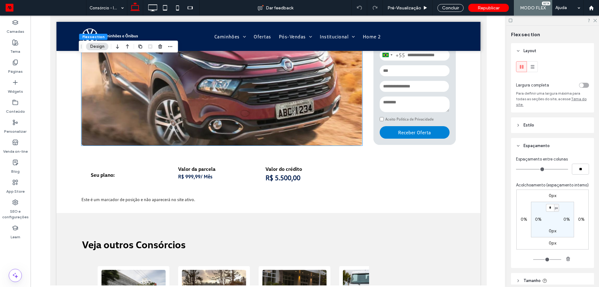
click at [349, 86] on img at bounding box center [221, 64] width 281 height 162
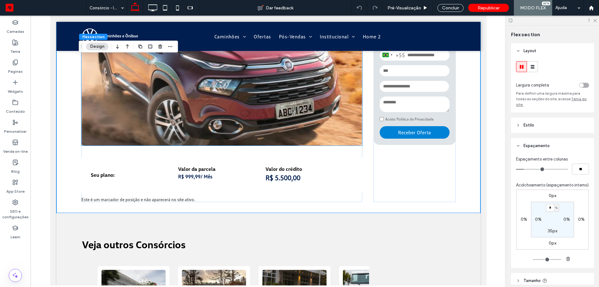
scroll to position [84, 0]
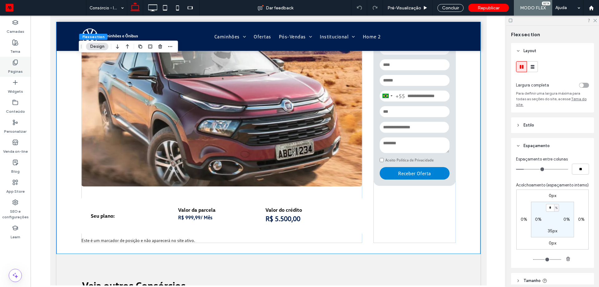
click at [18, 69] on label "Páginas" at bounding box center [15, 70] width 15 height 9
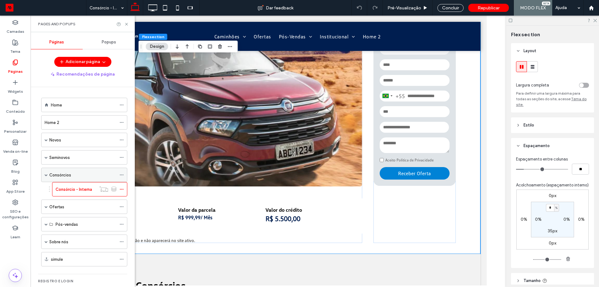
click at [76, 174] on div "Consórcios" at bounding box center [82, 175] width 67 height 7
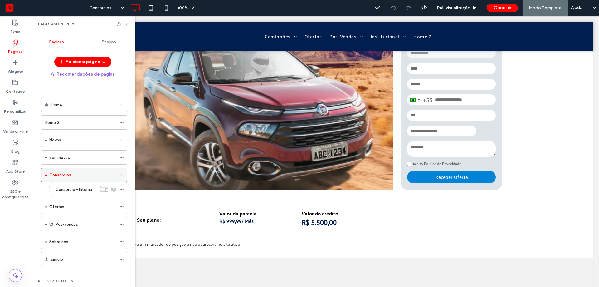
scroll to position [86, 0]
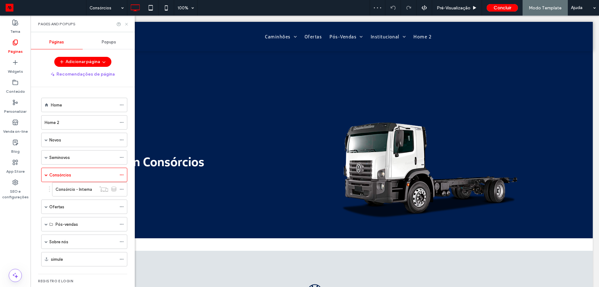
click at [127, 22] on icon at bounding box center [126, 24] width 5 height 5
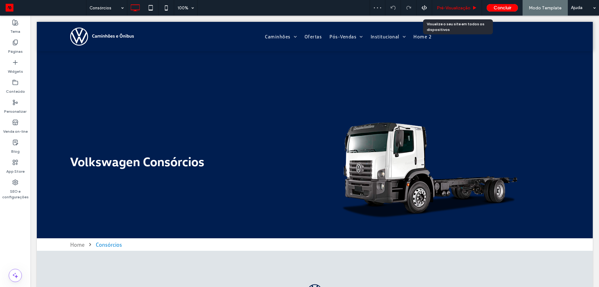
click at [460, 6] on span "Pré-Visualizaçāo" at bounding box center [454, 7] width 34 height 5
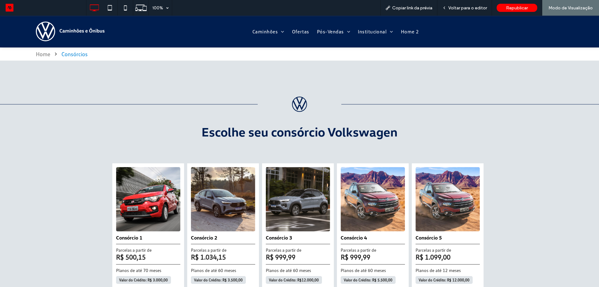
scroll to position [125, 0]
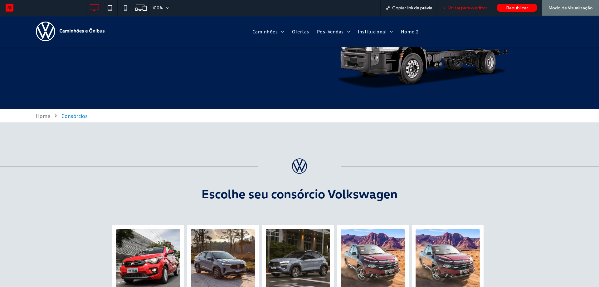
click at [479, 8] on span "Voltar para o editor" at bounding box center [467, 7] width 39 height 5
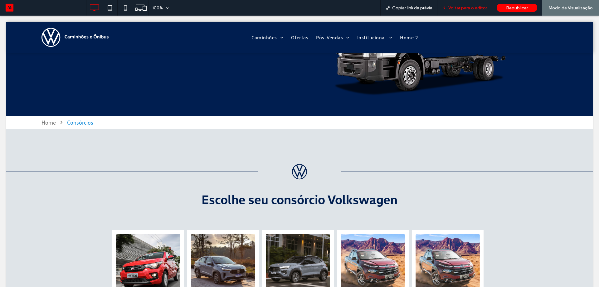
scroll to position [124, 0]
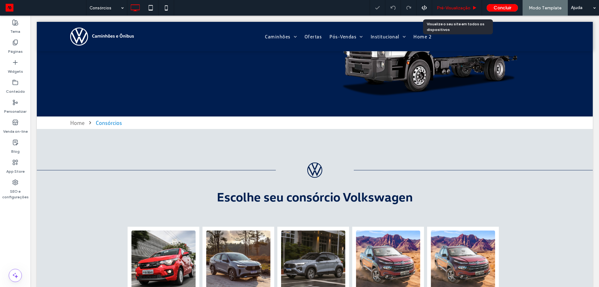
click at [457, 6] on span "Pré-Visualizaçāo" at bounding box center [454, 7] width 34 height 5
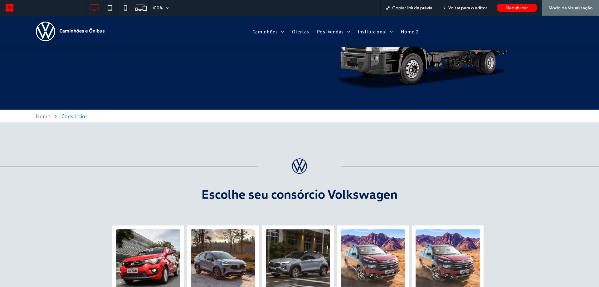
scroll to position [123, 0]
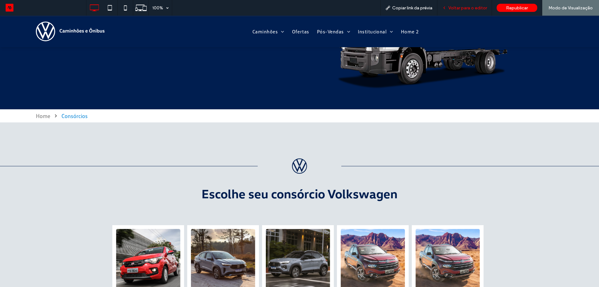
click at [464, 7] on span "Voltar para o editor" at bounding box center [467, 7] width 39 height 5
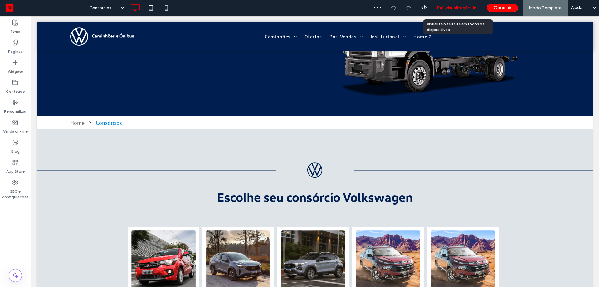
click at [460, 8] on span "Pré-Visualizaçāo" at bounding box center [454, 7] width 34 height 5
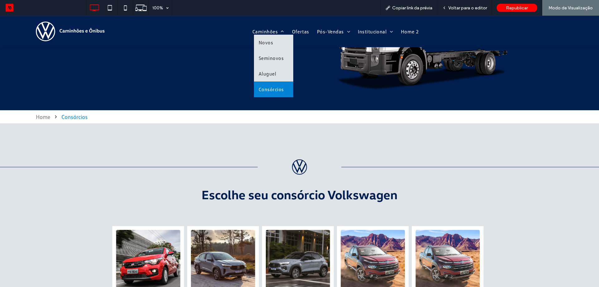
scroll to position [125, 0]
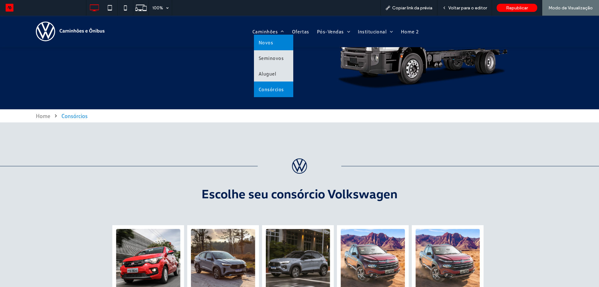
click at [270, 40] on span "Novos" at bounding box center [266, 42] width 14 height 6
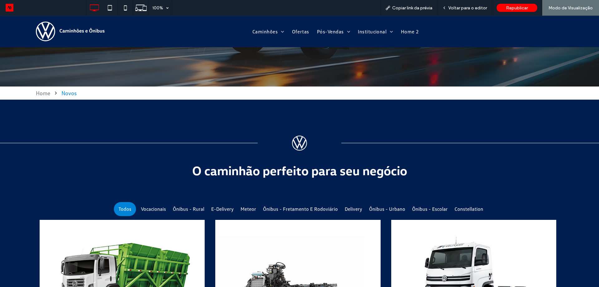
scroll to position [218, 0]
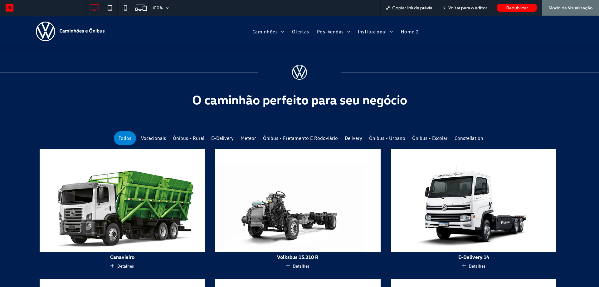
click at [171, 193] on img at bounding box center [123, 200] width 174 height 108
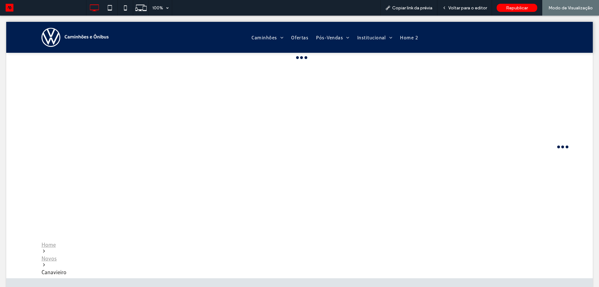
scroll to position [0, 0]
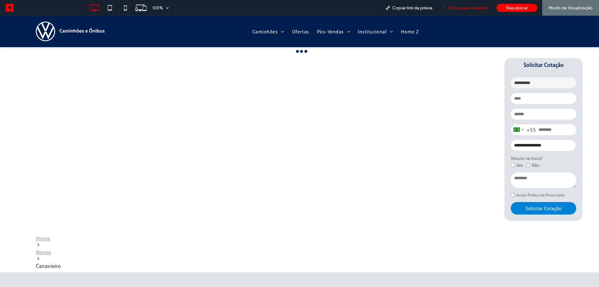
click at [472, 10] on span "Voltar para o editor" at bounding box center [467, 7] width 39 height 5
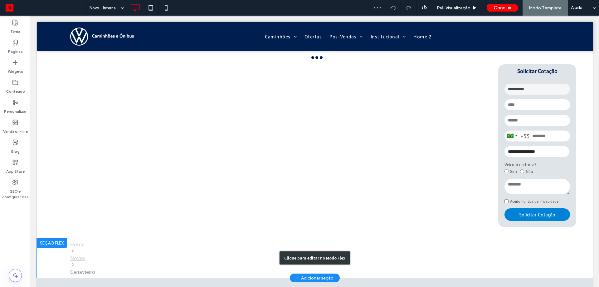
click at [106, 253] on div "Clique para editar no Modo Flex" at bounding box center [315, 258] width 556 height 40
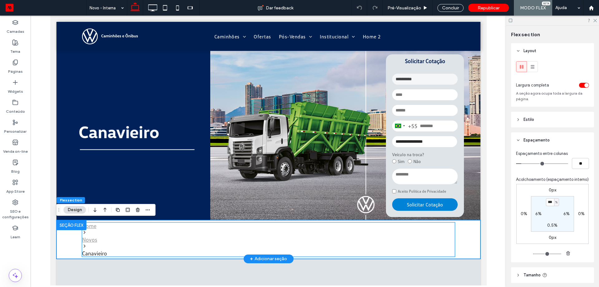
click at [132, 232] on nav "Home Novos Canavieiro" at bounding box center [268, 239] width 373 height 34
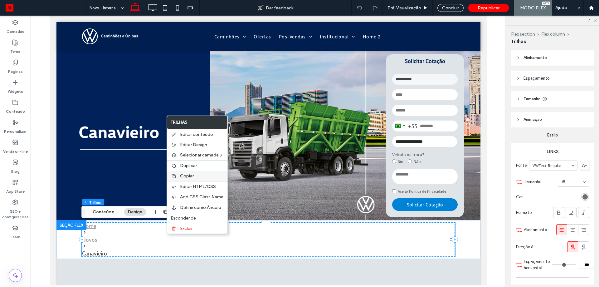
click at [192, 178] on span "Copiar" at bounding box center [187, 175] width 14 height 5
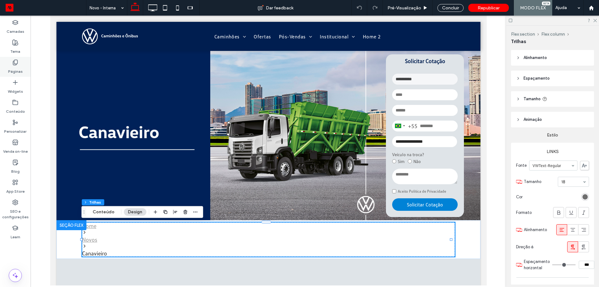
click at [12, 67] on label "Páginas" at bounding box center [15, 70] width 15 height 9
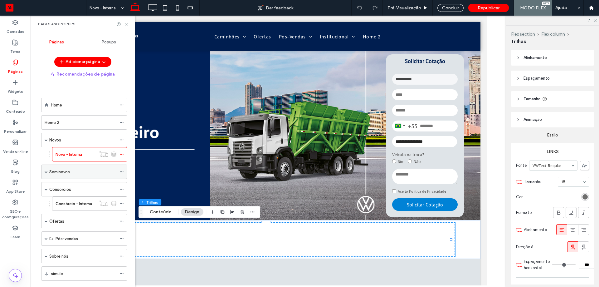
click at [47, 169] on span at bounding box center [46, 172] width 3 height 14
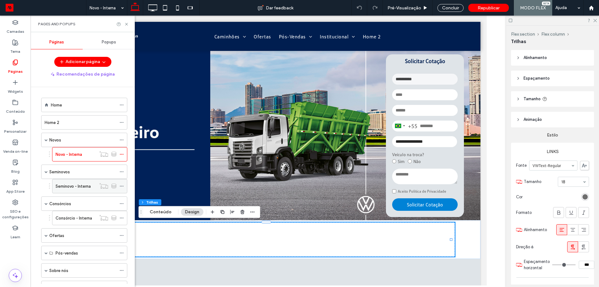
click at [72, 183] on label "Seminovo - Interna" at bounding box center [73, 186] width 35 height 11
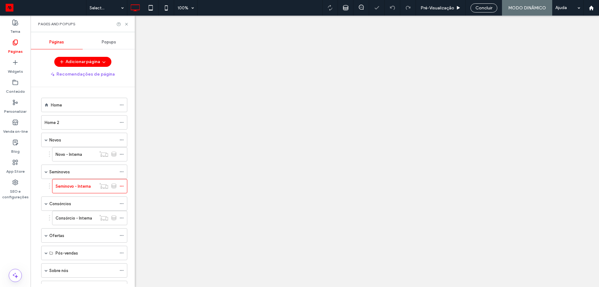
click at [127, 21] on div "Pages and Popups" at bounding box center [83, 24] width 104 height 17
click at [127, 24] on use at bounding box center [126, 24] width 2 height 2
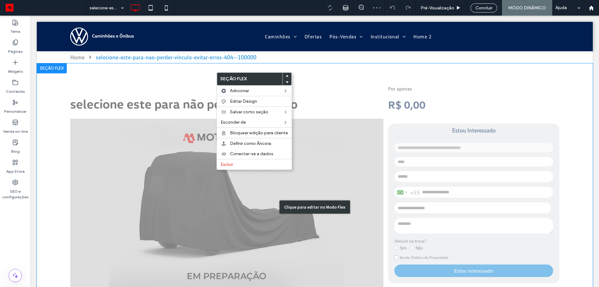
click at [171, 68] on div "Clique para editar no Modo Flex" at bounding box center [315, 206] width 556 height 287
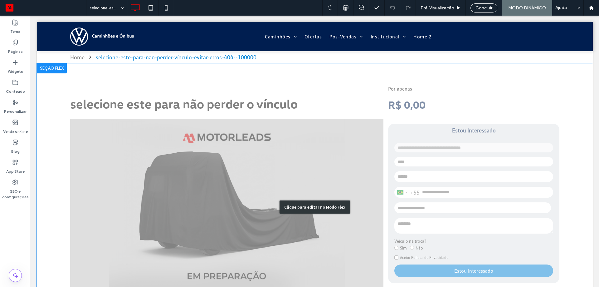
click at [173, 75] on div "Clique para editar no Modo Flex" at bounding box center [315, 206] width 556 height 287
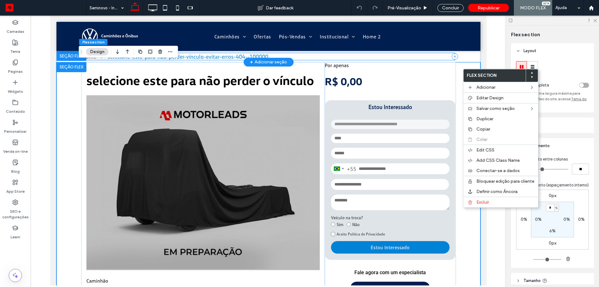
click at [435, 55] on div "Home selecione-este-para-nao-perder-vínculo-evitar-erros-404--100000" at bounding box center [268, 56] width 373 height 7
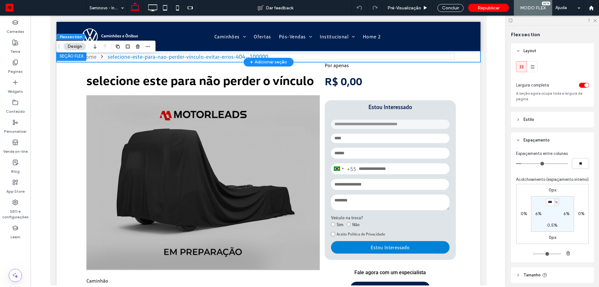
click at [469, 59] on div "Home selecione-este-para-nao-perder-vínculo-evitar-erros-404--100000" at bounding box center [268, 56] width 424 height 11
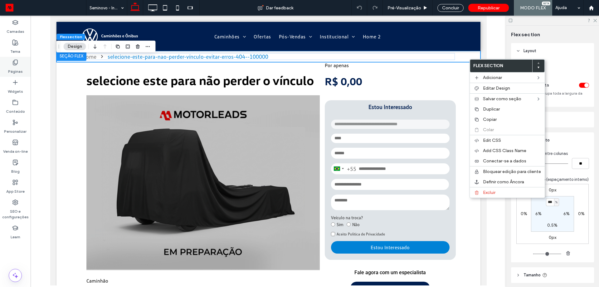
click at [24, 66] on div "Páginas" at bounding box center [15, 67] width 31 height 20
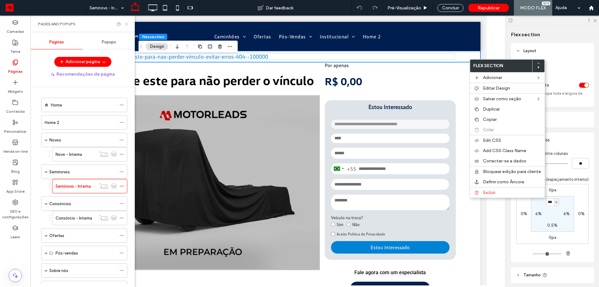
click at [126, 23] on icon at bounding box center [126, 24] width 5 height 5
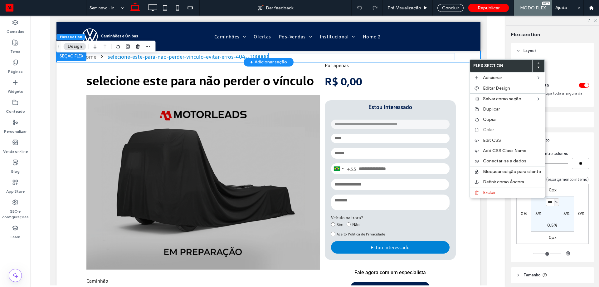
click at [114, 57] on div "selecione-este-para-nao-perder-vínculo-evitar-erros-404--100000" at bounding box center [187, 56] width 161 height 7
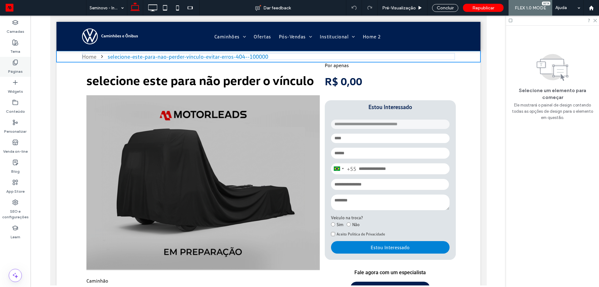
click at [13, 67] on label "Páginas" at bounding box center [15, 70] width 15 height 9
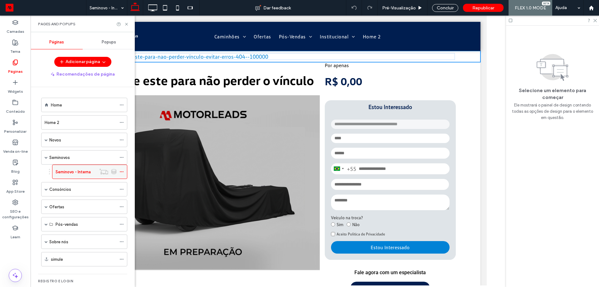
click at [121, 171] on icon at bounding box center [122, 171] width 4 height 4
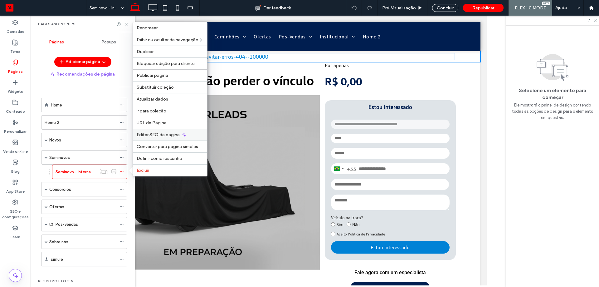
click at [162, 135] on span "Editar SEO da página" at bounding box center [158, 134] width 43 height 5
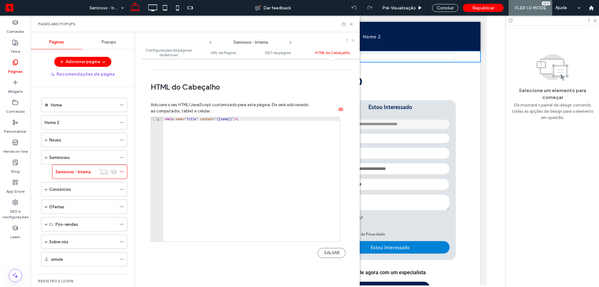
scroll to position [624, 0]
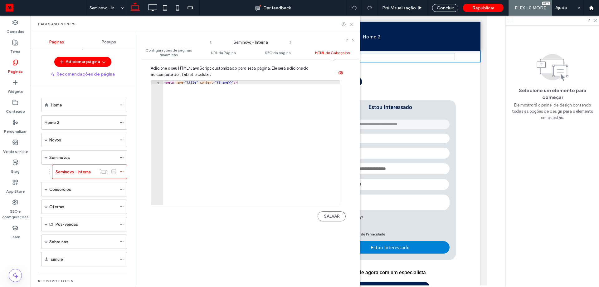
type textarea "**********"
click at [205, 121] on div "< meta name = "title" content = "{{name}}" />" at bounding box center [251, 147] width 177 height 132
drag, startPoint x: 221, startPoint y: 102, endPoint x: 153, endPoint y: 97, distance: 67.6
click at [153, 97] on div "**********" at bounding box center [245, 142] width 189 height 125
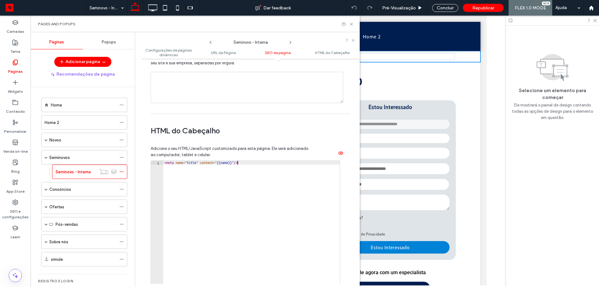
scroll to position [499, 0]
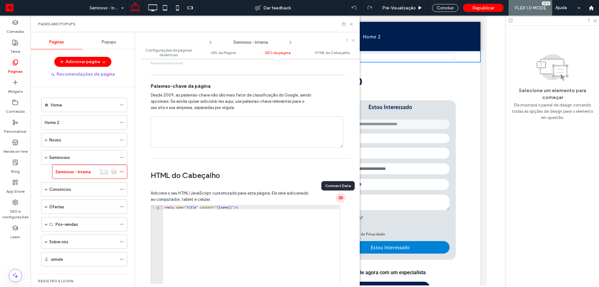
click at [338, 198] on icon "button" at bounding box center [340, 197] width 5 height 5
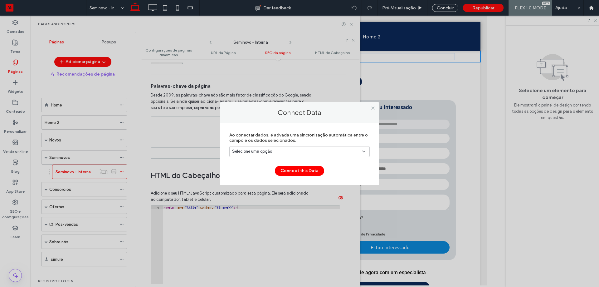
click at [307, 162] on div "Connect this Data" at bounding box center [299, 167] width 140 height 16
click at [310, 151] on div "Selecione uma opção" at bounding box center [295, 151] width 127 height 6
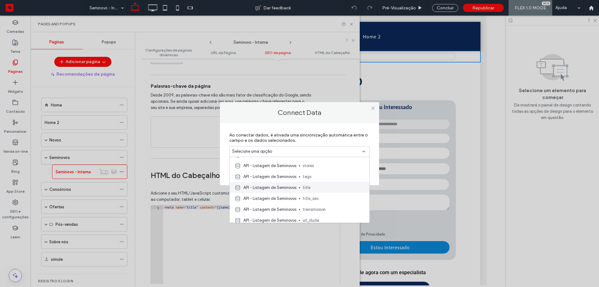
click at [334, 191] on div "API - Listagem de Seminovos title" at bounding box center [300, 187] width 140 height 11
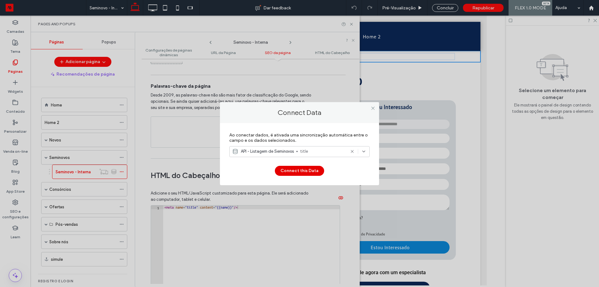
click at [314, 171] on button "Connect this Data" at bounding box center [299, 171] width 49 height 10
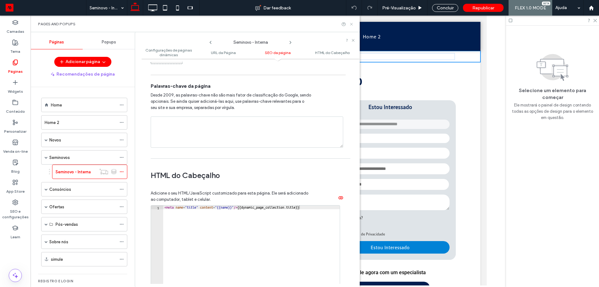
click at [352, 25] on icon at bounding box center [351, 24] width 5 height 5
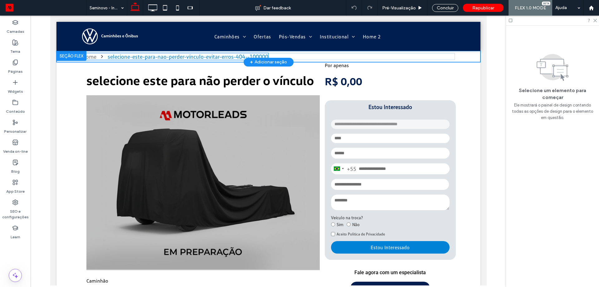
click at [141, 56] on div "selecione-este-para-nao-perder-vínculo-evitar-erros-404--100000" at bounding box center [187, 56] width 161 height 7
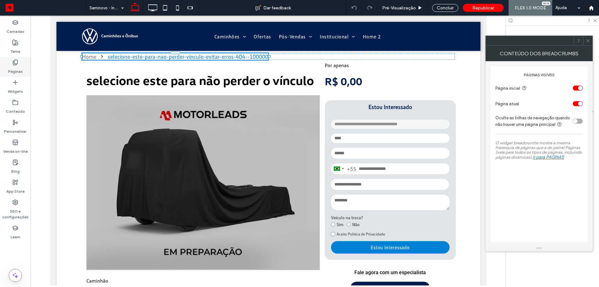
click at [16, 68] on label "Páginas" at bounding box center [15, 70] width 15 height 9
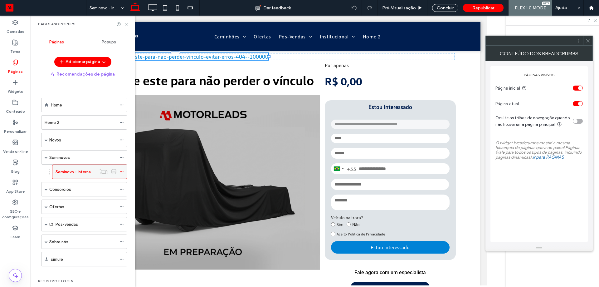
click at [122, 173] on icon at bounding box center [122, 171] width 4 height 4
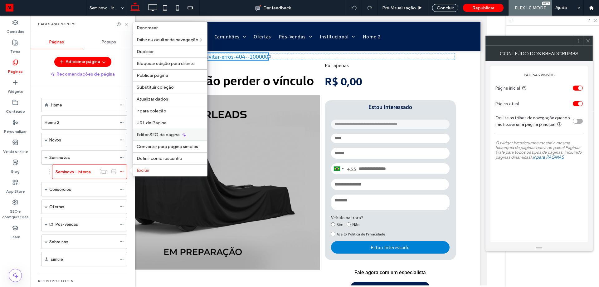
click at [162, 138] on div "Editar SEO da página" at bounding box center [170, 135] width 74 height 12
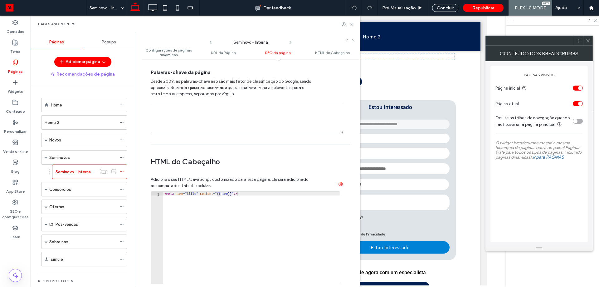
scroll to position [593, 0]
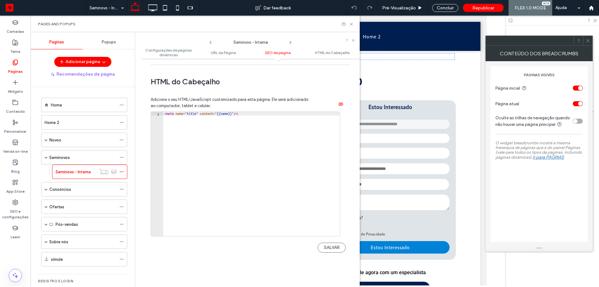
type textarea "**********"
click at [186, 166] on div "< meta name = "title" content = "{{name}}" />" at bounding box center [251, 178] width 177 height 132
click at [296, 95] on div "**********" at bounding box center [248, 177] width 195 height 177
click at [43, 141] on div "Novos" at bounding box center [84, 140] width 86 height 14
click at [47, 140] on span at bounding box center [46, 139] width 3 height 3
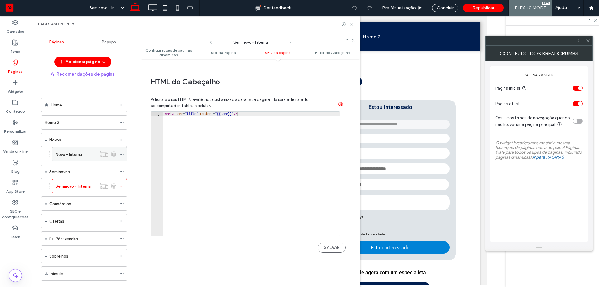
click at [123, 154] on icon at bounding box center [122, 154] width 4 height 4
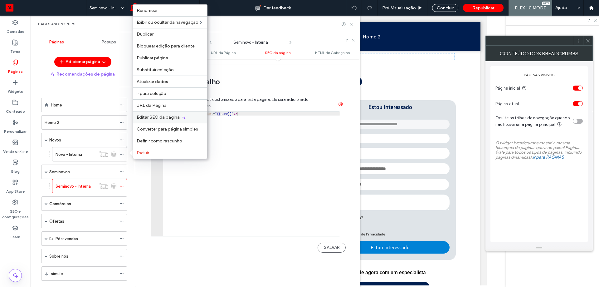
click at [155, 119] on span "Editar SEO da página" at bounding box center [158, 117] width 43 height 5
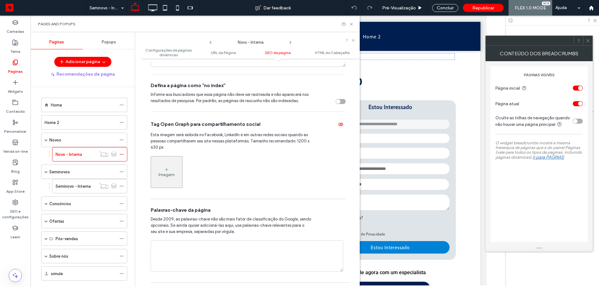
scroll to position [468, 0]
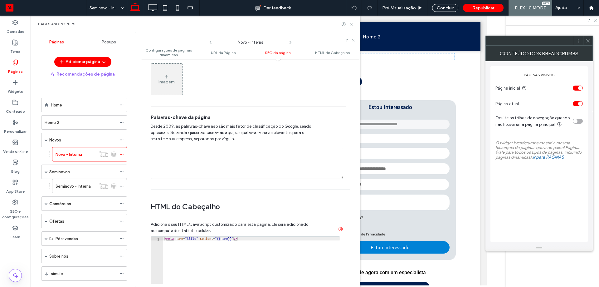
type textarea "**********"
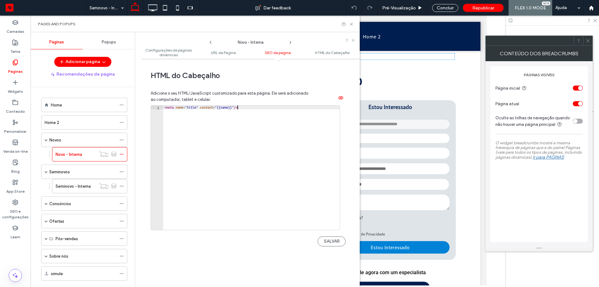
scroll to position [599, 0]
click at [120, 186] on use at bounding box center [121, 186] width 3 height 1
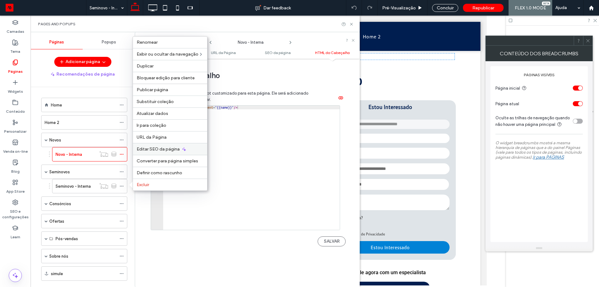
click at [164, 151] on span "Editar SEO da página" at bounding box center [158, 148] width 43 height 5
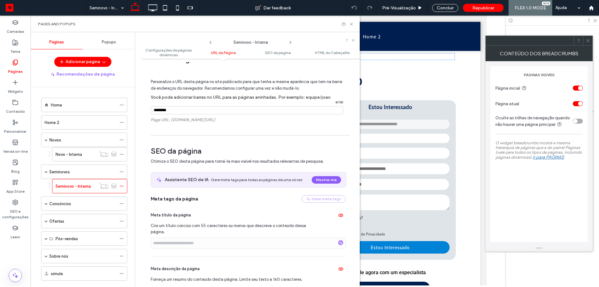
scroll to position [218, 0]
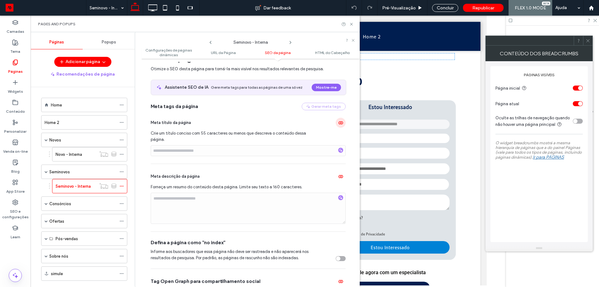
click at [340, 125] on icon "button" at bounding box center [340, 122] width 5 height 5
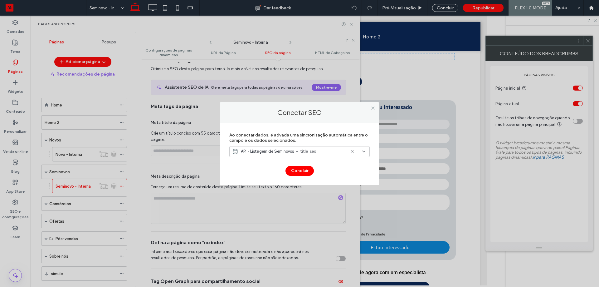
click at [306, 145] on label "Ao conectar dados, é ativada uma sincronização automática entre o campo e os da…" at bounding box center [299, 137] width 140 height 17
click at [372, 108] on icon at bounding box center [373, 108] width 5 height 5
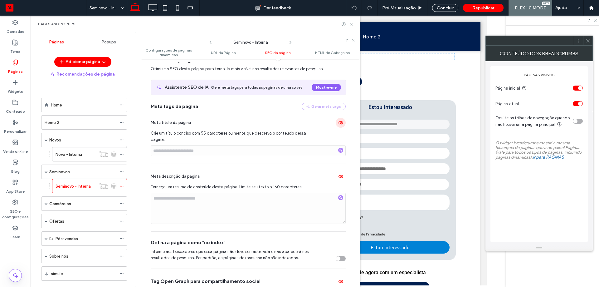
click at [340, 120] on span "button" at bounding box center [341, 123] width 10 height 10
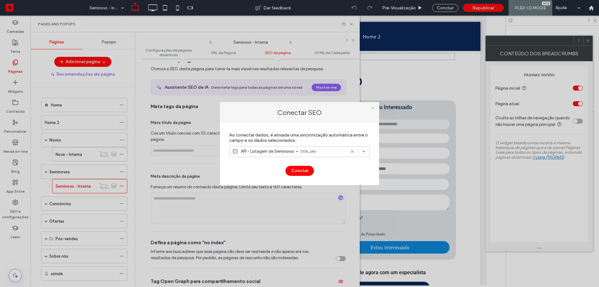
click at [373, 110] on icon at bounding box center [373, 108] width 5 height 5
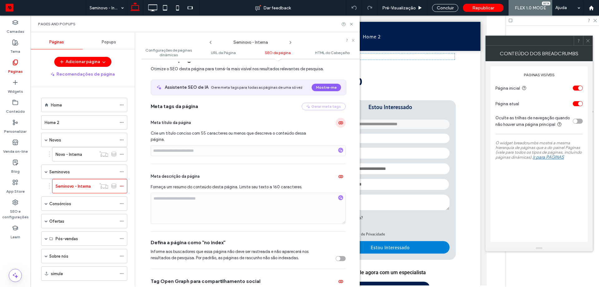
click at [338, 121] on icon "button" at bounding box center [340, 122] width 5 height 5
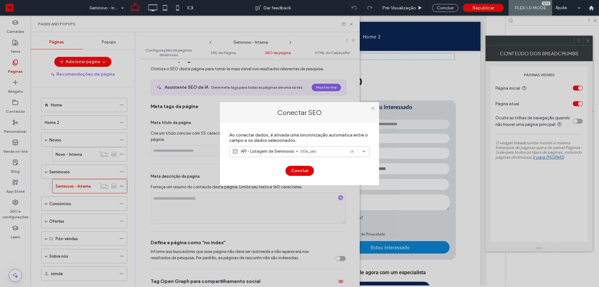
click at [306, 167] on button "Concluir" at bounding box center [300, 171] width 28 height 10
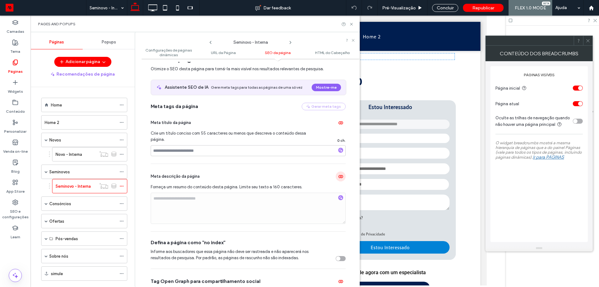
click at [339, 175] on icon "button" at bounding box center [340, 176] width 5 height 5
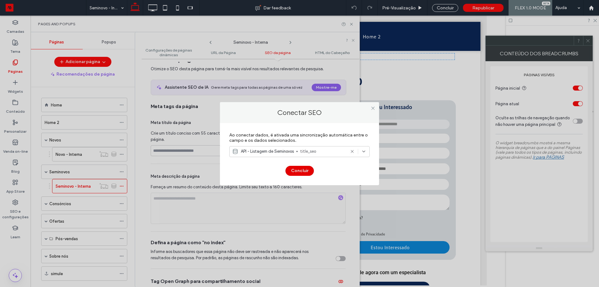
click at [309, 169] on button "Concluir" at bounding box center [300, 171] width 28 height 10
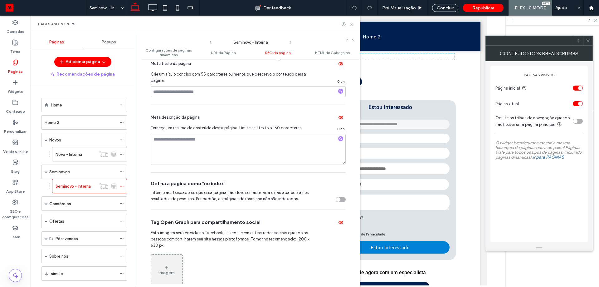
scroll to position [312, 0]
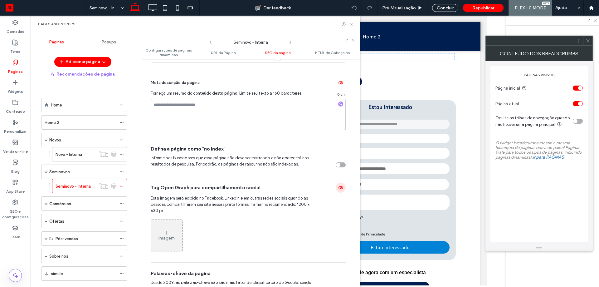
click at [338, 186] on icon "button" at bounding box center [340, 187] width 5 height 5
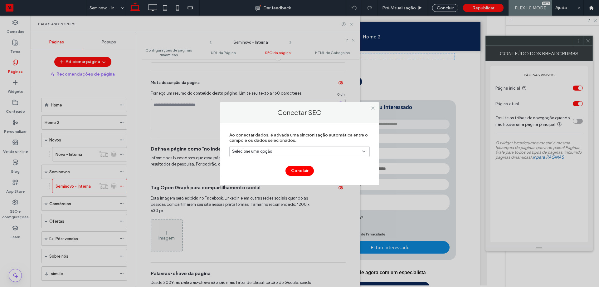
click at [302, 149] on div "Selecione uma opção" at bounding box center [295, 151] width 127 height 6
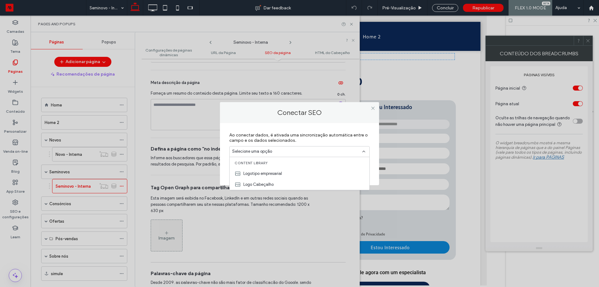
click at [369, 107] on div at bounding box center [372, 108] width 9 height 9
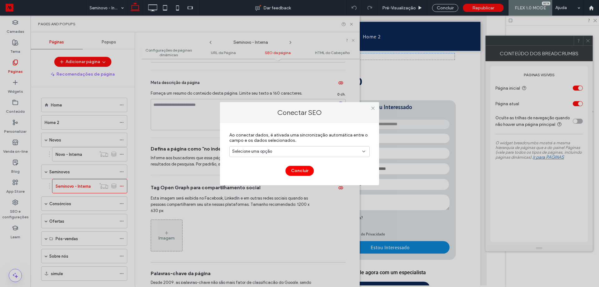
drag, startPoint x: 375, startPoint y: 108, endPoint x: 369, endPoint y: 114, distance: 8.6
click at [375, 109] on icon at bounding box center [373, 108] width 5 height 5
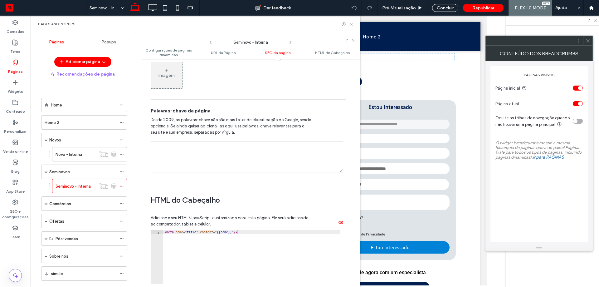
scroll to position [499, 0]
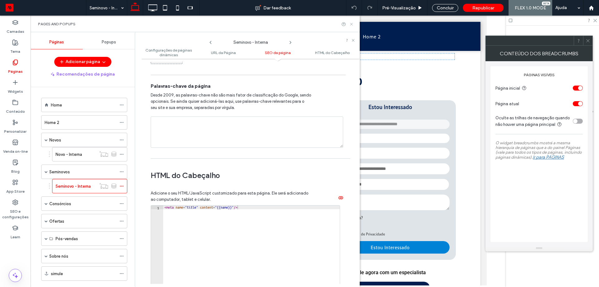
click at [354, 22] on icon at bounding box center [351, 24] width 5 height 5
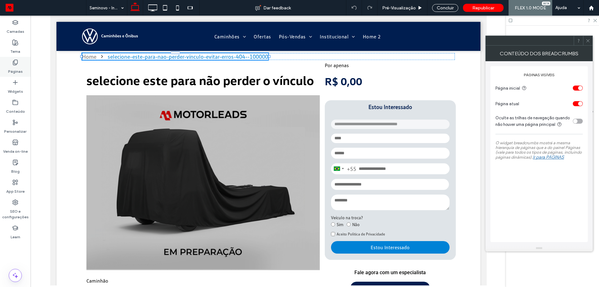
click at [21, 63] on div "Páginas" at bounding box center [15, 67] width 31 height 20
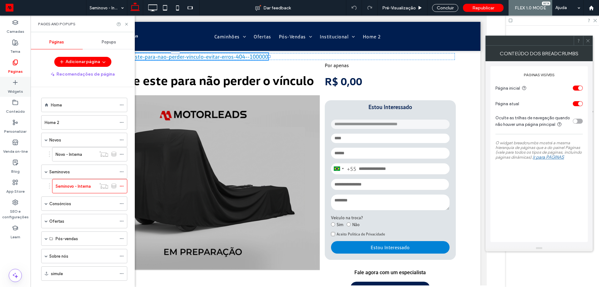
click at [13, 91] on label "Widgets" at bounding box center [15, 90] width 15 height 9
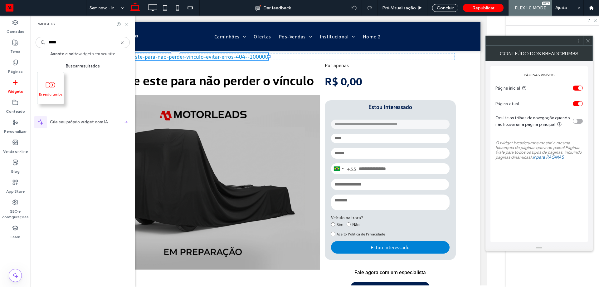
type input "*****"
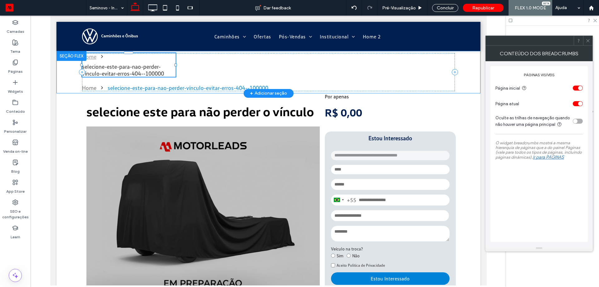
click at [148, 71] on div "selecione-este-para-nao-perder-vínculo-evitar-erros-404--100000" at bounding box center [129, 70] width 94 height 14
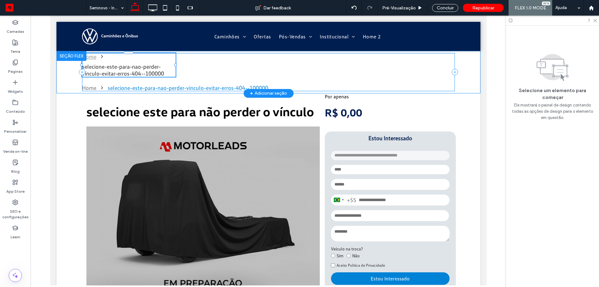
click at [412, 67] on div "Home selecione-este-para-nao-perder-vínculo-evitar-erros-404--100000 Home selec…" at bounding box center [268, 72] width 373 height 38
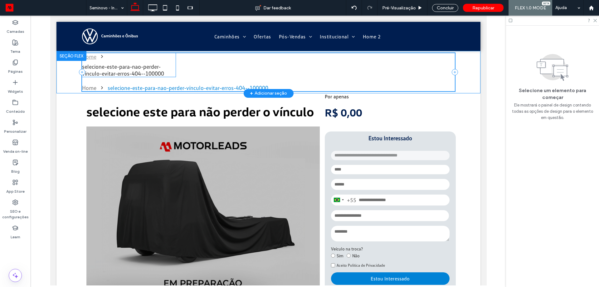
click at [134, 65] on div "selecione-este-para-nao-perder-vínculo-evitar-erros-404--100000" at bounding box center [129, 70] width 94 height 14
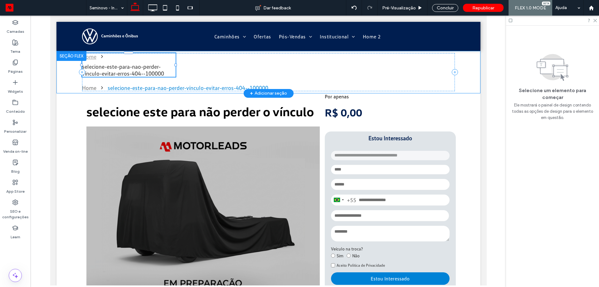
click at [140, 71] on div "selecione-este-para-nao-perder-vínculo-evitar-erros-404--100000" at bounding box center [129, 70] width 94 height 14
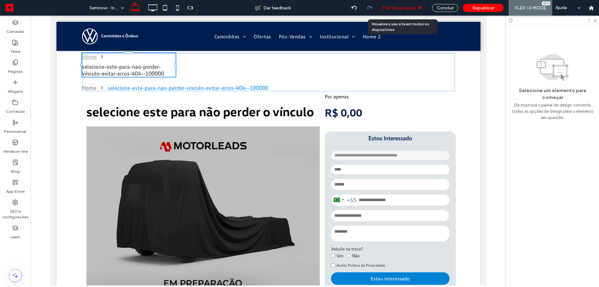
click at [401, 7] on span "Pré-Visualizaçāo" at bounding box center [399, 7] width 34 height 5
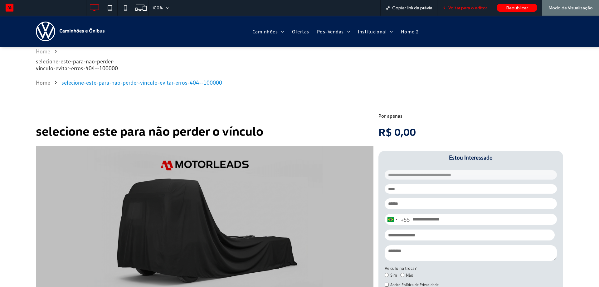
click at [460, 8] on span "Voltar para o editor" at bounding box center [467, 7] width 39 height 5
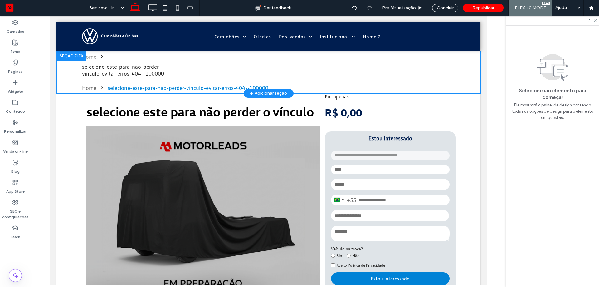
click at [145, 66] on div "selecione-este-para-nao-perder-vínculo-evitar-erros-404--100000" at bounding box center [129, 70] width 94 height 14
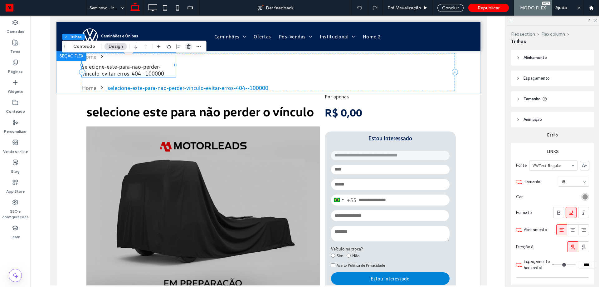
click at [186, 49] on icon "button" at bounding box center [188, 46] width 5 height 5
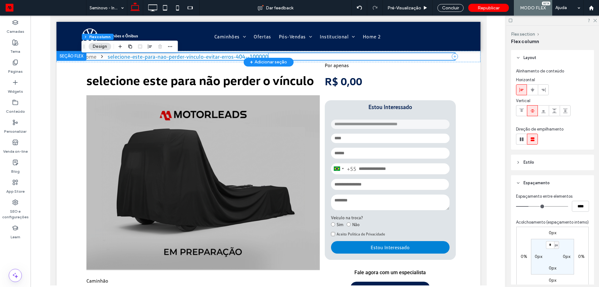
click at [228, 56] on div "selecione-este-para-nao-perder-vínculo-evitar-erros-404--100000" at bounding box center [187, 56] width 161 height 7
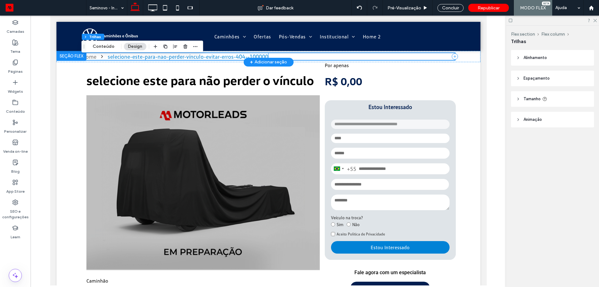
click at [228, 56] on div "selecione-este-para-nao-perder-vínculo-evitar-erros-404--100000" at bounding box center [187, 56] width 161 height 7
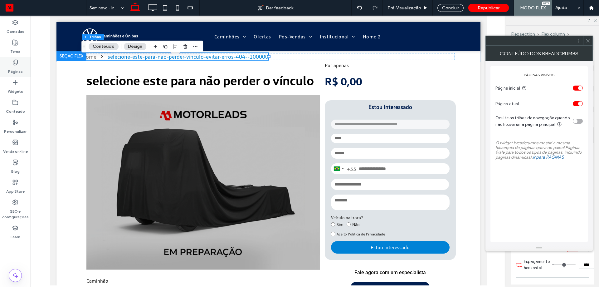
click at [22, 72] on div "Páginas" at bounding box center [15, 67] width 31 height 20
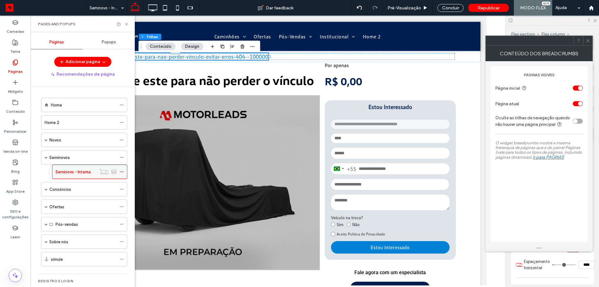
click at [121, 170] on icon at bounding box center [122, 171] width 4 height 4
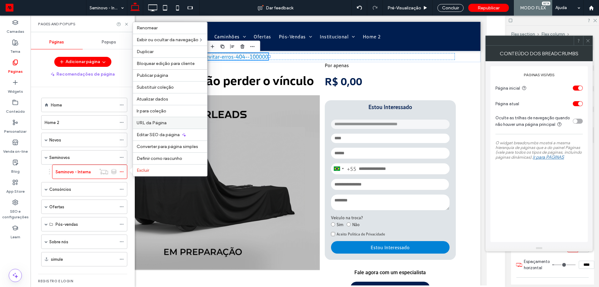
click at [143, 120] on div "URL da Página" at bounding box center [170, 123] width 74 height 12
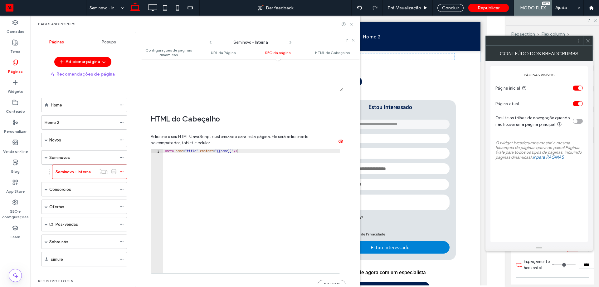
scroll to position [502, 0]
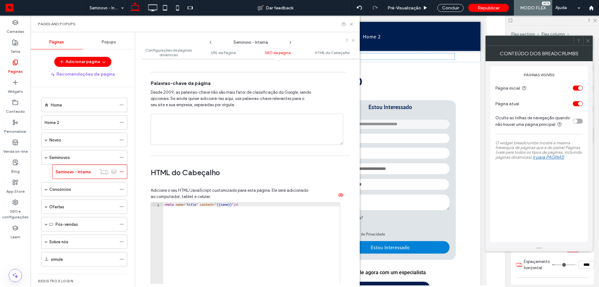
click at [233, 59] on ul "Configurações de páginas dinâmicas URL da Página SEO da página HTML do Cabeçalho" at bounding box center [250, 52] width 218 height 12
click at [232, 51] on span "URL da Página" at bounding box center [223, 52] width 25 height 5
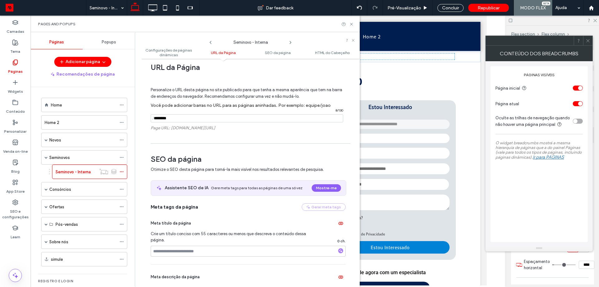
scroll to position [110, 0]
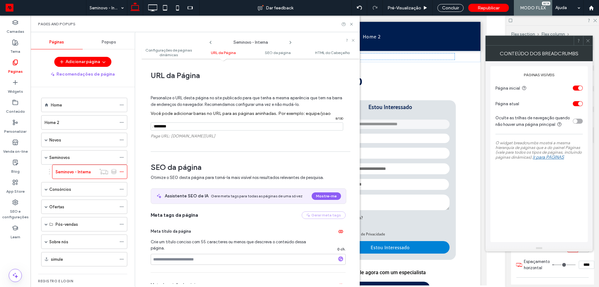
click at [185, 127] on input "notEmpty" at bounding box center [247, 126] width 193 height 8
drag, startPoint x: 163, startPoint y: 127, endPoint x: 94, endPoint y: 119, distance: 69.7
click at [103, 121] on div "Páginas Popups Adicionar página Recomendações de página Home Home 2 Novos Novo …" at bounding box center [195, 159] width 329 height 255
click at [122, 140] on icon at bounding box center [122, 140] width 4 height 4
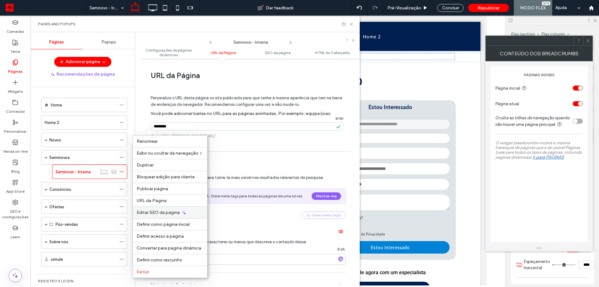
click at [164, 210] on span "Editar SEO da página" at bounding box center [158, 212] width 43 height 5
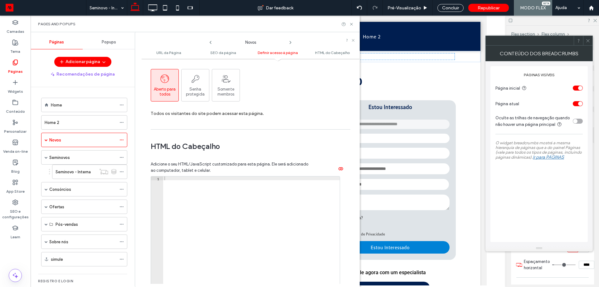
scroll to position [530, 0]
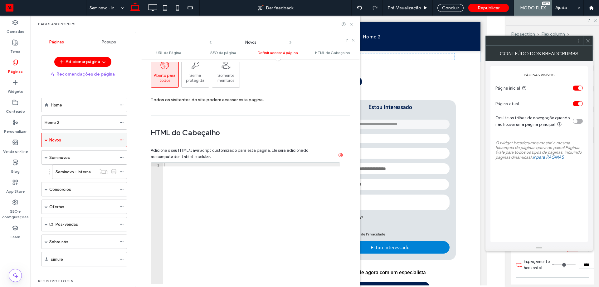
click at [46, 140] on span at bounding box center [46, 139] width 3 height 3
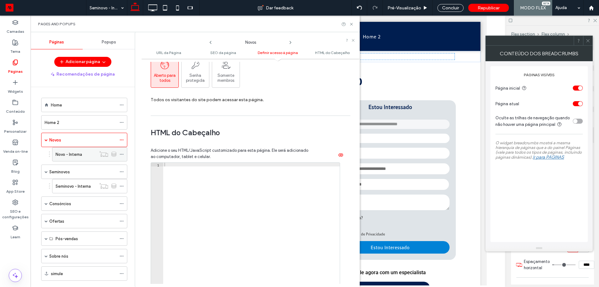
click at [119, 155] on div at bounding box center [107, 154] width 23 height 6
click at [120, 155] on icon at bounding box center [122, 154] width 4 height 4
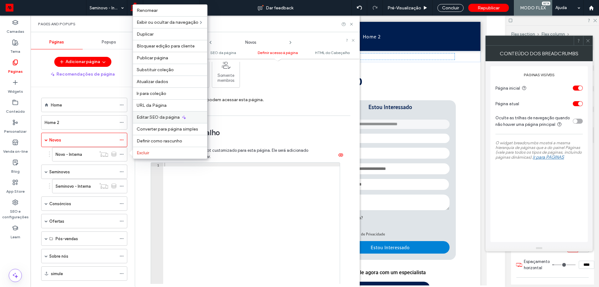
click at [157, 115] on span "Editar SEO da página" at bounding box center [158, 117] width 43 height 5
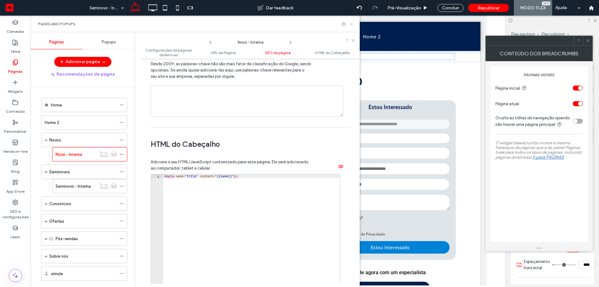
click at [353, 22] on icon at bounding box center [351, 24] width 5 height 5
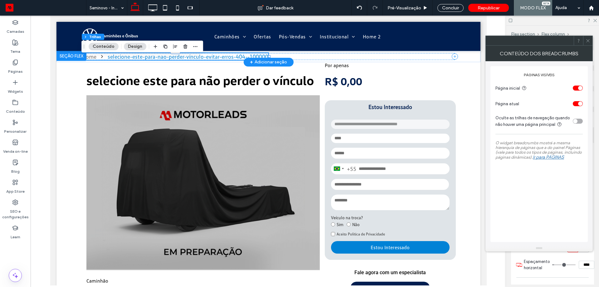
click at [215, 57] on div "selecione-este-para-nao-perder-vínculo-evitar-erros-404--100000" at bounding box center [187, 56] width 161 height 7
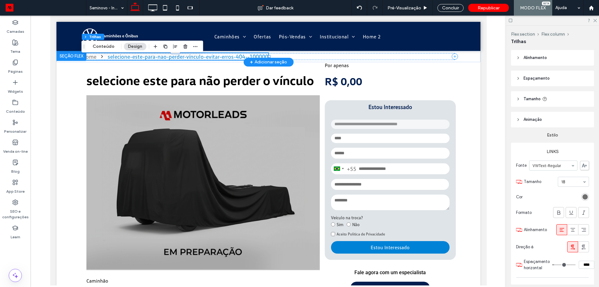
click at [215, 57] on div "selecione-este-para-nao-perder-vínculo-evitar-erros-404--100000" at bounding box center [187, 56] width 161 height 7
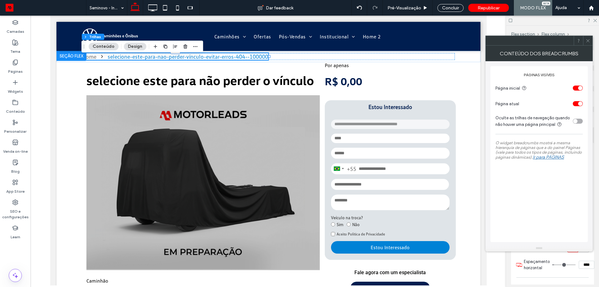
click at [549, 155] on link "Ir para PÁGINAS" at bounding box center [548, 155] width 31 height 12
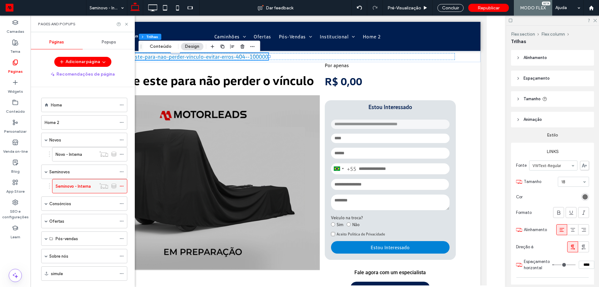
click at [122, 183] on span at bounding box center [122, 185] width 4 height 9
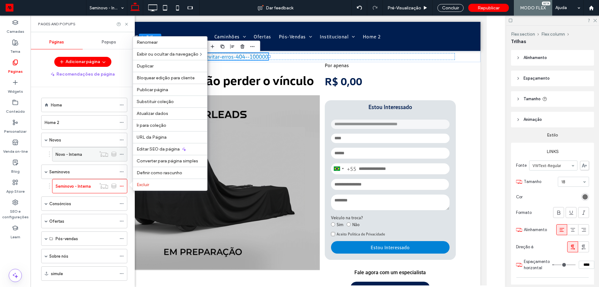
click at [84, 154] on div "Novo - Interna" at bounding box center [76, 154] width 41 height 7
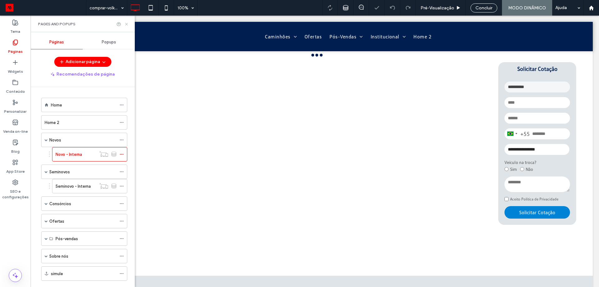
click at [125, 25] on icon at bounding box center [126, 24] width 5 height 5
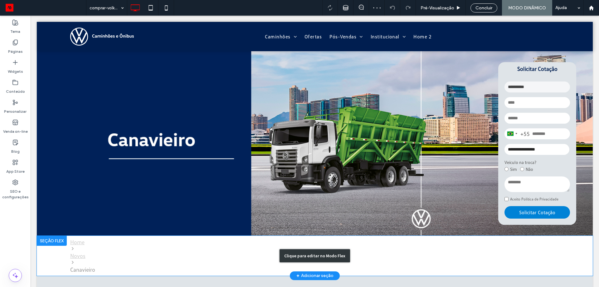
click at [71, 255] on div "Clique para editar no Modo Flex" at bounding box center [315, 256] width 556 height 40
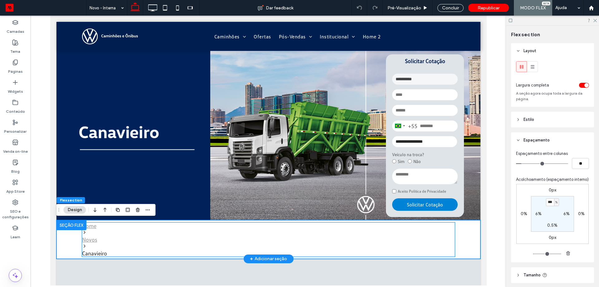
click at [115, 234] on nav "Home Novos Canavieiro" at bounding box center [268, 239] width 373 height 34
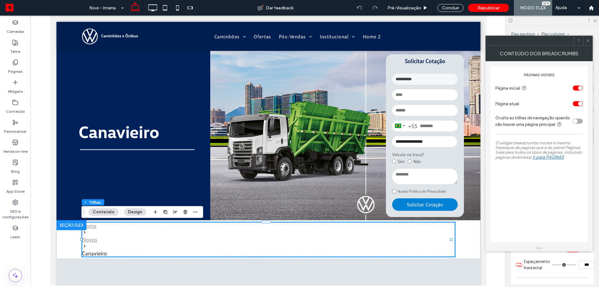
click at [547, 158] on link "Ir para PÁGINAS" at bounding box center [548, 155] width 31 height 12
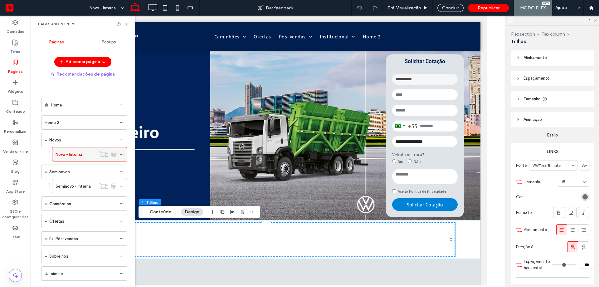
click at [122, 154] on icon at bounding box center [122, 154] width 4 height 4
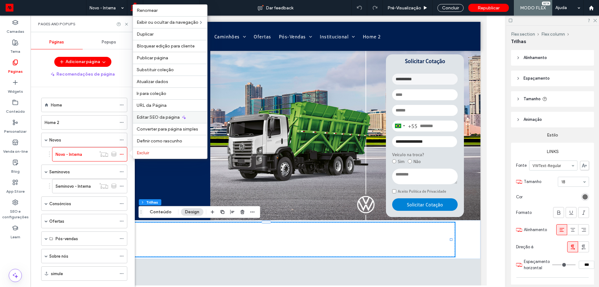
click at [154, 120] on div "Editar SEO da página" at bounding box center [170, 117] width 74 height 12
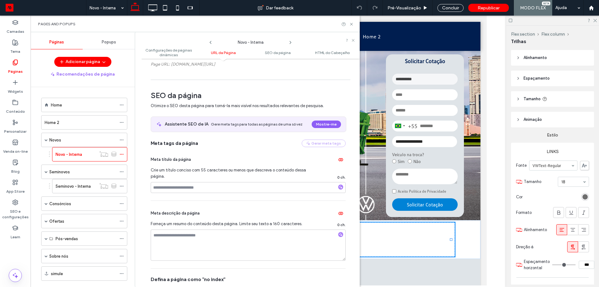
scroll to position [187, 0]
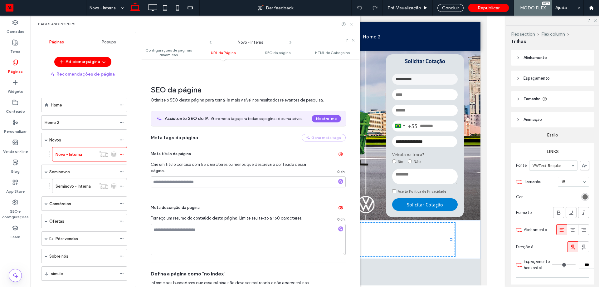
click at [351, 26] on icon at bounding box center [351, 24] width 5 height 5
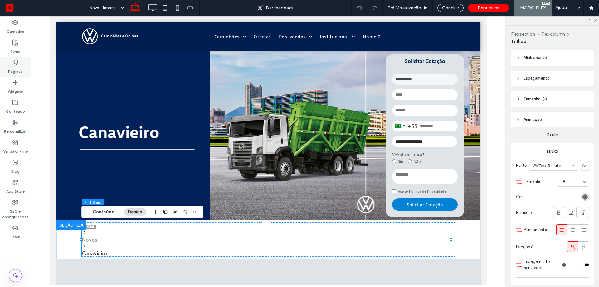
click at [15, 65] on use at bounding box center [15, 62] width 4 height 5
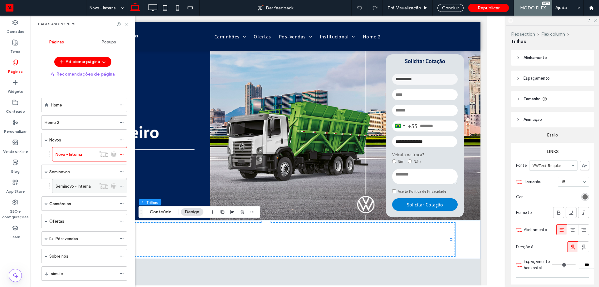
click at [124, 184] on div at bounding box center [123, 185] width 7 height 9
click at [123, 187] on icon at bounding box center [122, 186] width 4 height 4
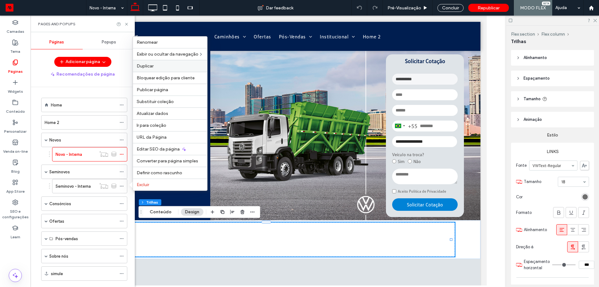
click at [154, 70] on div "Duplicar" at bounding box center [170, 66] width 74 height 12
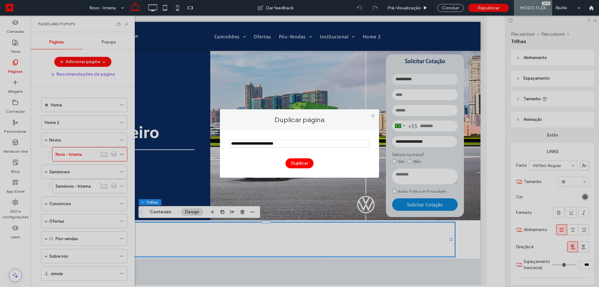
drag, startPoint x: 291, startPoint y: 142, endPoint x: 191, endPoint y: 146, distance: 100.0
click at [191, 146] on div "Duplicar página Duplicar" at bounding box center [299, 143] width 599 height 287
type input "**********"
drag, startPoint x: 302, startPoint y: 174, endPoint x: 302, endPoint y: 167, distance: 7.2
click at [302, 174] on div "Duplicar" at bounding box center [299, 153] width 159 height 47
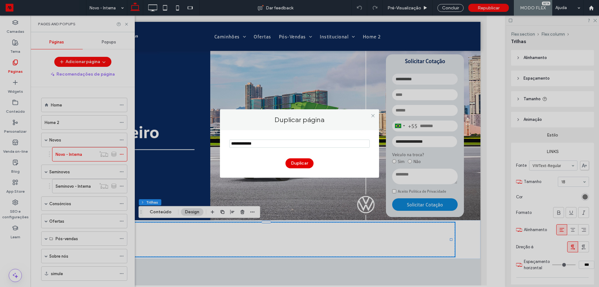
click at [301, 165] on button "Duplicar" at bounding box center [300, 163] width 28 height 10
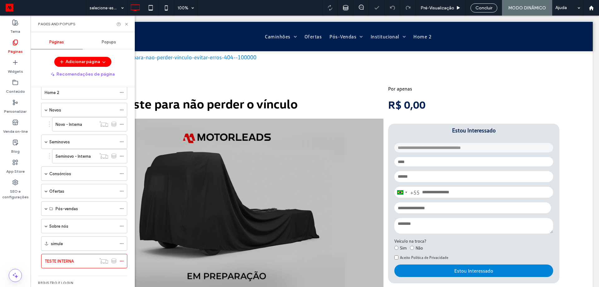
scroll to position [59, 0]
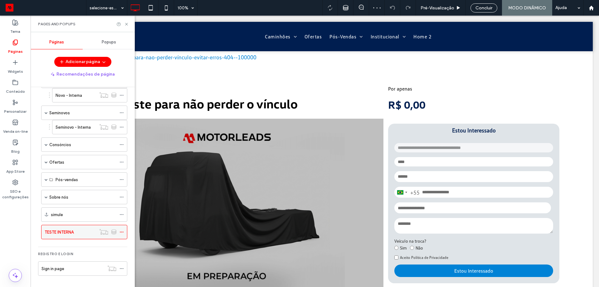
click at [121, 228] on span at bounding box center [122, 231] width 4 height 9
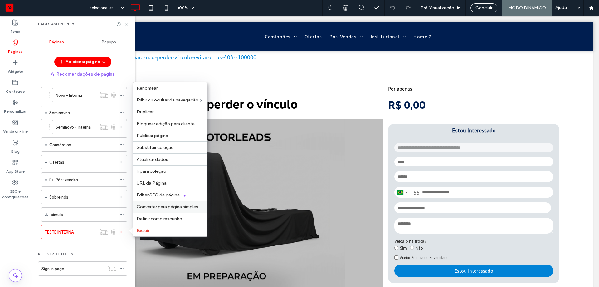
click at [167, 204] on span "Converter para página simples" at bounding box center [167, 206] width 61 height 5
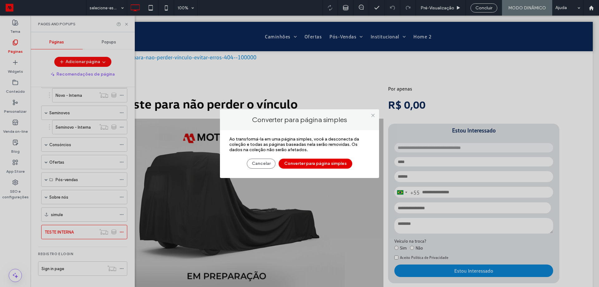
click at [308, 161] on button "Converter para página simples" at bounding box center [316, 164] width 74 height 10
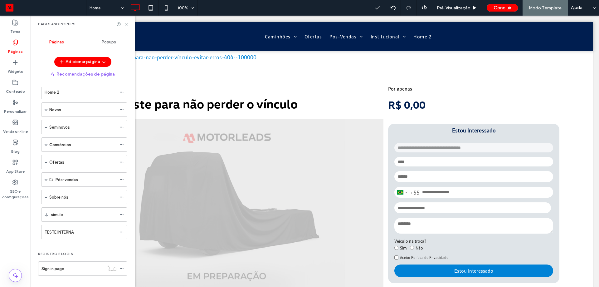
scroll to position [30, 0]
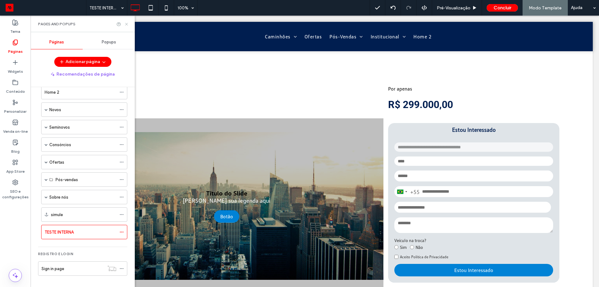
click at [127, 25] on icon at bounding box center [126, 24] width 5 height 5
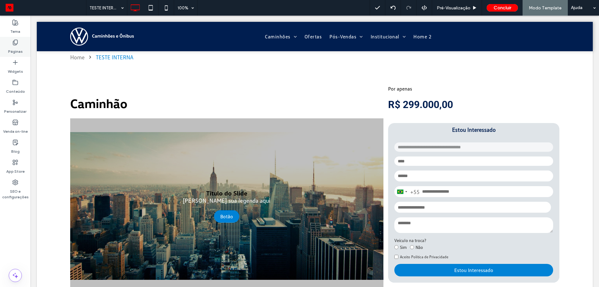
click at [17, 51] on label "Páginas" at bounding box center [15, 50] width 15 height 9
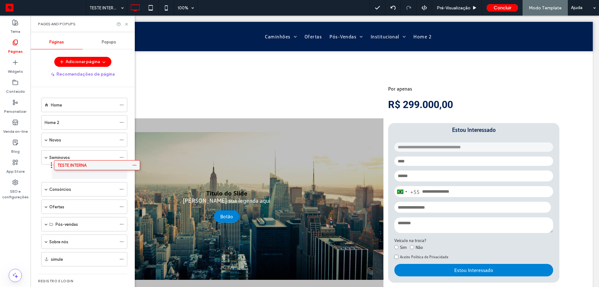
drag, startPoint x: 71, startPoint y: 228, endPoint x: 79, endPoint y: 165, distance: 63.5
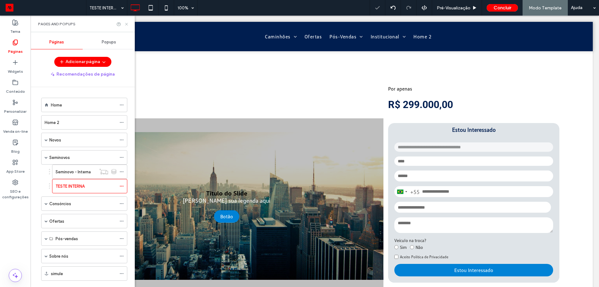
click at [125, 22] on icon at bounding box center [126, 24] width 5 height 5
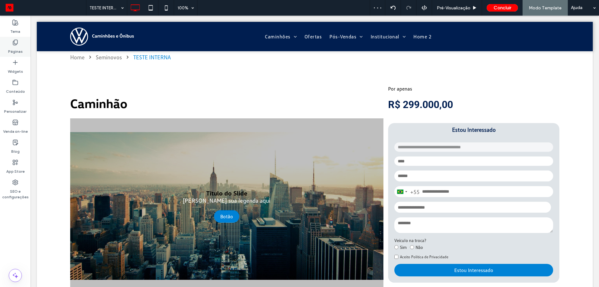
click at [14, 43] on use at bounding box center [15, 42] width 4 height 5
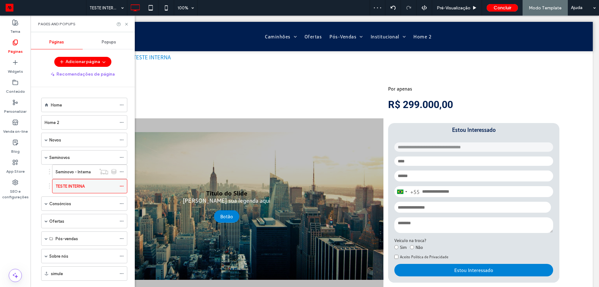
click at [123, 187] on icon at bounding box center [122, 186] width 4 height 4
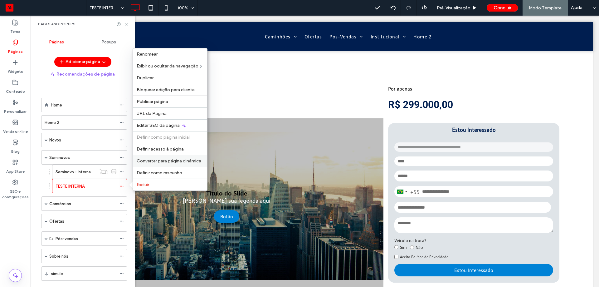
click at [172, 161] on span "Converter para página dinâmica" at bounding box center [169, 160] width 65 height 5
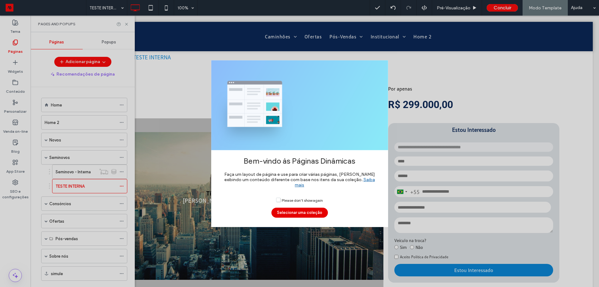
click at [283, 208] on button "Selecionar uma coleção" at bounding box center [299, 213] width 56 height 10
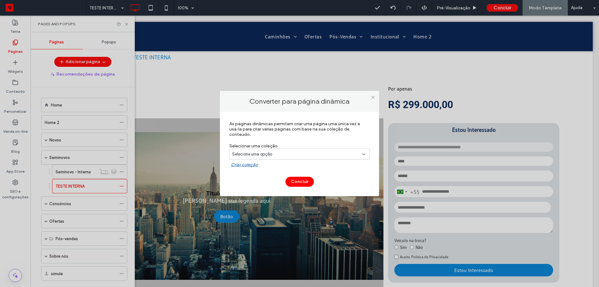
click at [274, 153] on div "Selecione uma opção" at bounding box center [295, 154] width 127 height 6
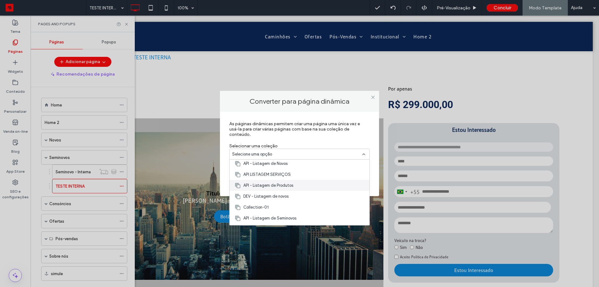
scroll to position [120, 0]
click at [306, 207] on div "API - Listagem de Seminovos" at bounding box center [300, 208] width 140 height 11
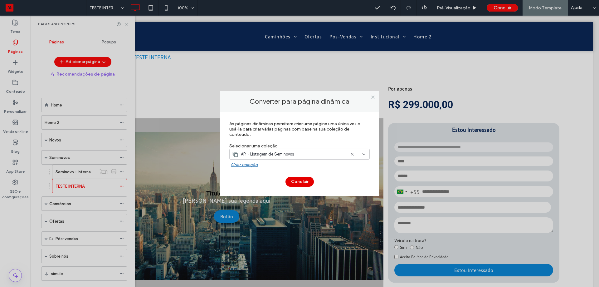
click at [296, 182] on button "Concluir" at bounding box center [300, 182] width 28 height 10
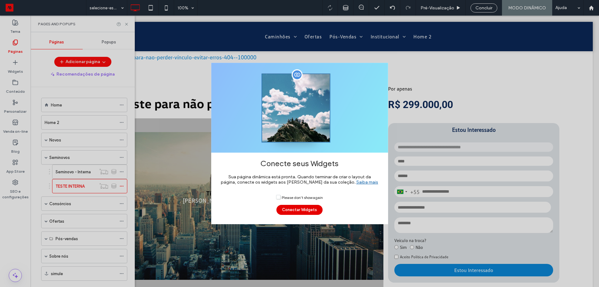
click at [284, 208] on button "Conectar Widgets" at bounding box center [299, 210] width 46 height 10
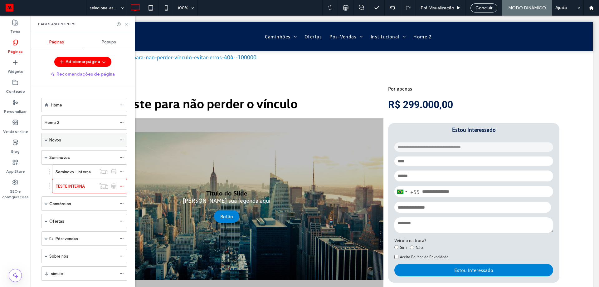
click at [43, 140] on div "Novos" at bounding box center [84, 140] width 86 height 14
click at [46, 141] on span at bounding box center [46, 139] width 3 height 3
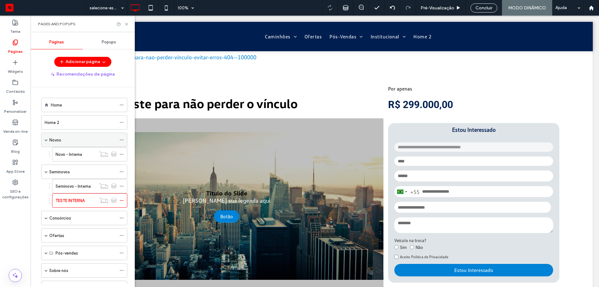
click at [46, 141] on span at bounding box center [46, 140] width 3 height 14
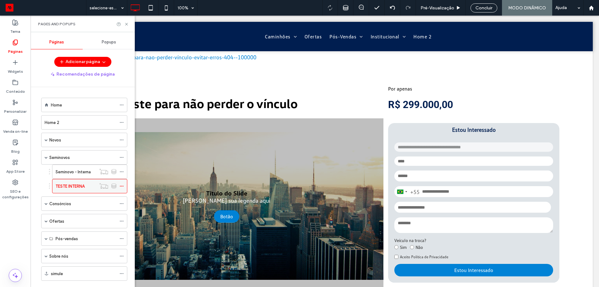
click at [122, 184] on icon at bounding box center [122, 186] width 4 height 4
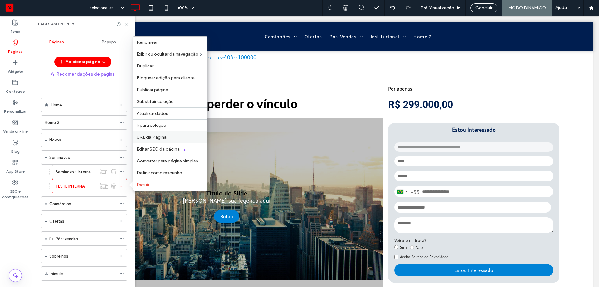
click at [164, 136] on span "URL da Página" at bounding box center [152, 136] width 30 height 5
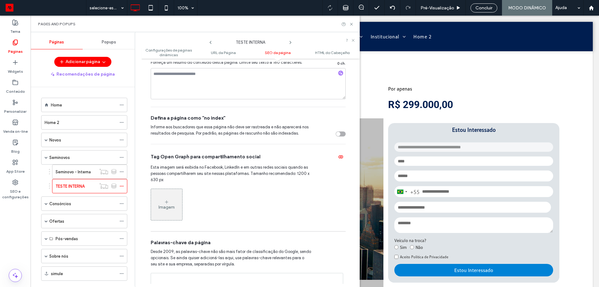
scroll to position [343, 0]
click at [122, 186] on icon at bounding box center [122, 186] width 4 height 4
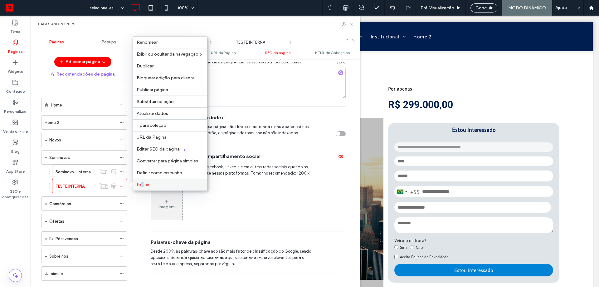
click at [143, 185] on span "Excluir" at bounding box center [143, 184] width 12 height 5
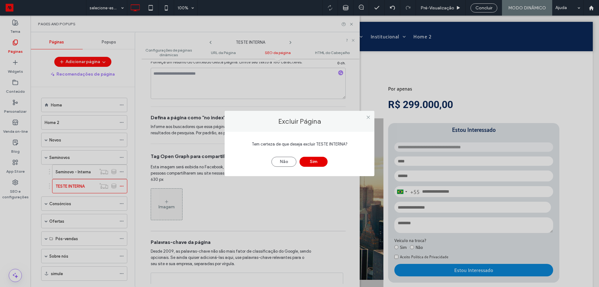
click at [308, 159] on button "Sim" at bounding box center [314, 162] width 28 height 10
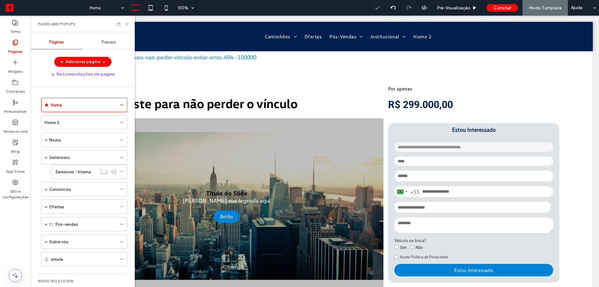
click at [79, 172] on label "Seminovo - Interna" at bounding box center [73, 171] width 35 height 11
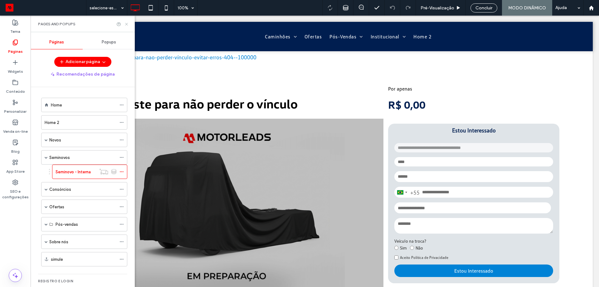
click at [124, 24] on icon at bounding box center [126, 24] width 5 height 5
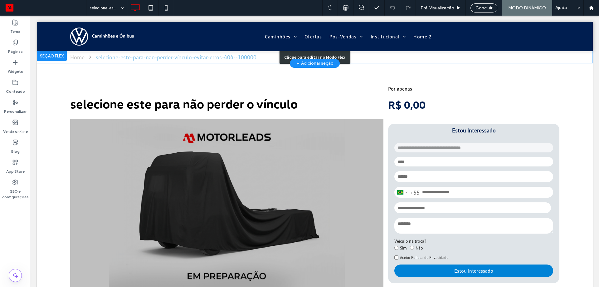
click at [151, 53] on div "Clique para editar no Modo Flex" at bounding box center [315, 57] width 556 height 12
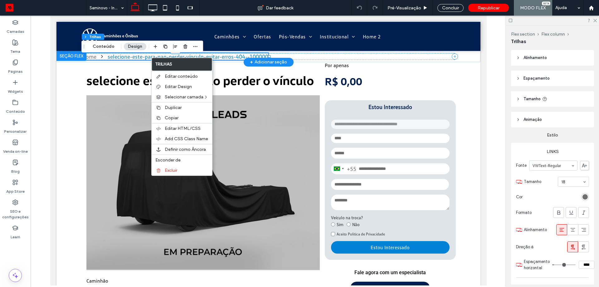
click at [253, 56] on div "selecione-este-para-nao-perder-vínculo-evitar-erros-404--100000" at bounding box center [187, 56] width 161 height 7
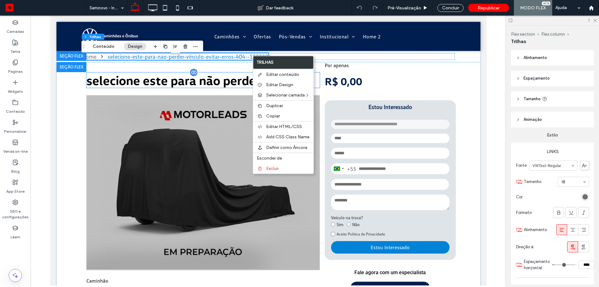
click at [166, 78] on span "selecione este para não perder o vínculo" at bounding box center [199, 79] width 227 height 15
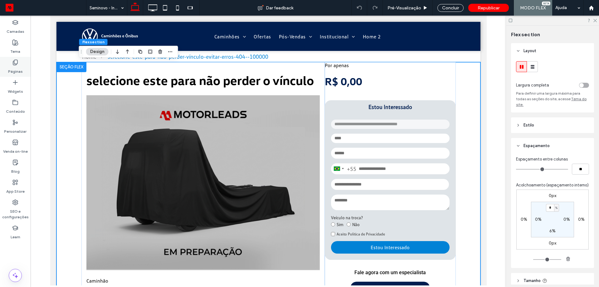
click at [16, 71] on label "Páginas" at bounding box center [15, 70] width 15 height 9
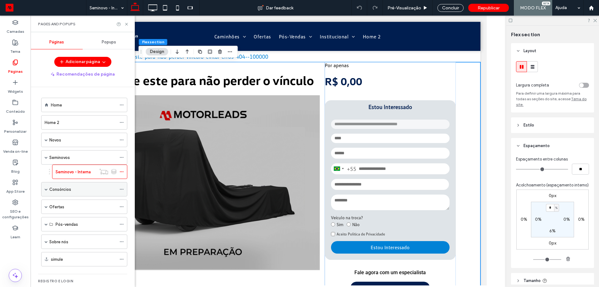
click at [43, 188] on div "Consórcios" at bounding box center [84, 189] width 86 height 14
click at [47, 189] on span at bounding box center [46, 189] width 3 height 3
click at [62, 201] on label "Consórcio - Interna" at bounding box center [74, 203] width 37 height 11
click at [0, 0] on div at bounding box center [0, 0] width 0 height 0
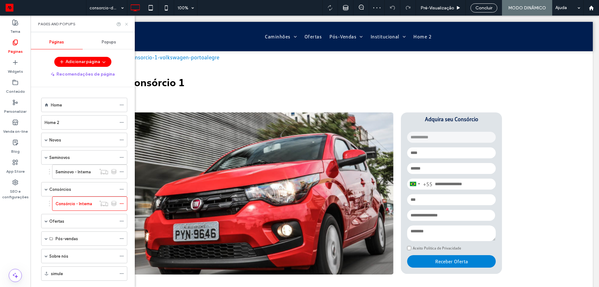
click at [125, 23] on use at bounding box center [126, 24] width 2 height 2
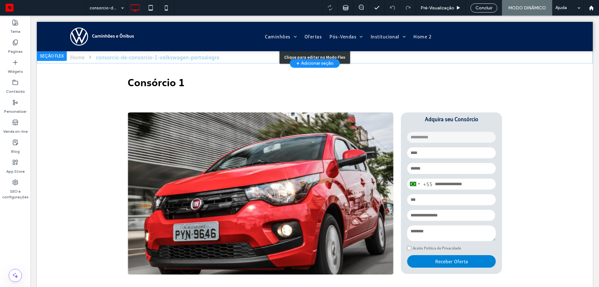
click at [174, 57] on div "Clique para editar no Modo Flex" at bounding box center [315, 57] width 556 height 12
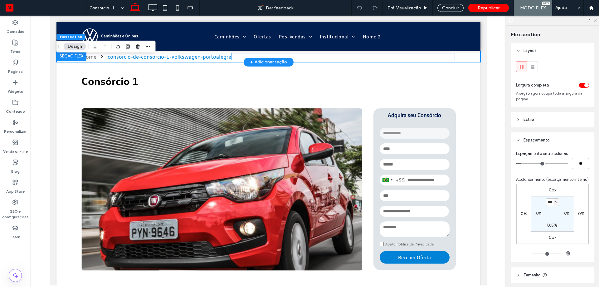
click at [174, 57] on div "consorcio-de-consorcio-1-volkswagen-portoalegre" at bounding box center [169, 56] width 124 height 7
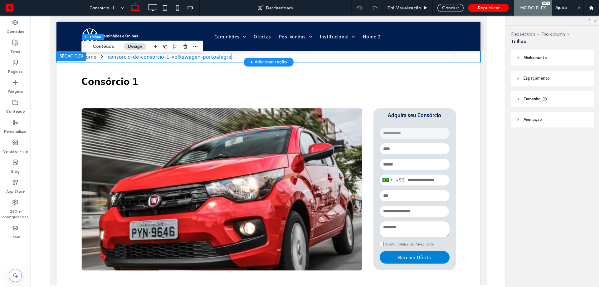
click at [174, 57] on div "consorcio-de-consorcio-1-volkswagen-portoalegre" at bounding box center [169, 56] width 124 height 7
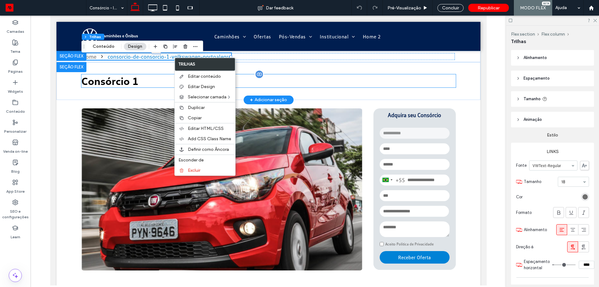
click at [380, 86] on div "Consórcio 1" at bounding box center [268, 80] width 374 height 13
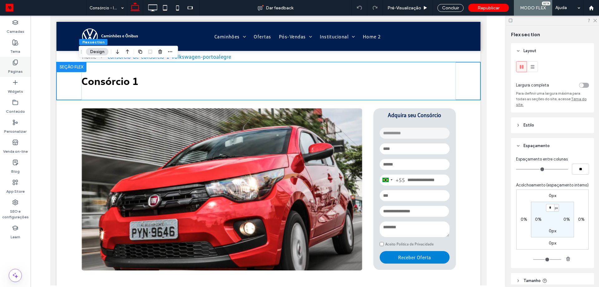
click at [22, 64] on div "Páginas" at bounding box center [15, 67] width 31 height 20
